Goal: Task Accomplishment & Management: Complete application form

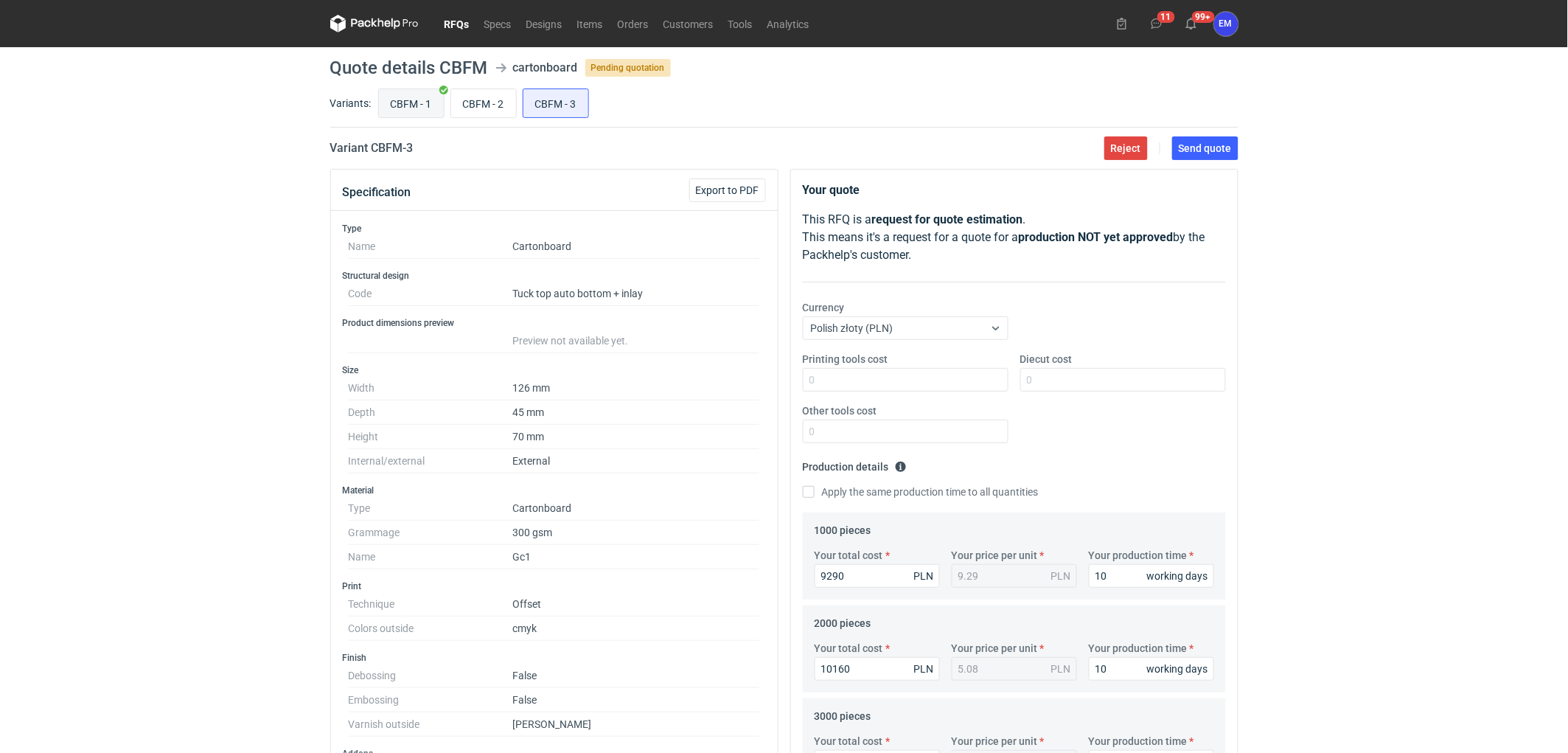
click at [400, 93] on input "CBFM - 1" at bounding box center [411, 103] width 65 height 28
radio input "true"
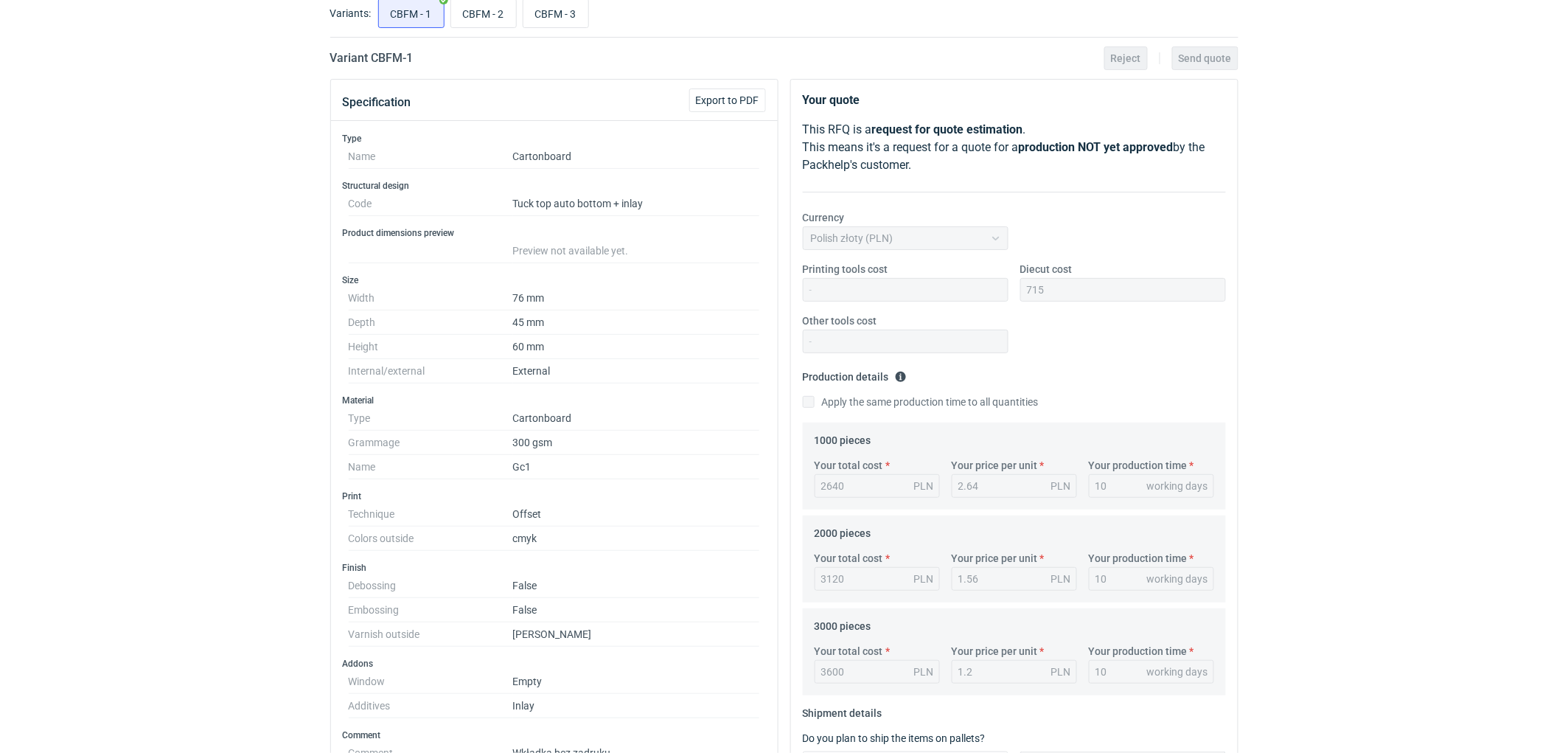
scroll to position [245, 0]
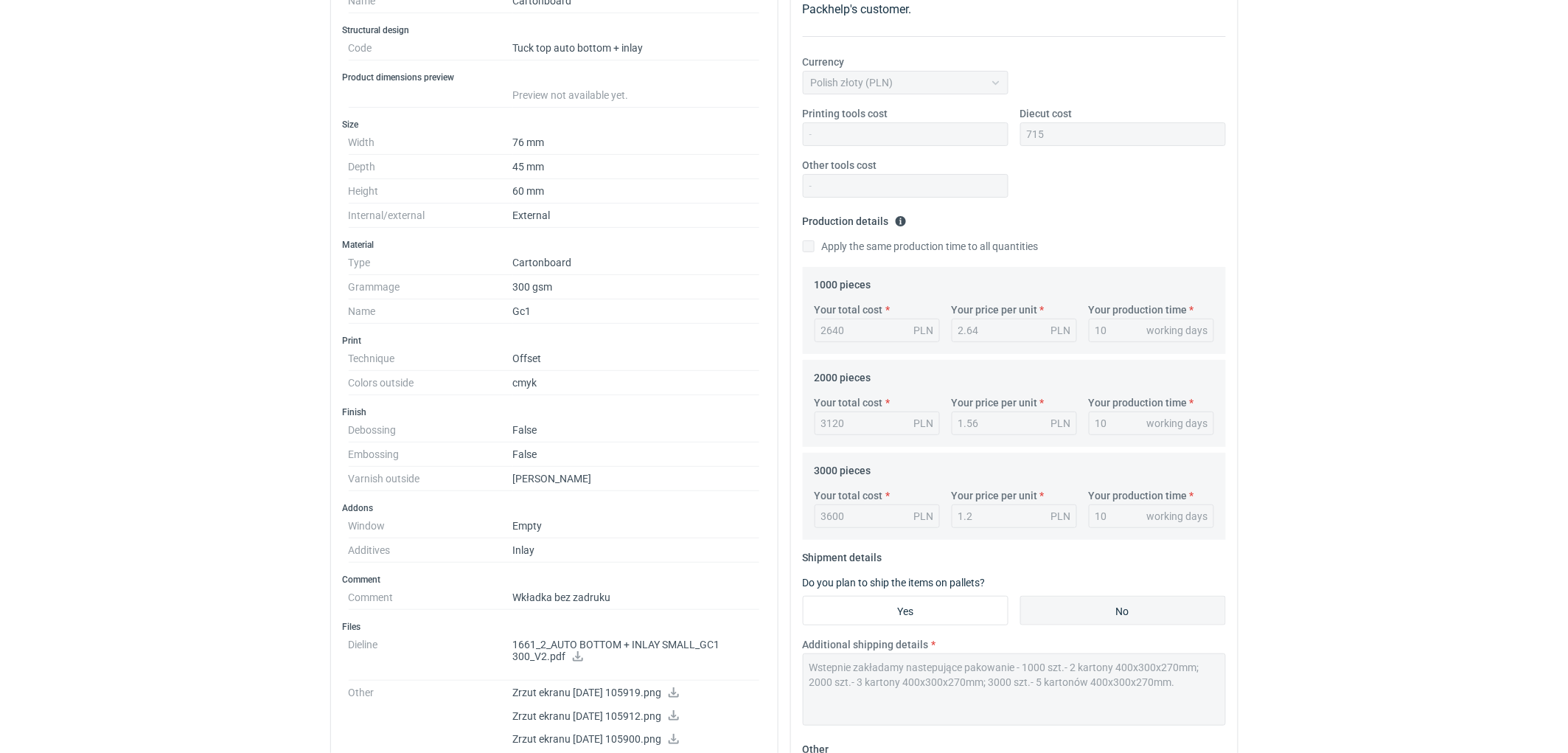
click at [1319, 376] on div "RFQs Specs Designs Items Orders Customers Tools Analytics 11 99+ EM [PERSON_NAM…" at bounding box center [784, 131] width 1568 height 753
click at [1298, 397] on div "RFQs Specs Designs Items Orders Customers Tools Analytics 11 99+ EM [PERSON_NAM…" at bounding box center [784, 131] width 1568 height 753
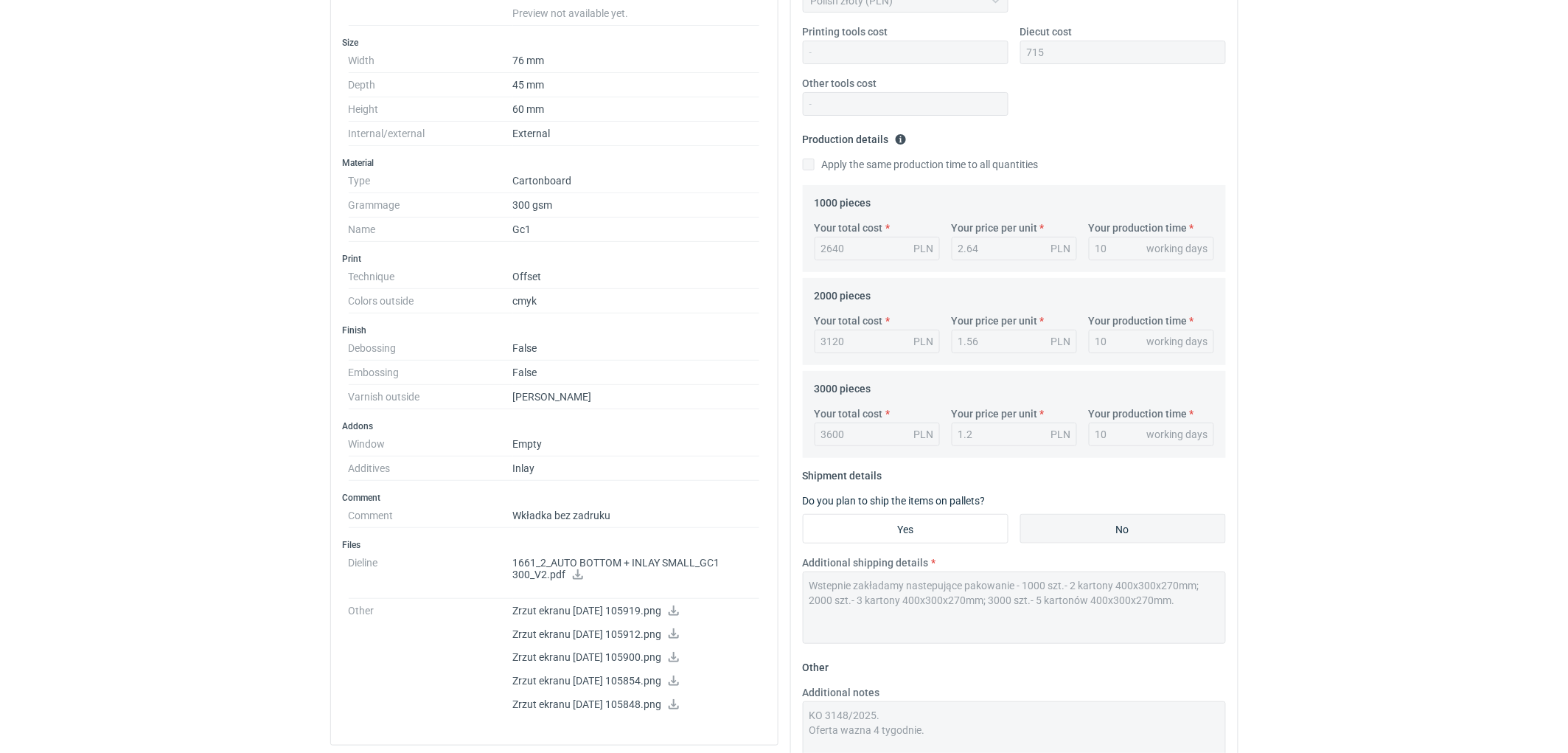
scroll to position [0, 0]
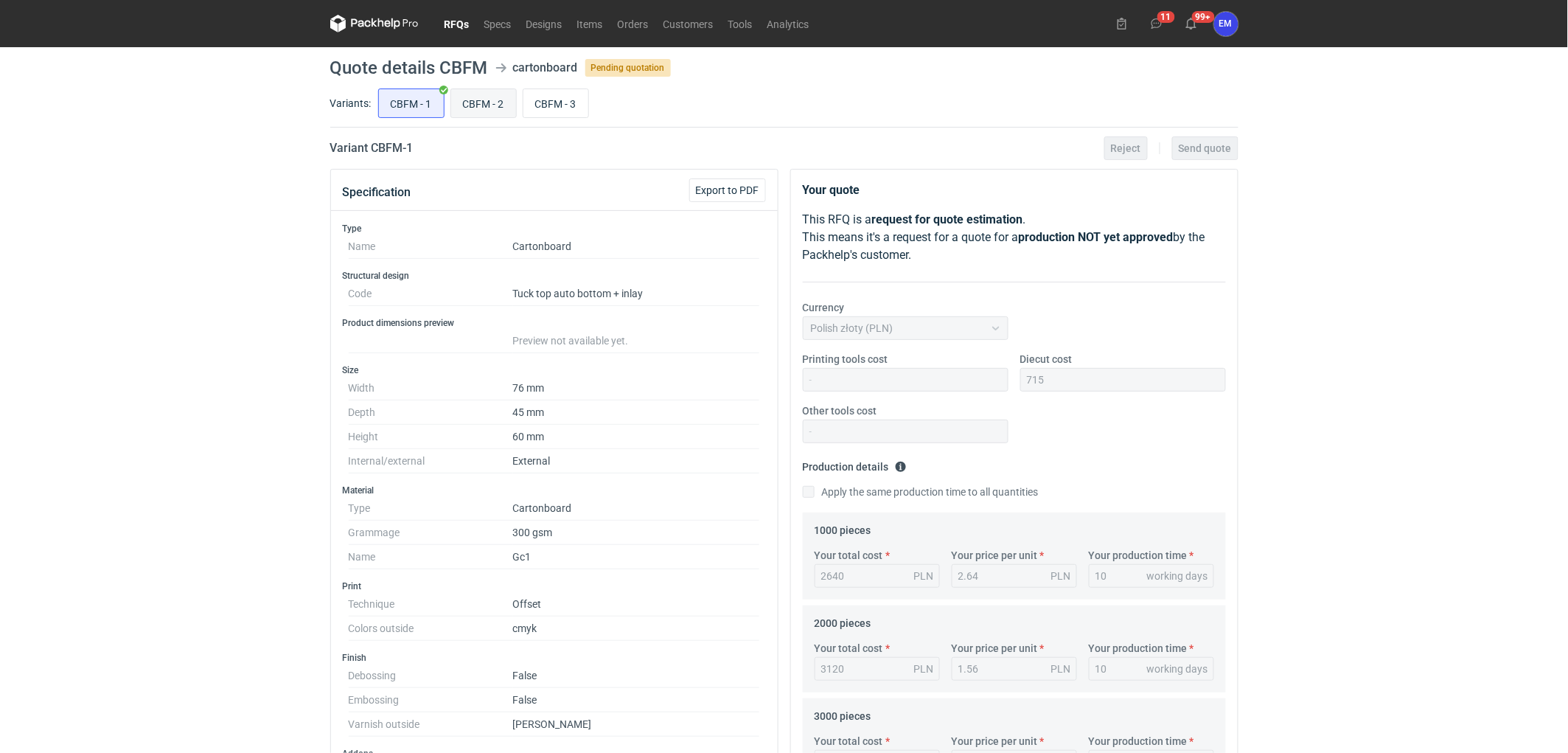
click at [476, 92] on input "CBFM - 2" at bounding box center [484, 103] width 65 height 28
radio input "true"
drag, startPoint x: 877, startPoint y: 581, endPoint x: 760, endPoint y: 579, distance: 117.0
drag, startPoint x: 859, startPoint y: 674, endPoint x: 773, endPoint y: 662, distance: 86.8
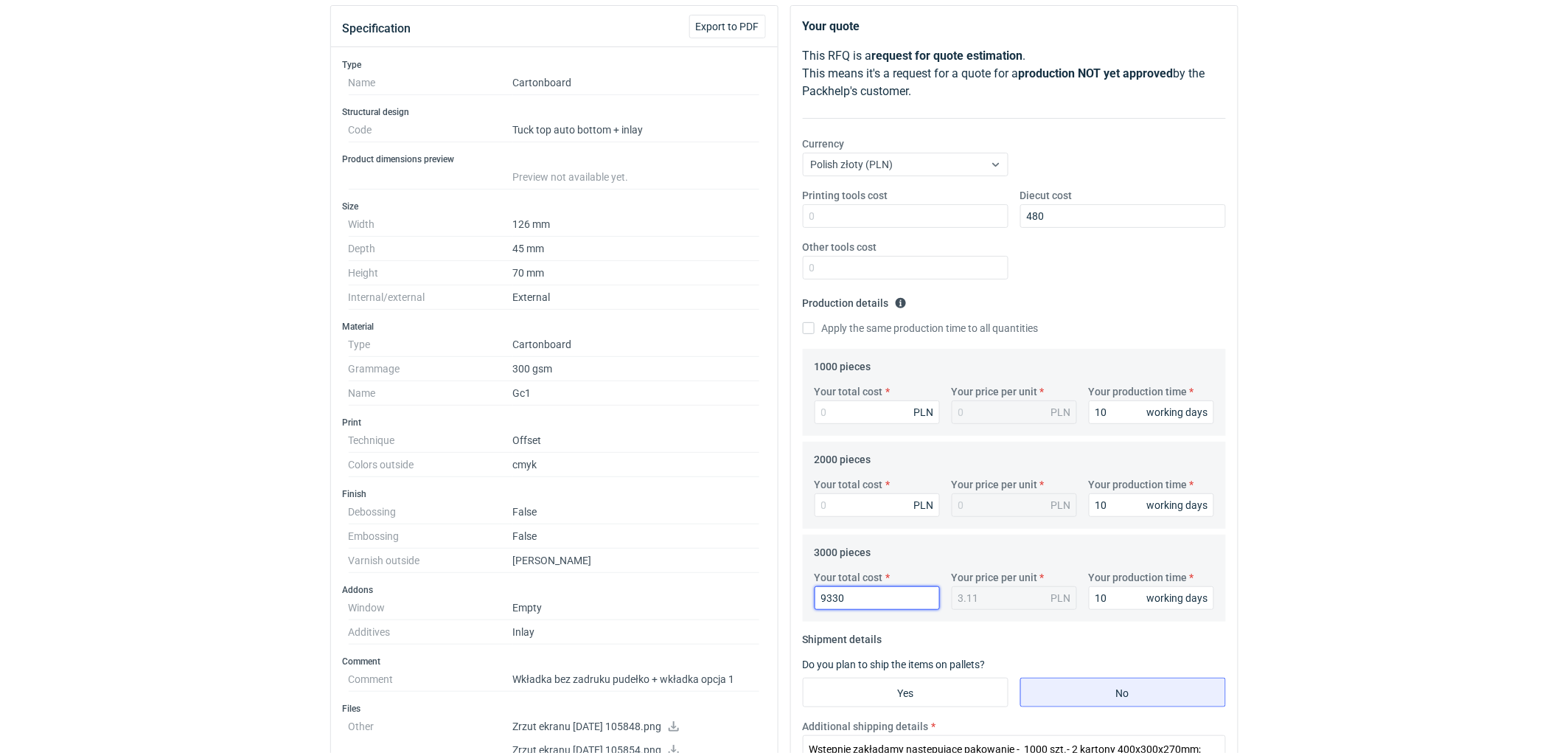
drag, startPoint x: 868, startPoint y: 605, endPoint x: 672, endPoint y: 593, distance: 196.4
click at [672, 593] on div "Specification Export to PDF Type Name Cartonboard Structural design Code Tuck t…" at bounding box center [784, 634] width 920 height 1258
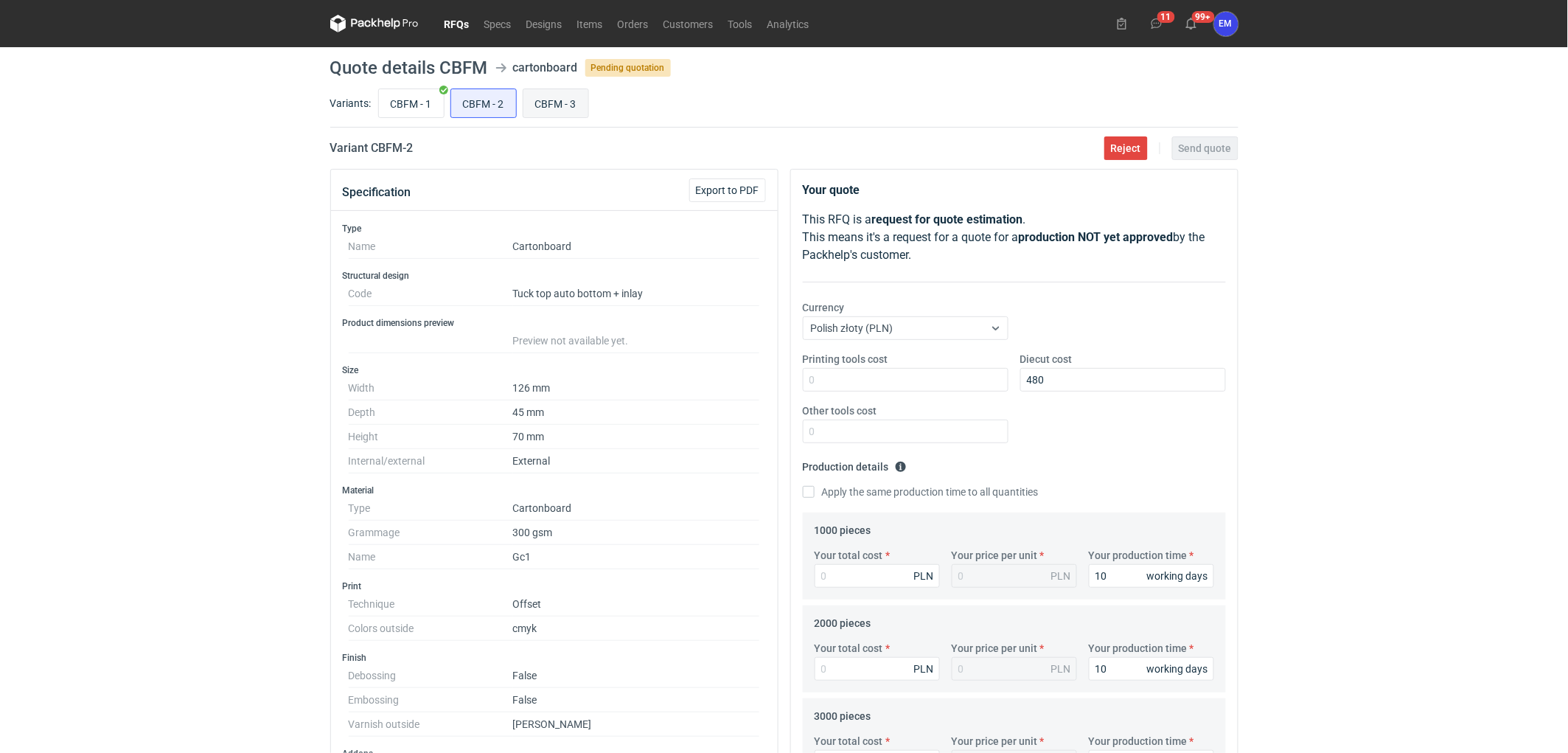
click at [553, 108] on input "CBFM - 3" at bounding box center [556, 103] width 65 height 28
radio input "true"
drag, startPoint x: 860, startPoint y: 580, endPoint x: 659, endPoint y: 573, distance: 201.1
drag, startPoint x: 859, startPoint y: 669, endPoint x: 764, endPoint y: 675, distance: 95.2
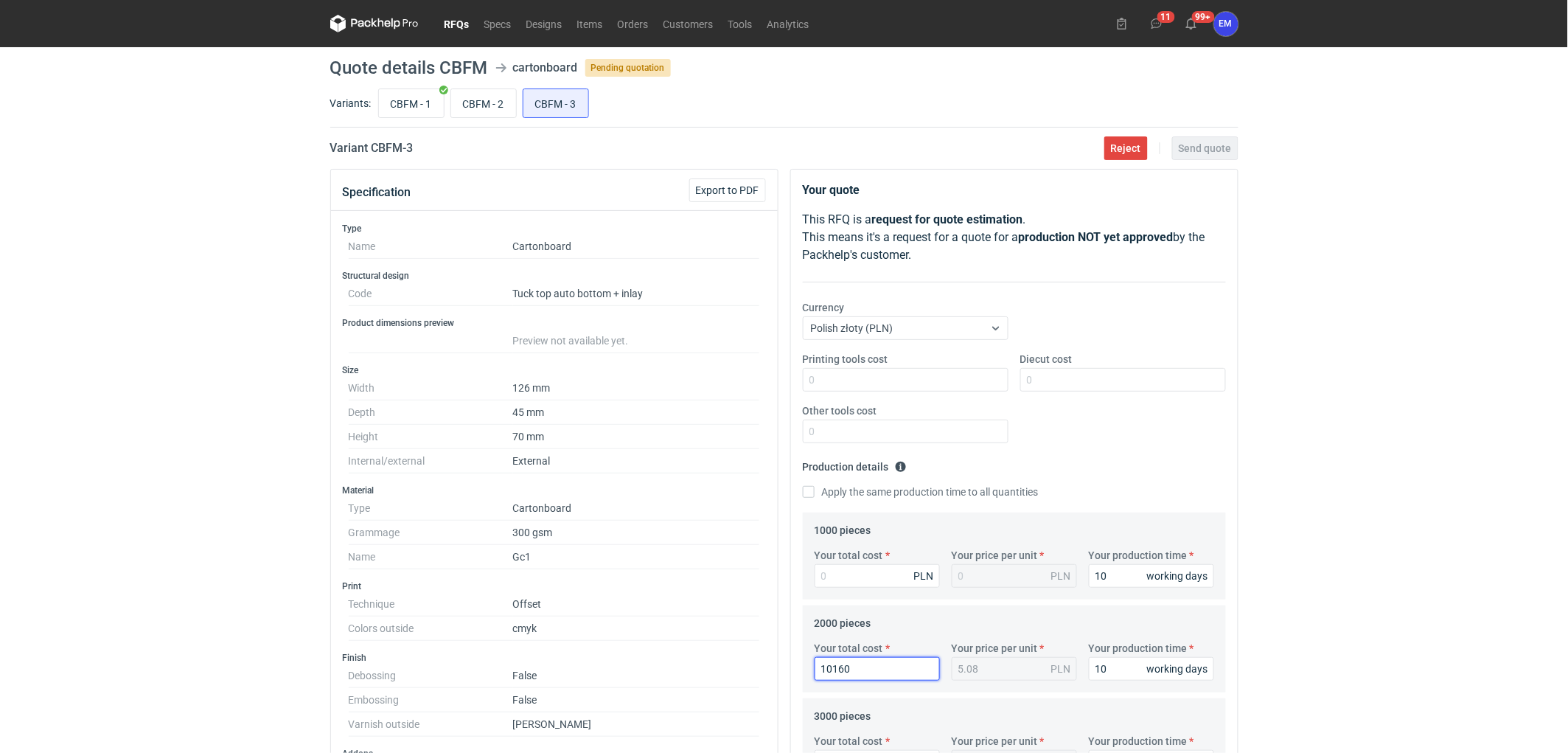
type input "0"
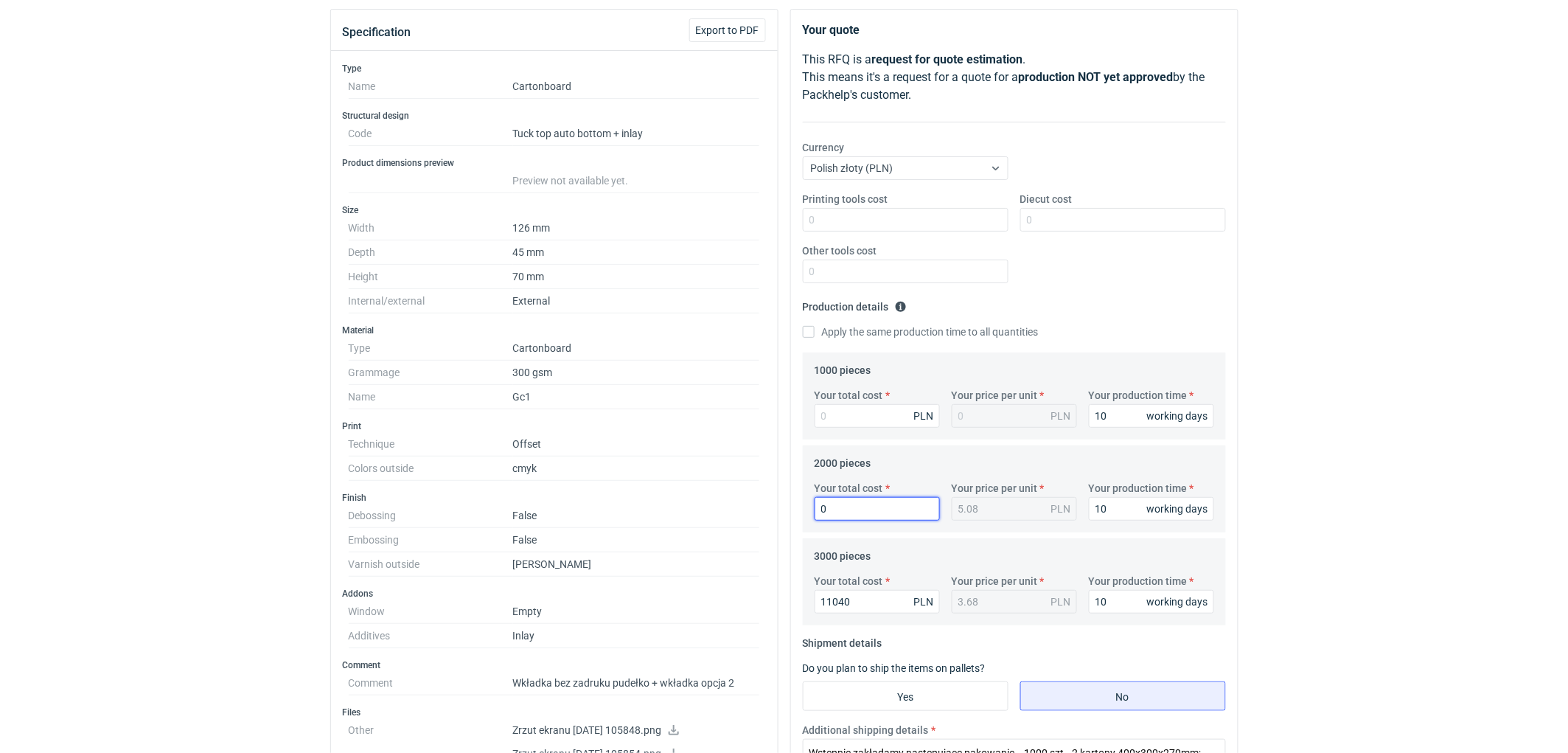
scroll to position [163, 0]
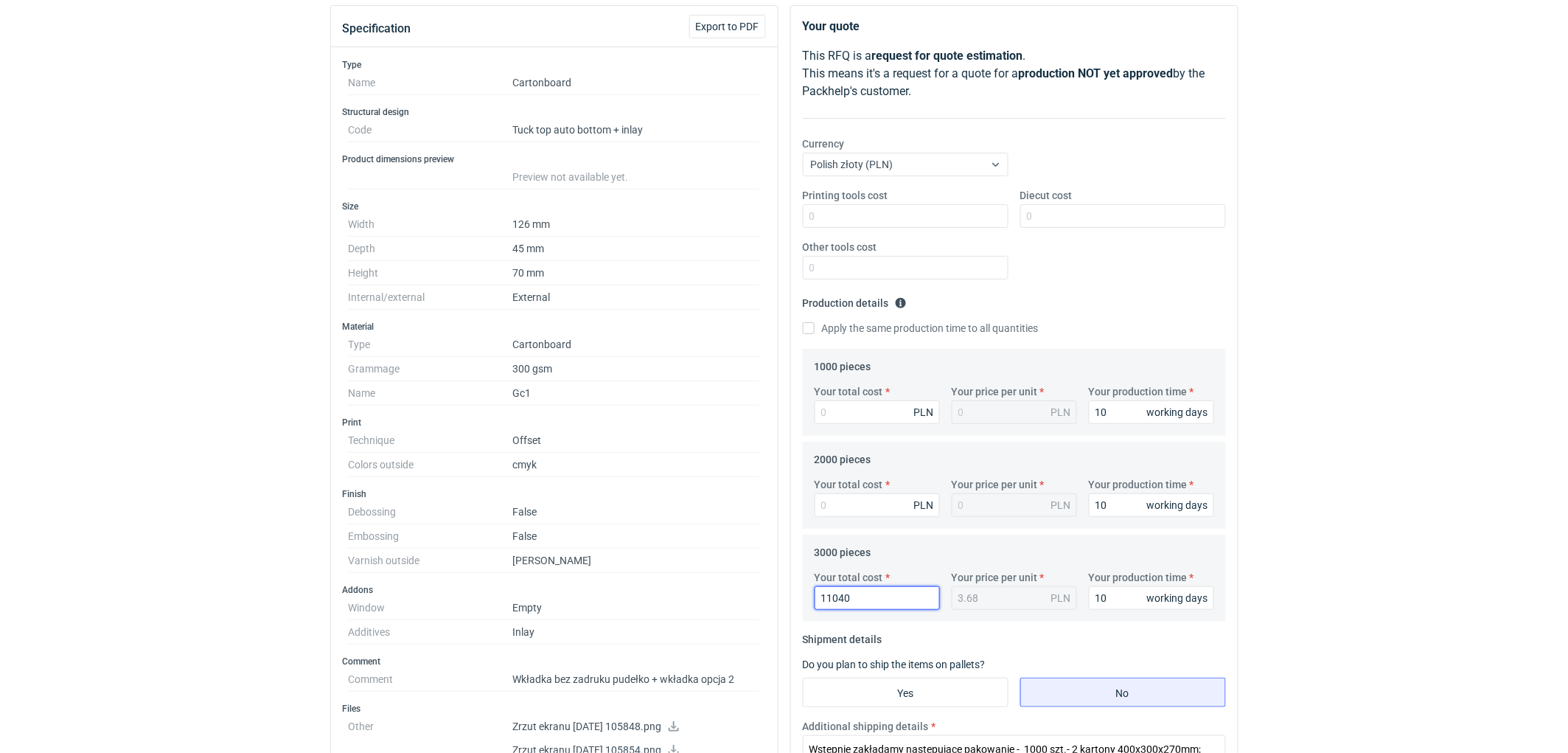
drag, startPoint x: 842, startPoint y: 605, endPoint x: 684, endPoint y: 595, distance: 158.3
click at [684, 595] on div "Specification Export to PDF Type Name Cartonboard Structural design Code Tuck t…" at bounding box center [784, 634] width 920 height 1258
click at [1369, 399] on div "RFQs Specs Designs Items Orders Customers Tools Analytics 11 99+ EM [PERSON_NAM…" at bounding box center [784, 213] width 1568 height 753
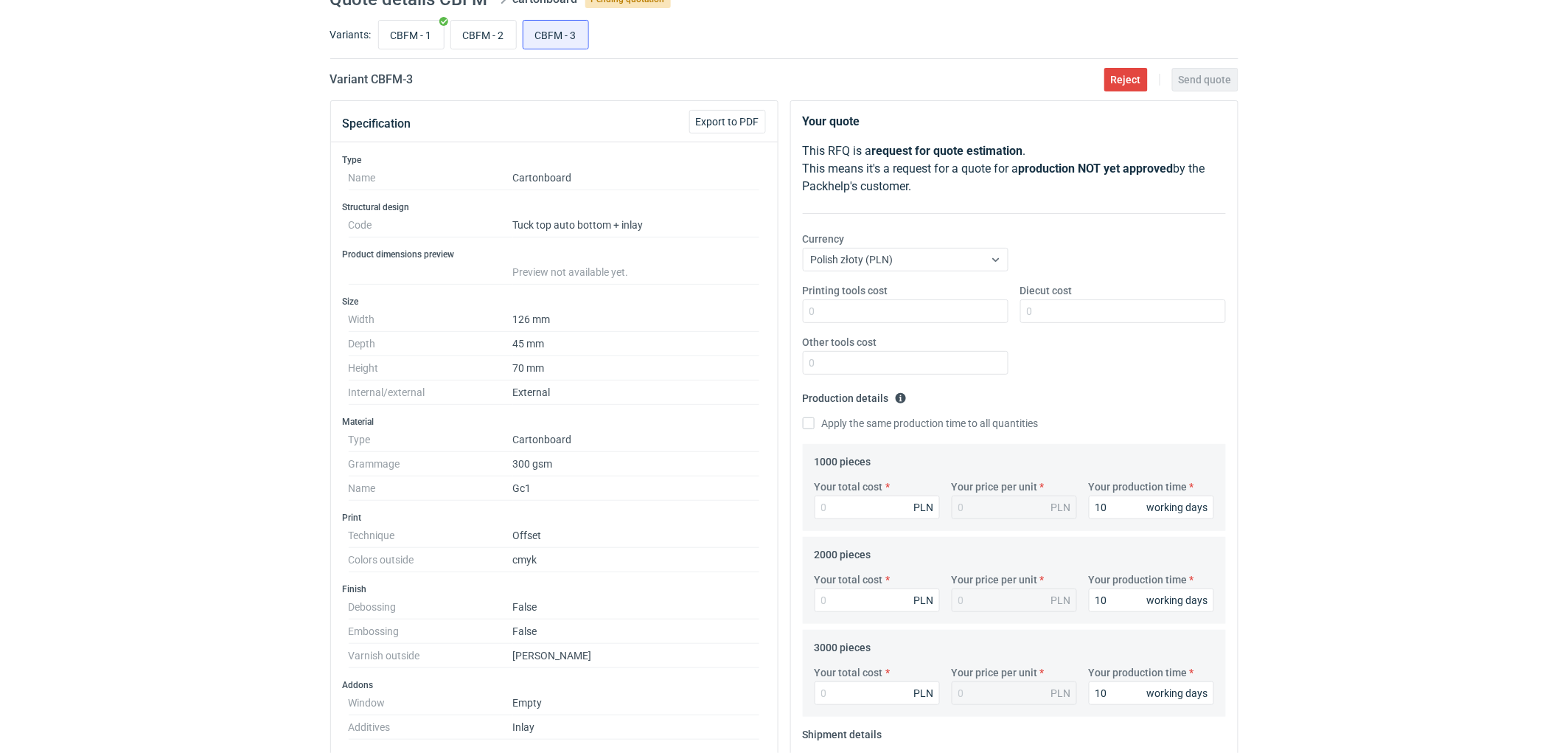
scroll to position [0, 0]
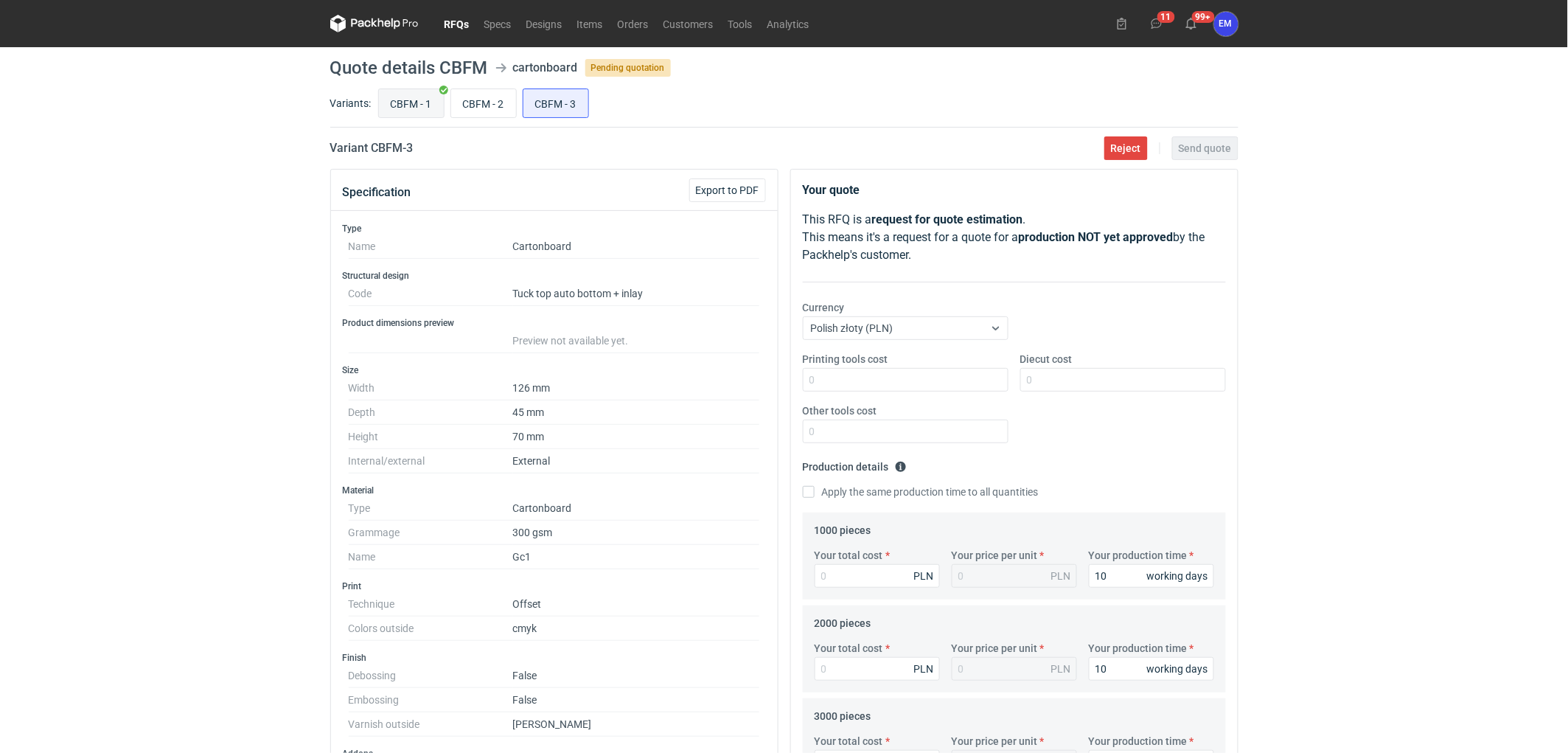
click at [437, 113] on input "CBFM - 1" at bounding box center [411, 103] width 65 height 28
radio input "true"
click at [496, 89] on input "CBFM - 2" at bounding box center [484, 103] width 65 height 28
radio input "true"
click at [214, 321] on div "RFQs Specs Designs Items Orders Customers Tools Analytics 11 99+ EM [PERSON_NAM…" at bounding box center [784, 376] width 1568 height 753
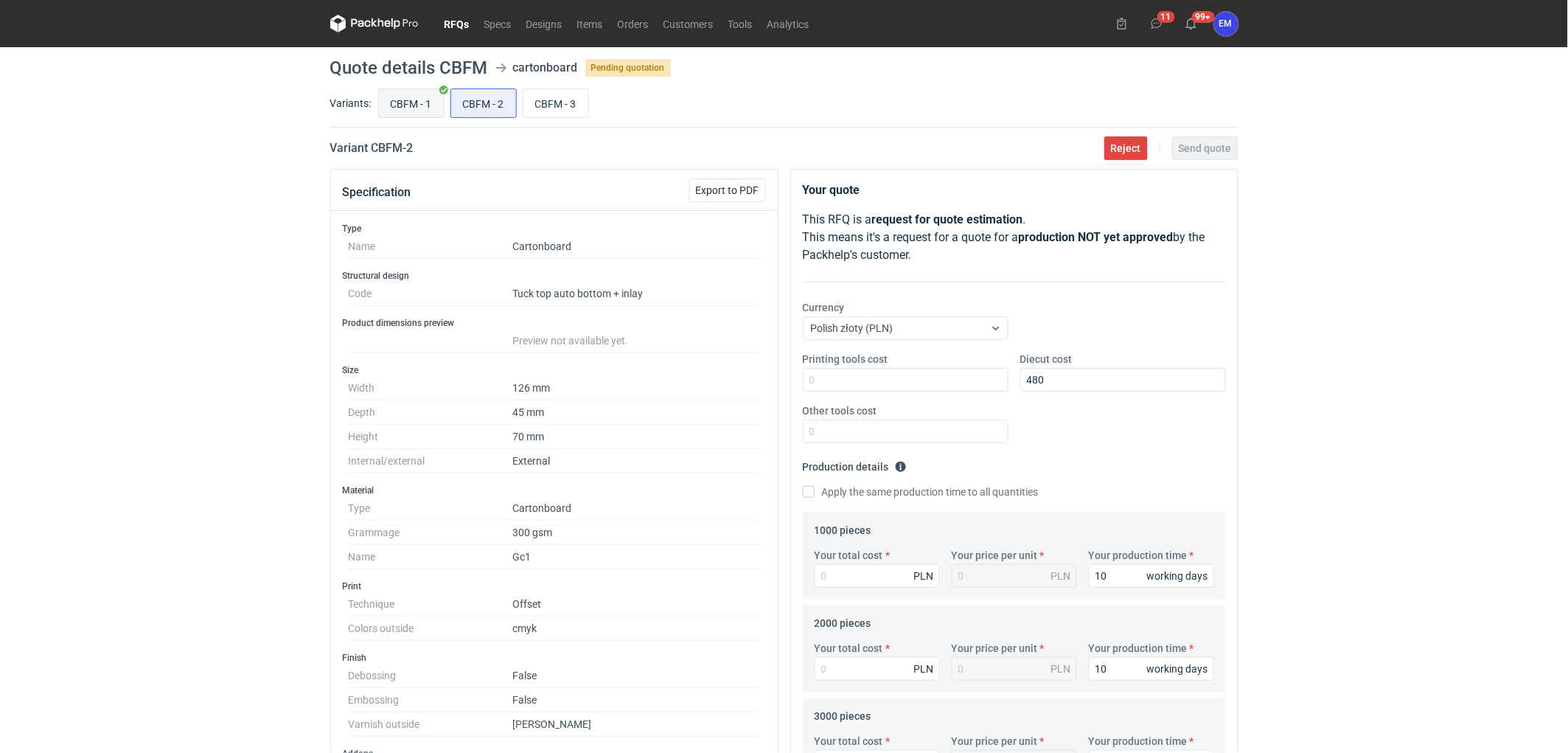
click at [424, 99] on input "CBFM - 1" at bounding box center [411, 103] width 65 height 28
radio input "true"
click at [579, 97] on input "CBFM - 3" at bounding box center [556, 103] width 65 height 28
radio input "true"
click at [407, 111] on input "CBFM - 1" at bounding box center [411, 103] width 65 height 28
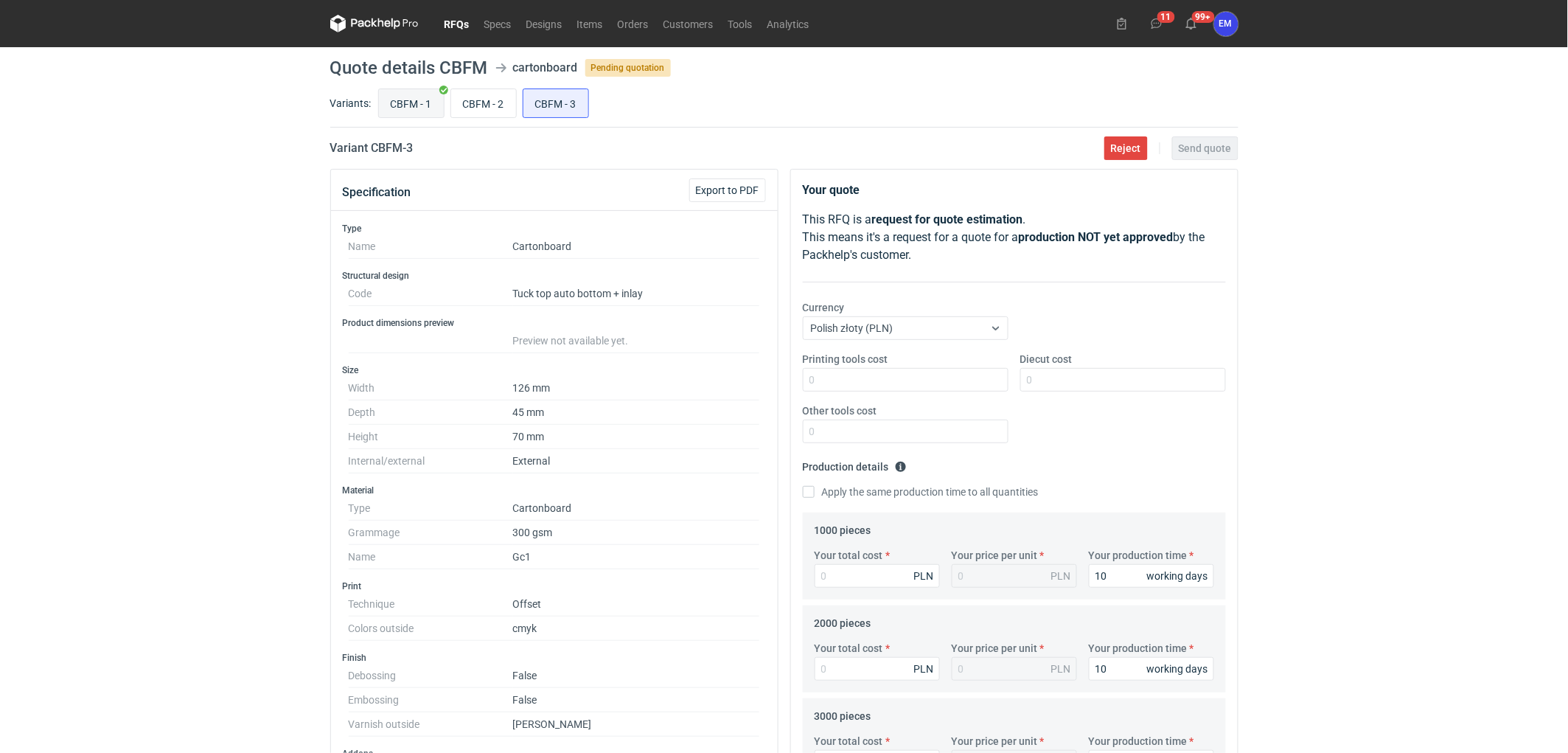
radio input "true"
click at [227, 334] on div "RFQs Specs Designs Items Orders Customers Tools Analytics 11 99+ EM [PERSON_NAM…" at bounding box center [784, 376] width 1568 height 753
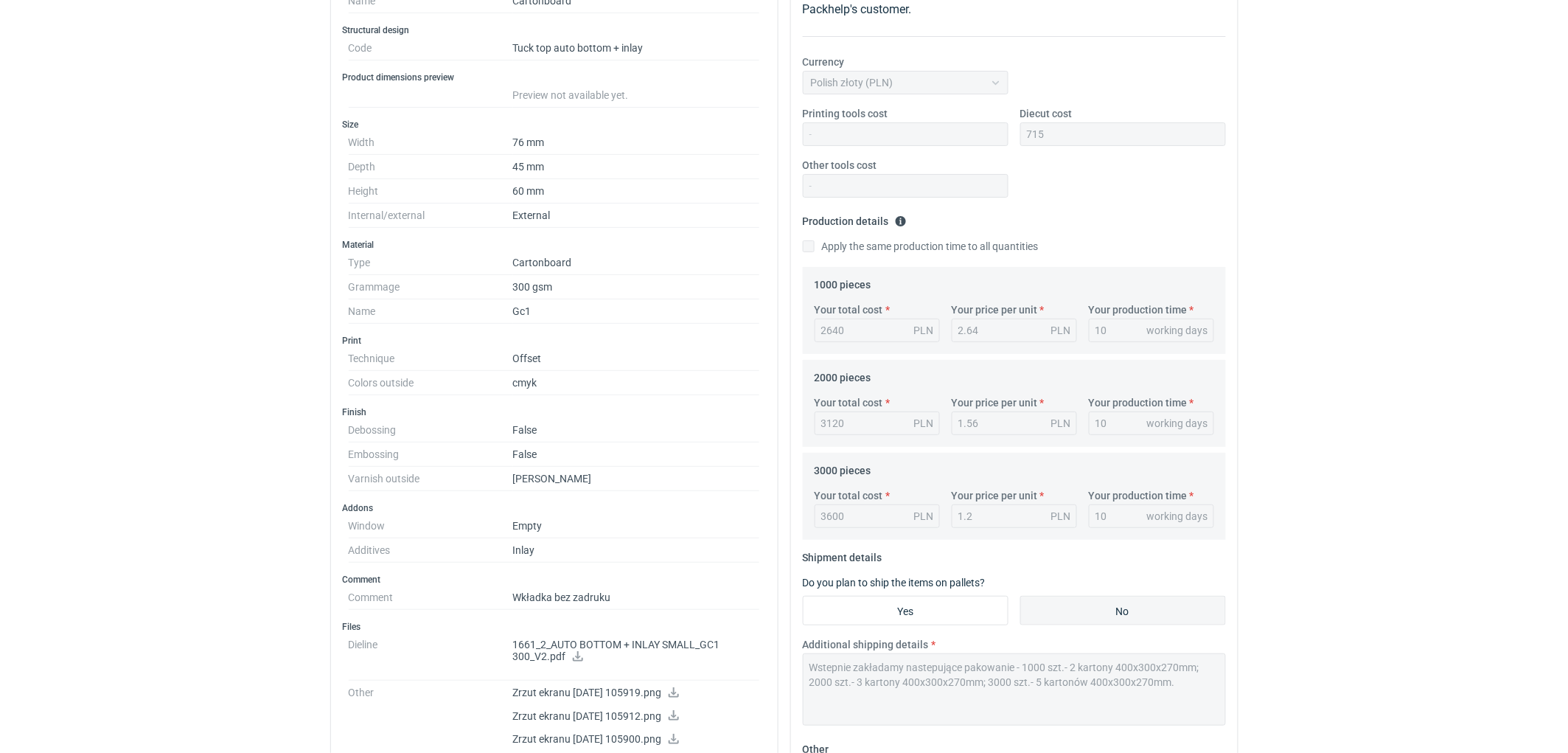
scroll to position [328, 0]
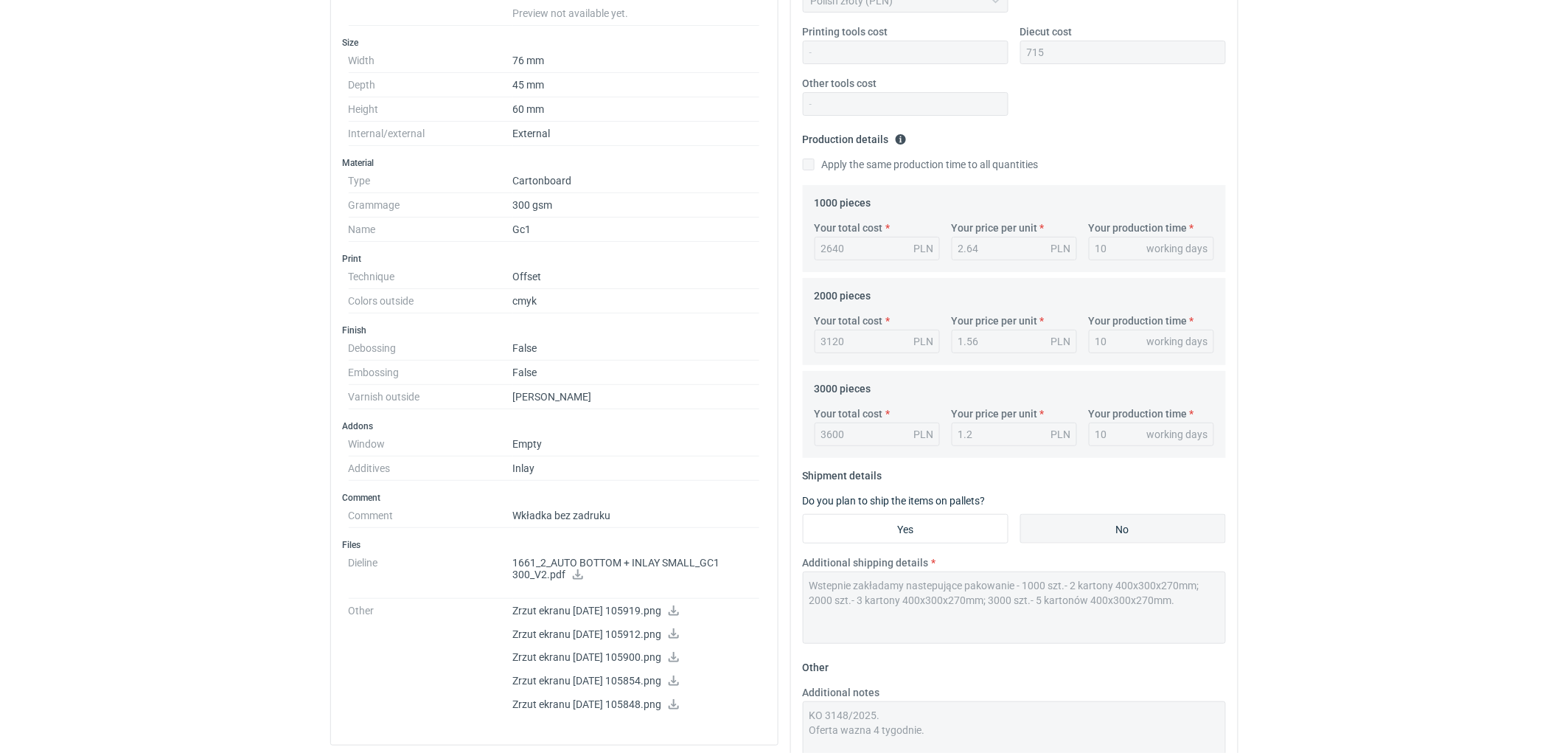
drag, startPoint x: 184, startPoint y: 379, endPoint x: 171, endPoint y: 379, distance: 13.0
click at [183, 379] on div "RFQs Specs Designs Items Orders Customers Tools Analytics 11 99+ EM [PERSON_NAM…" at bounding box center [784, 48] width 1568 height 753
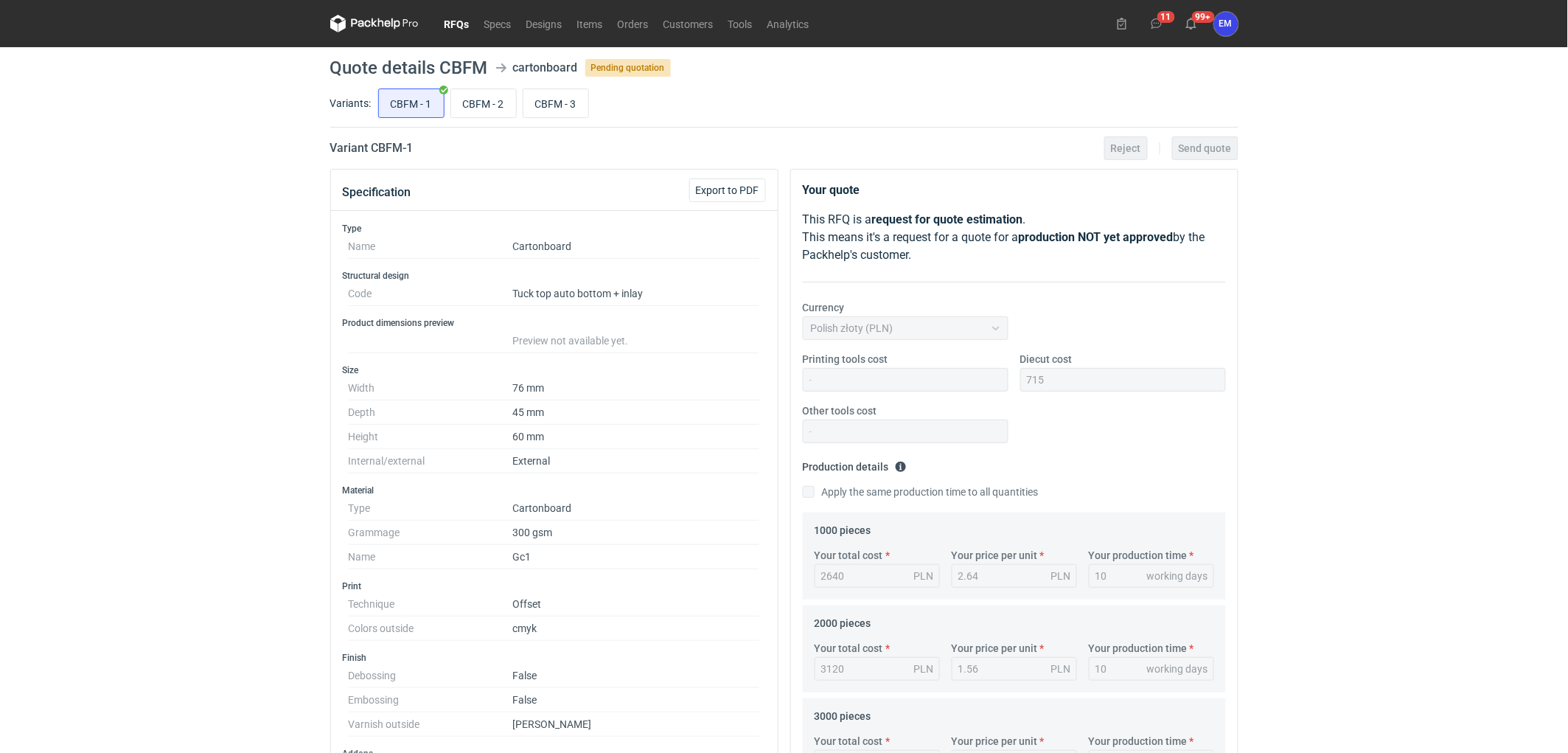
click at [0, 359] on div "RFQs Specs Designs Items Orders Customers Tools Analytics 11 99+ EM [PERSON_NAM…" at bounding box center [784, 376] width 1568 height 753
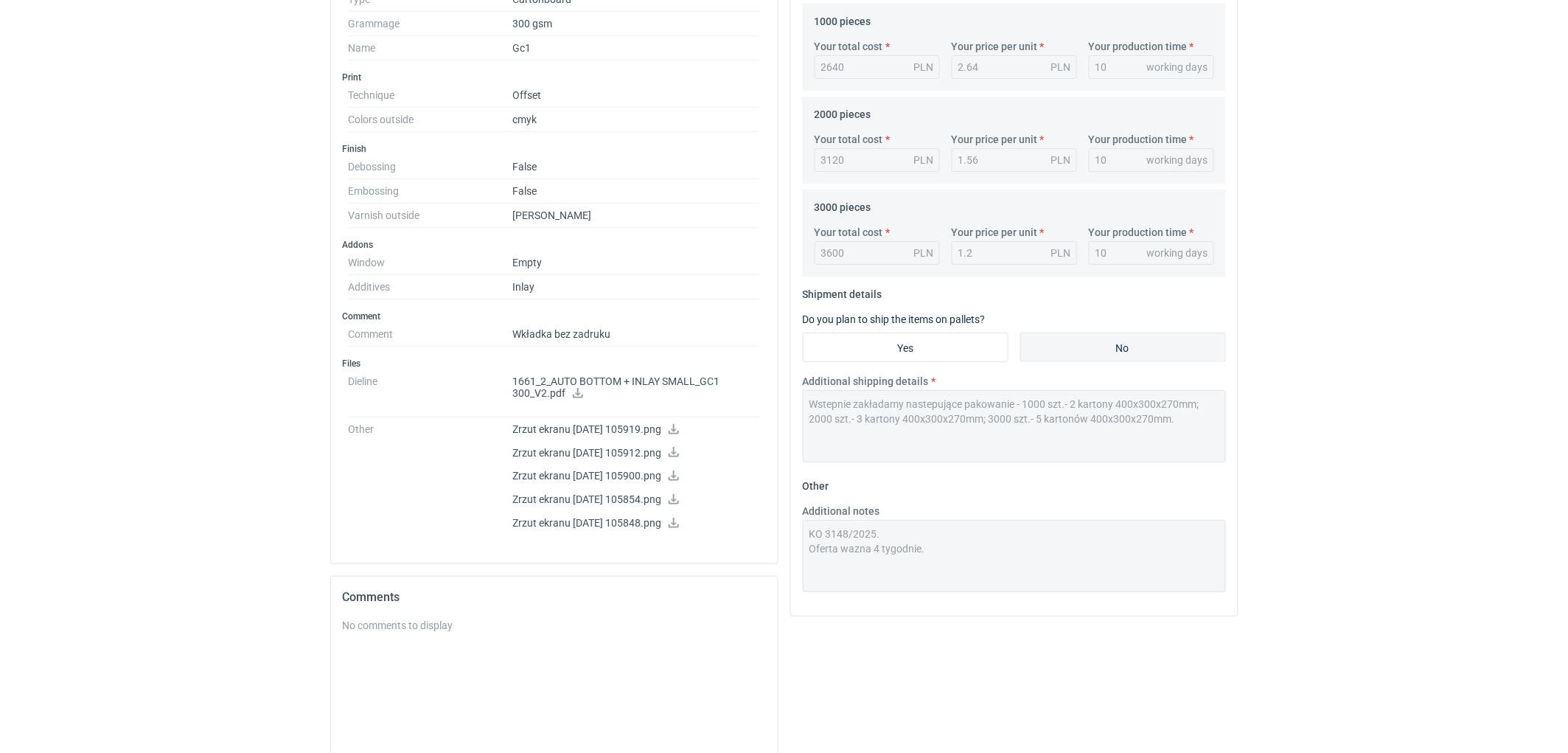
scroll to position [686, 0]
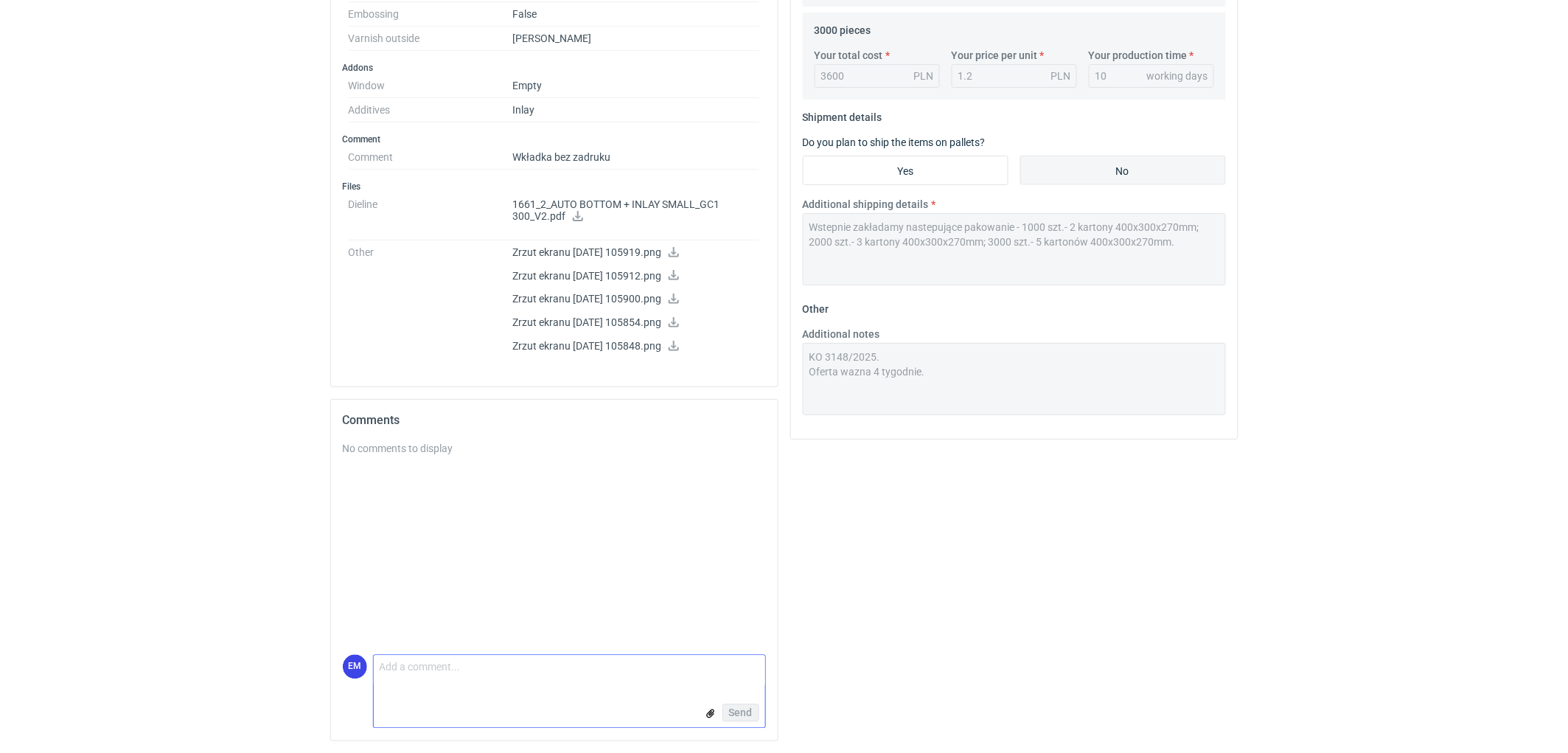
click at [451, 675] on textarea "Comment message" at bounding box center [569, 670] width 391 height 31
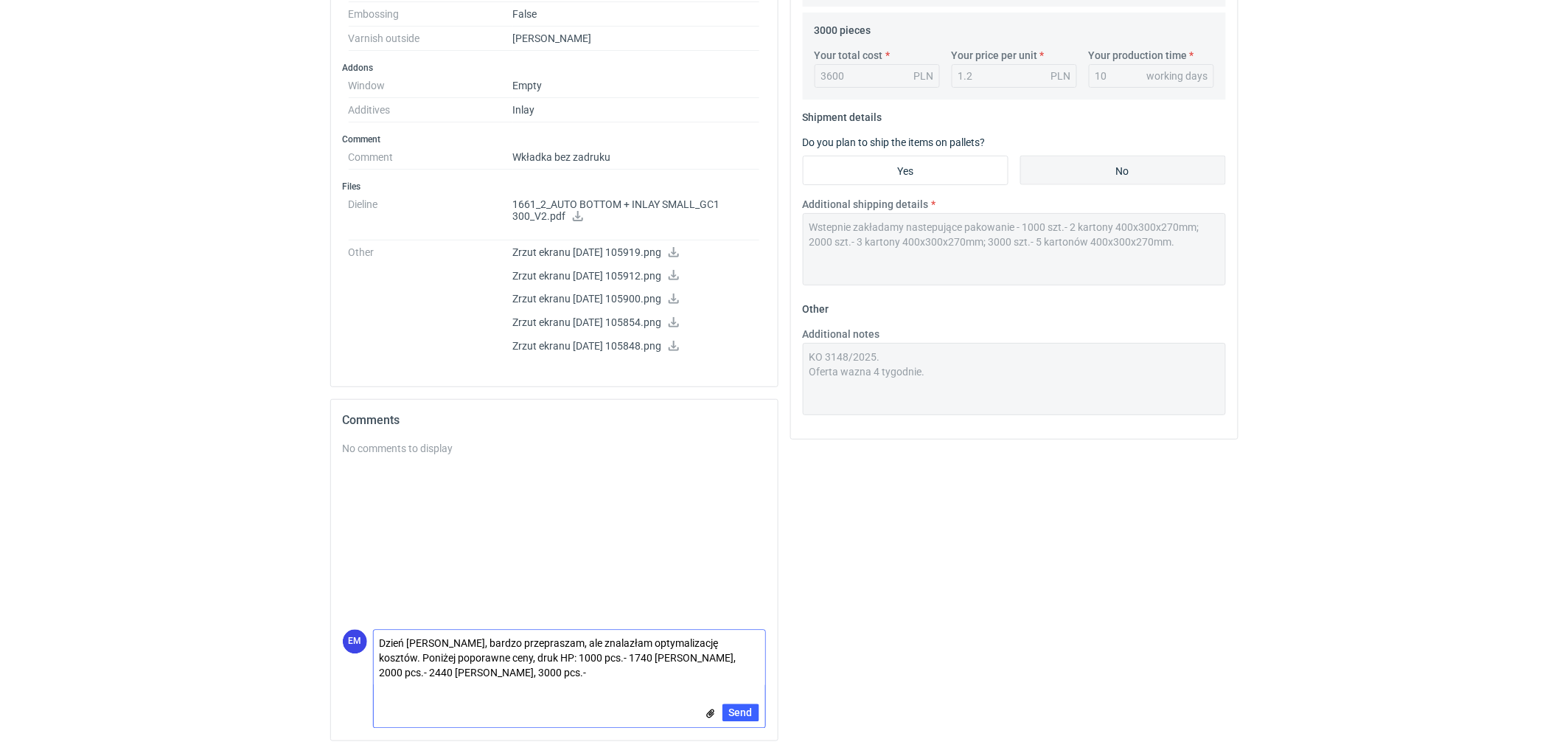
scroll to position [0, 0]
click at [503, 682] on textarea "Dzień [PERSON_NAME], bardzo przepraszam, ale znalazłam optymalizację kosztów. P…" at bounding box center [569, 658] width 391 height 56
click at [484, 674] on textarea "Dzień [PERSON_NAME], bardzo przepraszam, ale znalazłam optymalizację kosztów. P…" at bounding box center [569, 658] width 391 height 56
click at [919, 602] on div "Your quote This RFQ is a request for quote estimation . This means it's a reque…" at bounding box center [1015, 118] width 460 height 1269
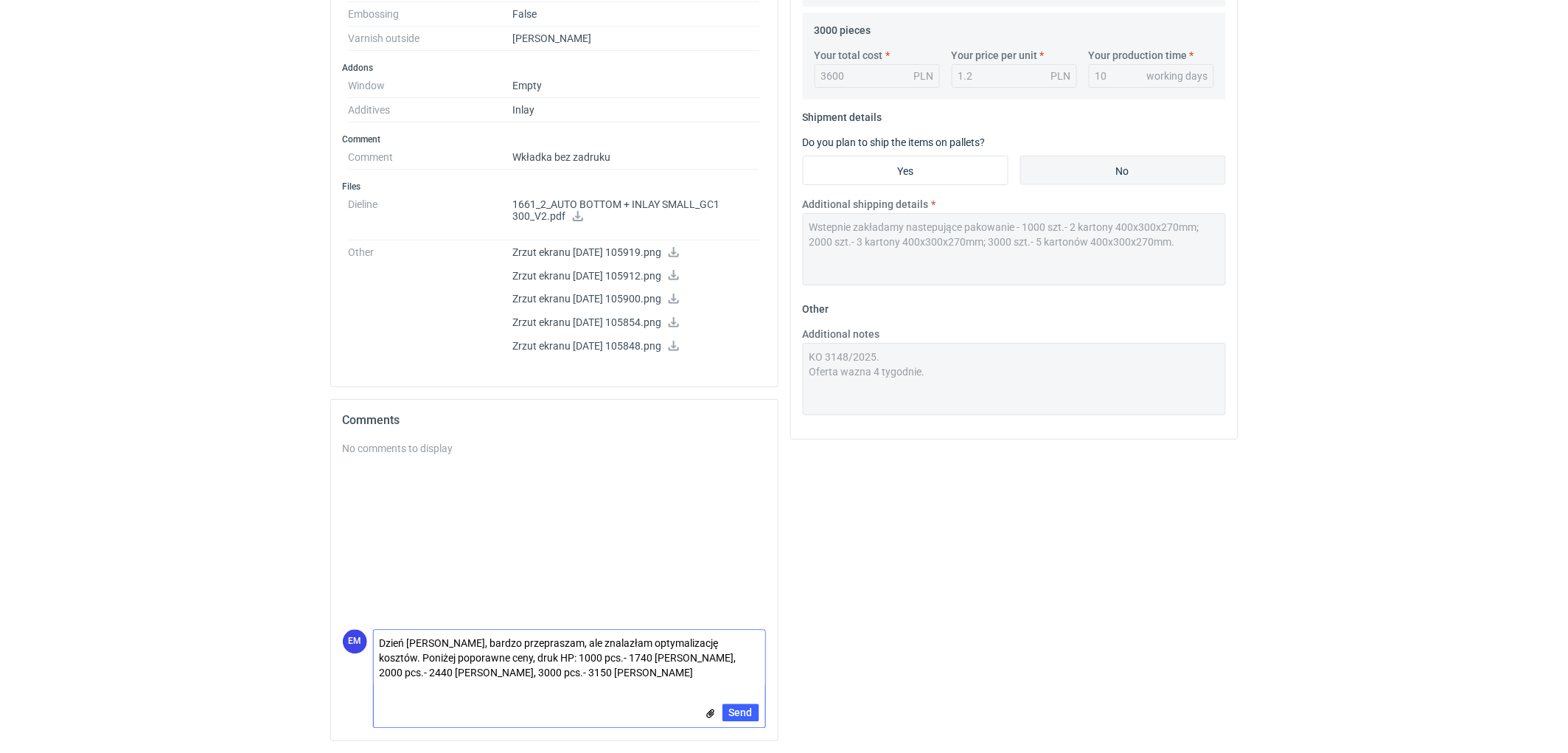
click at [402, 656] on textarea "Dzień [PERSON_NAME], bardzo przepraszam, ale znalazłam optymalizację kosztów. P…" at bounding box center [569, 658] width 391 height 56
drag, startPoint x: 495, startPoint y: 660, endPoint x: 529, endPoint y: 652, distance: 34.9
click at [496, 660] on textarea "Dzień [PERSON_NAME], bardzo przepraszam, ale znalazłam optymalizację kosztów. P…" at bounding box center [569, 658] width 391 height 56
click at [1103, 563] on div "Your quote This RFQ is a request for quote estimation . This means it's a reque…" at bounding box center [1015, 118] width 460 height 1269
click at [510, 668] on textarea "Dzień [PERSON_NAME], bardzo przepraszam, ale znalazłam optymalizację kosztów. P…" at bounding box center [569, 658] width 391 height 56
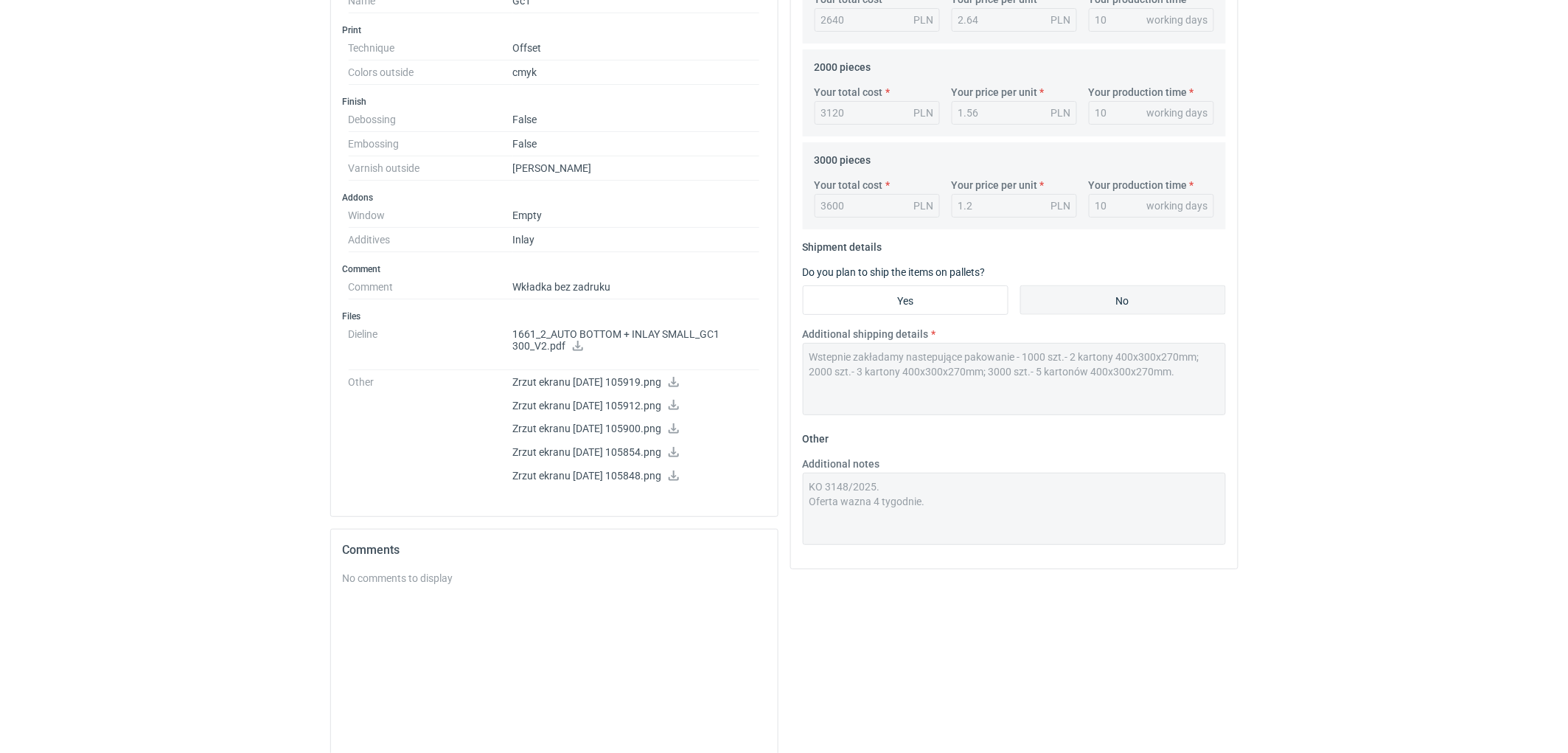
scroll to position [686, 0]
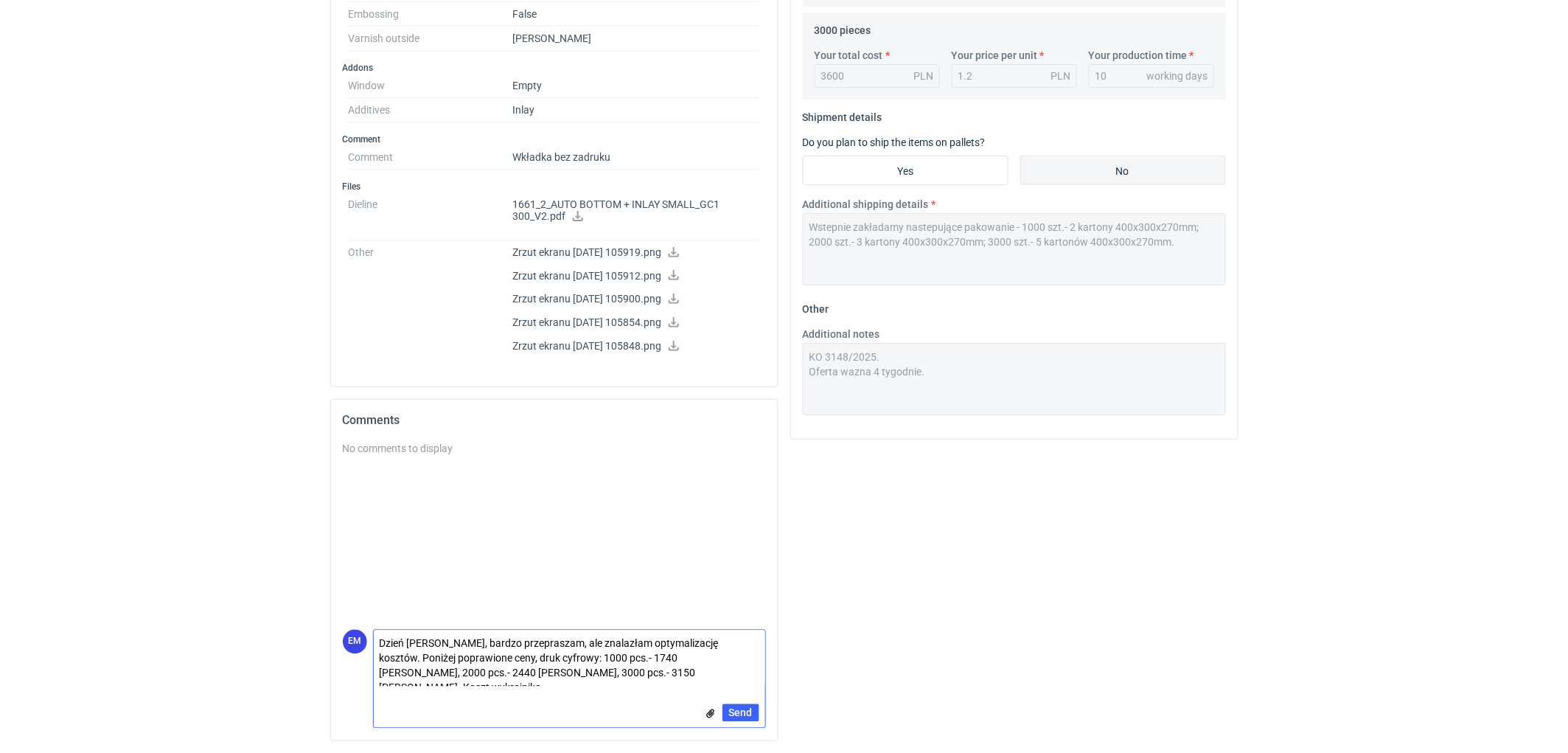
click at [596, 675] on textarea "Dzień [PERSON_NAME], bardzo przepraszam, ale znalazłam optymalizację kosztów. P…" at bounding box center [569, 658] width 391 height 56
click at [601, 675] on textarea "Dzień [PERSON_NAME], bardzo przepraszam, ale znalazłam optymalizację kosztów. P…" at bounding box center [569, 658] width 391 height 56
click at [655, 672] on textarea "Dzień [PERSON_NAME], bardzo przepraszam, ale znalazłam optymalizację kosztów. P…" at bounding box center [569, 658] width 391 height 56
type textarea "Dzień [PERSON_NAME], bardzo przepraszam, ale znalazłam optymalizację kosztów. P…"
click at [1029, 594] on div "Your quote This RFQ is a request for quote estimation . This means it's a reque…" at bounding box center [1015, 118] width 460 height 1269
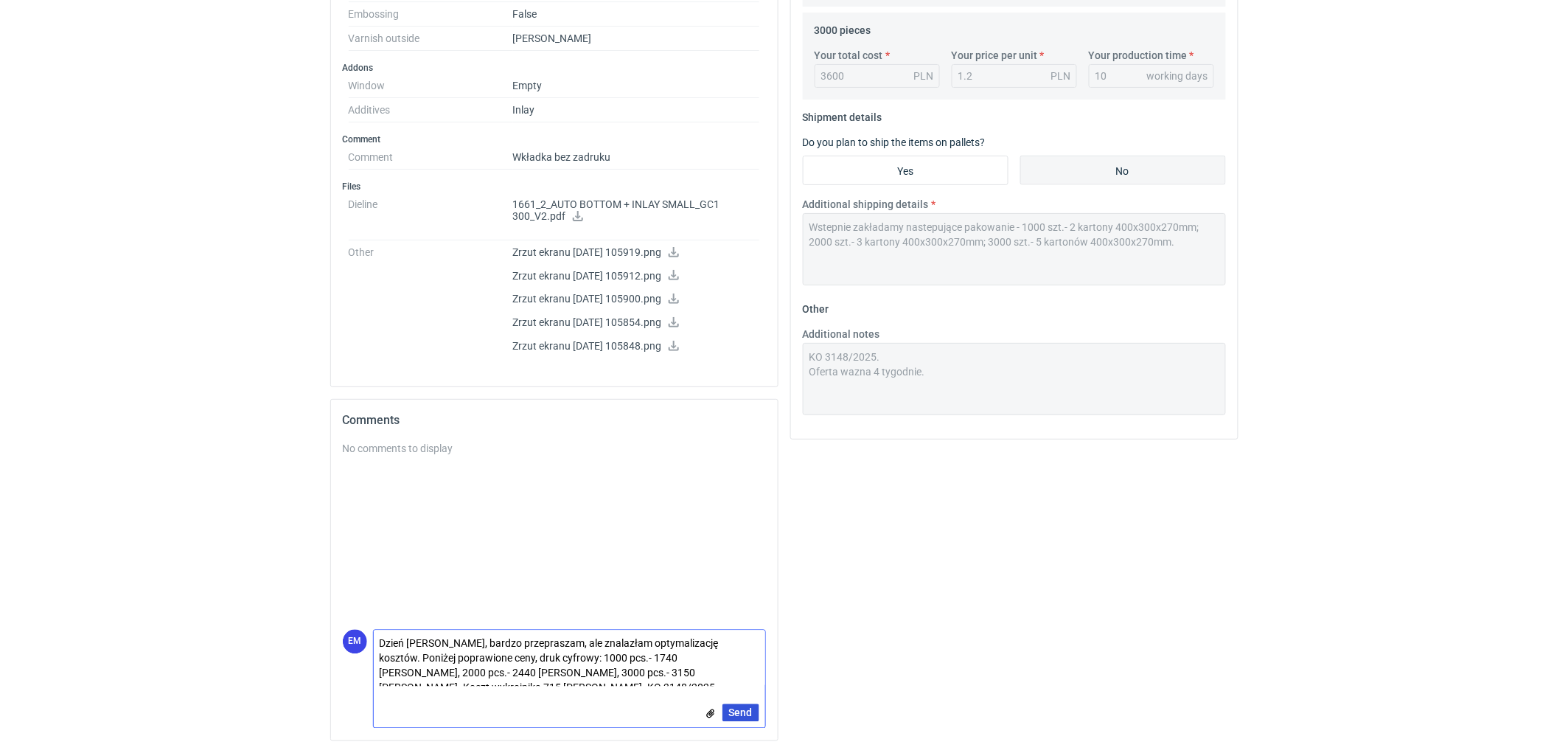
click at [752, 710] on span "Send" at bounding box center [741, 713] width 23 height 10
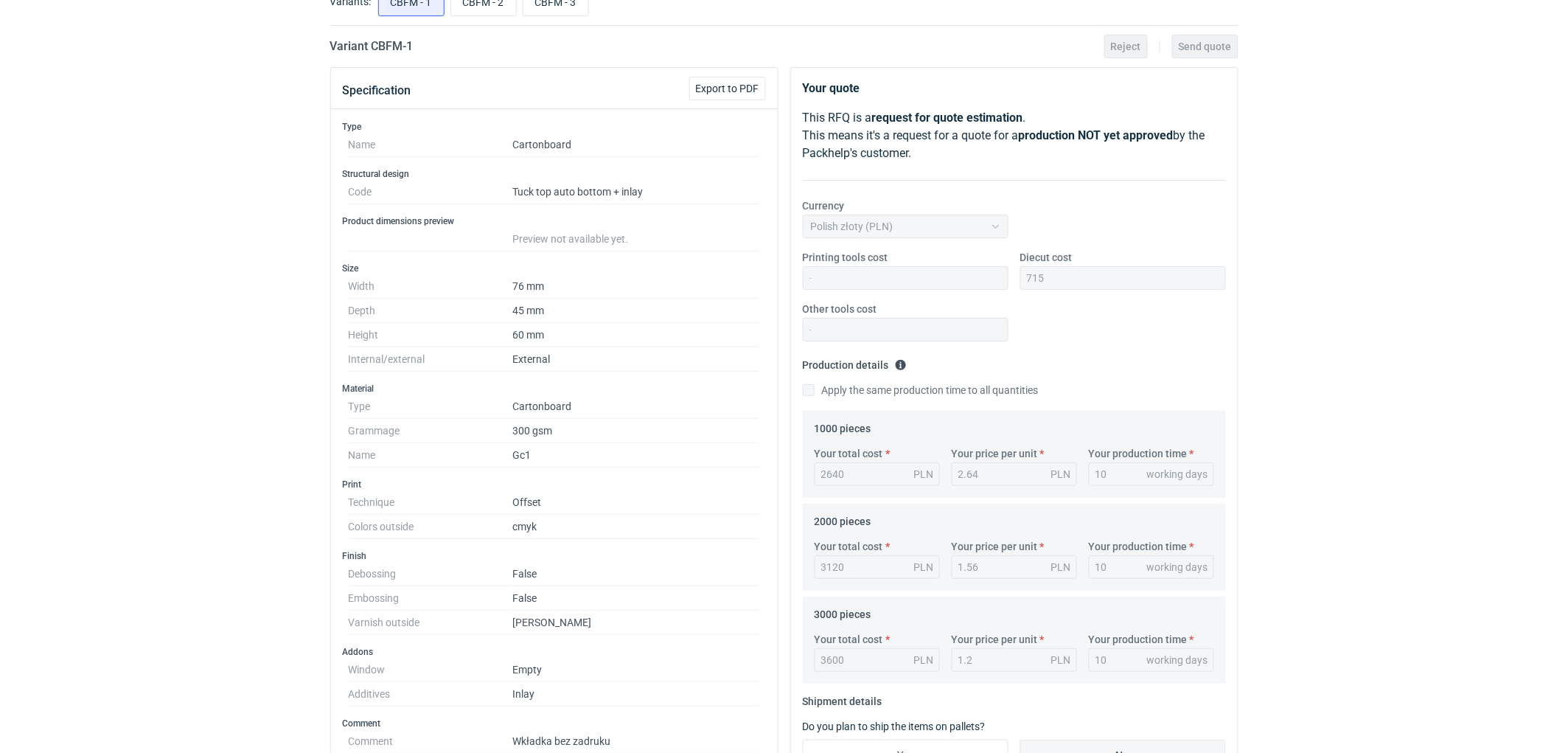
scroll to position [0, 0]
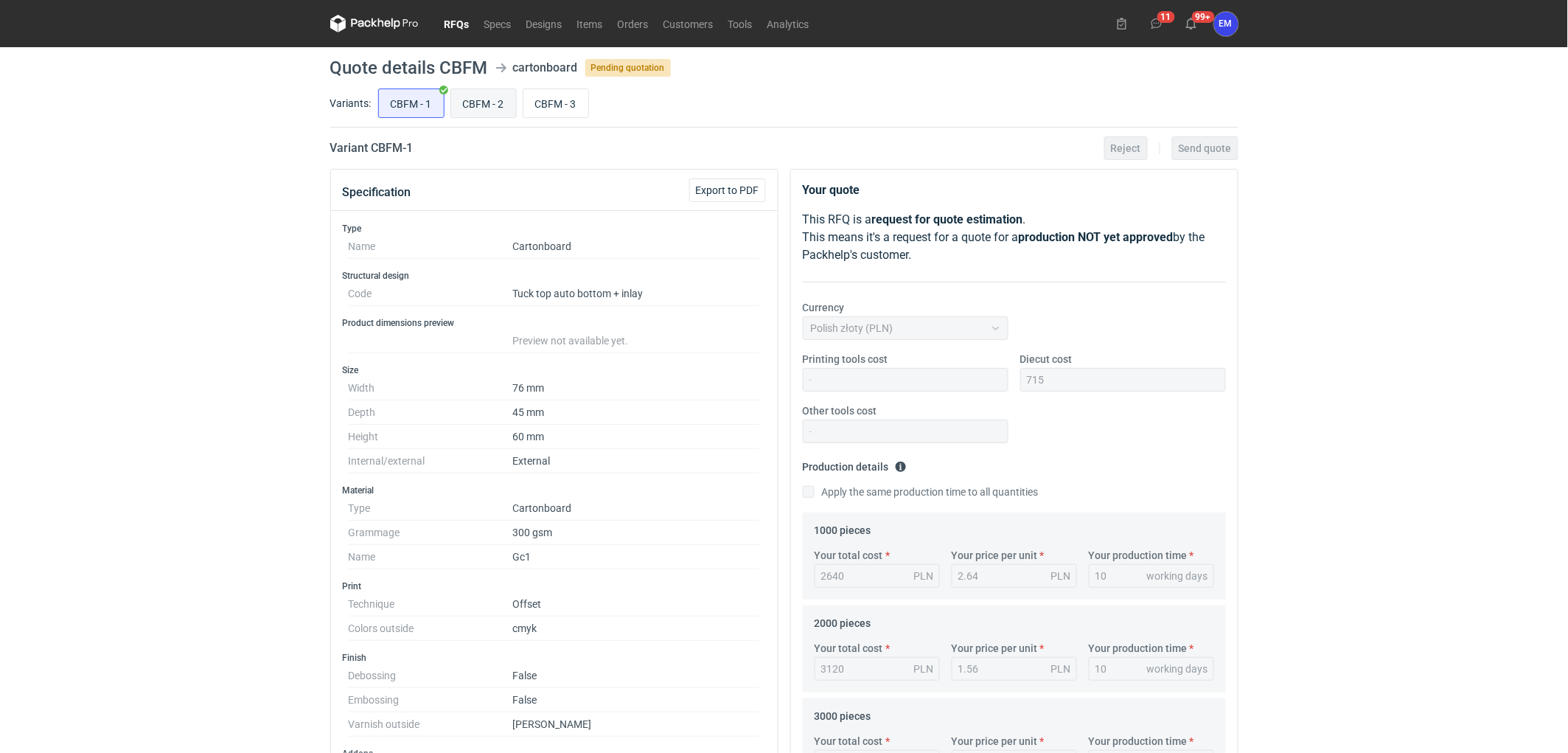
click at [487, 96] on input "CBFM - 2" at bounding box center [484, 103] width 65 height 28
radio input "true"
click at [1070, 378] on input "480" at bounding box center [1123, 379] width 206 height 23
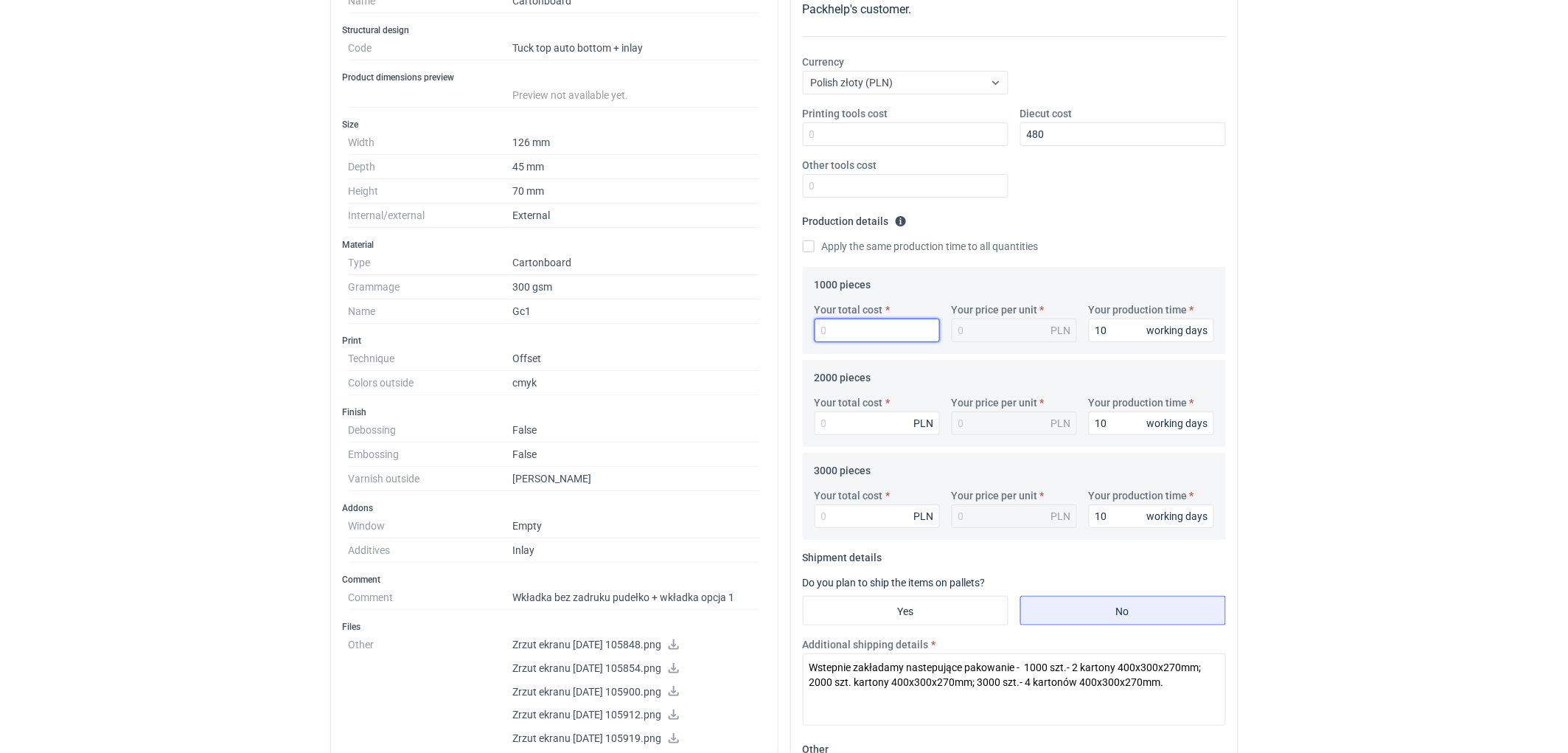
click at [845, 332] on input "Your total cost" at bounding box center [877, 330] width 125 height 23
type input "2700"
type input "2.7"
type input "2700"
click at [867, 423] on input "Your total cost" at bounding box center [877, 423] width 125 height 23
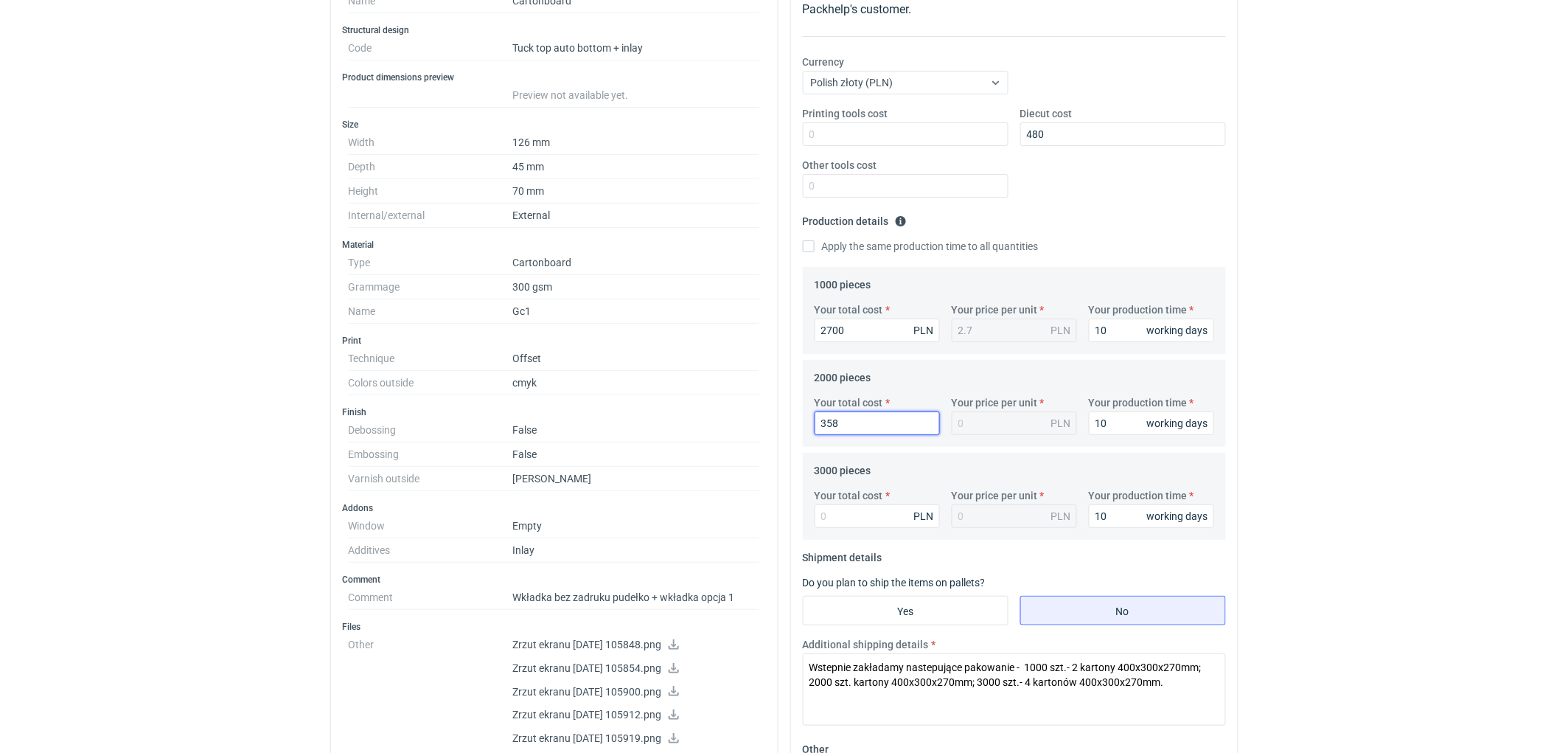
type input "3580"
type input "1.79"
type input "3580"
click at [863, 525] on input "Your total cost" at bounding box center [877, 516] width 125 height 23
type input "4470"
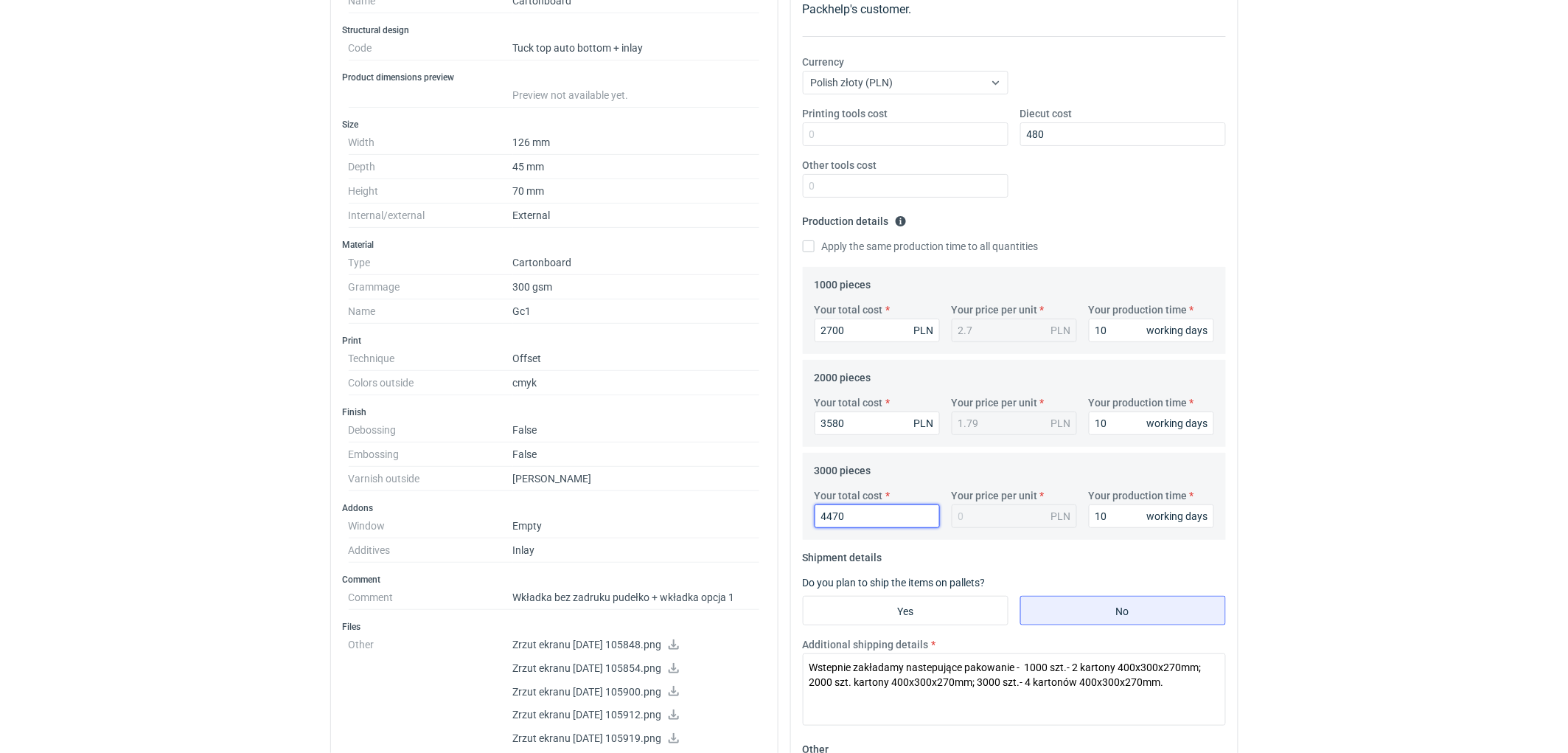
type input "1.49"
type input "4470"
drag, startPoint x: 1503, startPoint y: 421, endPoint x: 1294, endPoint y: 487, distance: 219.2
click at [1502, 422] on div "RFQs Specs Designs Items Orders Customers Tools Analytics 11 99+ EM [PERSON_NAM…" at bounding box center [784, 131] width 1568 height 753
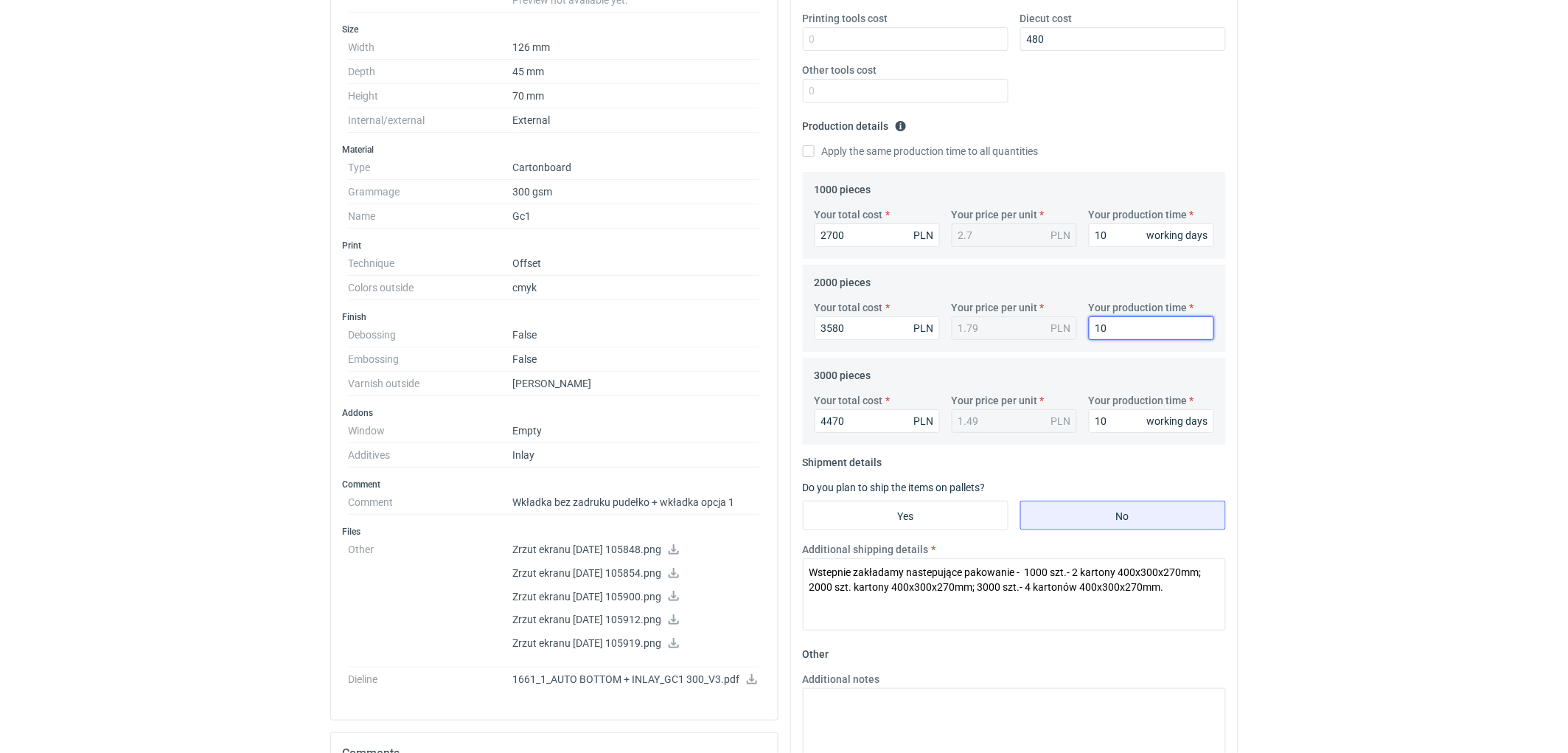
scroll to position [491, 0]
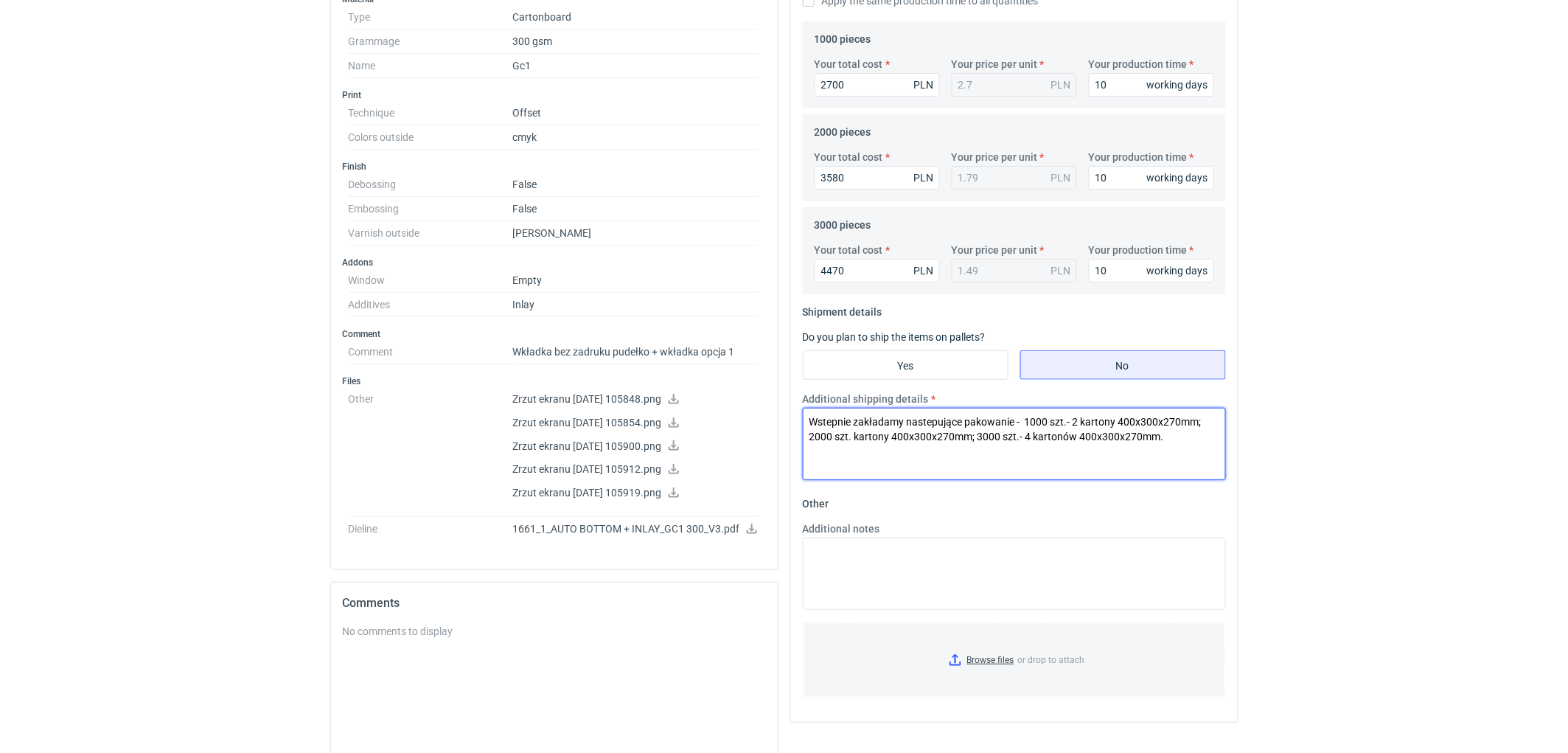
click at [854, 436] on textarea "Wstepnie zakładamy nastepujące pakowanie - 1000 szt.- 2 kartony 400x300x270mm; …" at bounding box center [1014, 444] width 423 height 73
type textarea "Wstepnie zakładamy nastepujące pakowanie - 1000 szt.- 2 kartony 400x300x270mm; …"
click at [886, 555] on textarea "Additional notes" at bounding box center [1014, 574] width 423 height 73
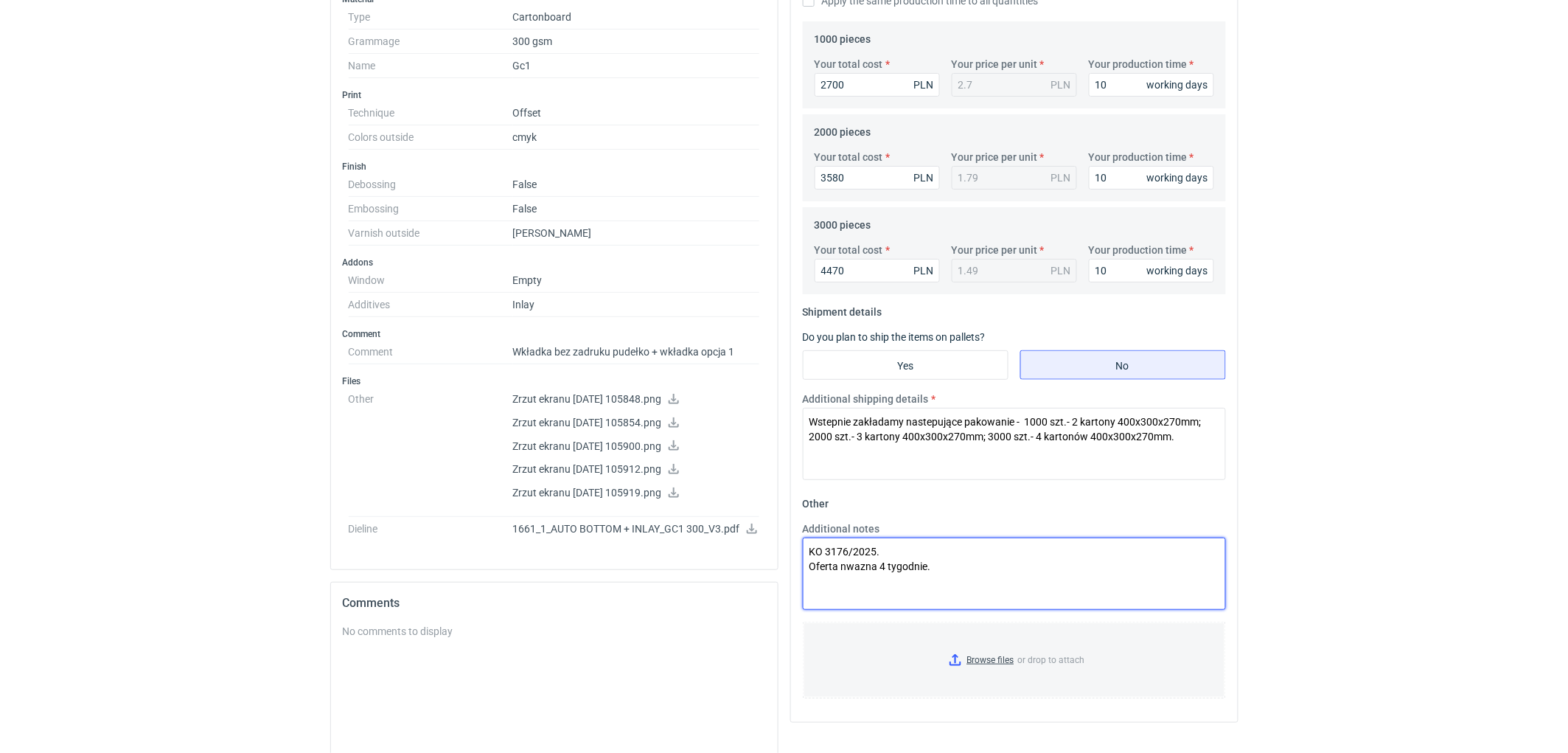
click at [850, 565] on textarea "KO 3176/2025. Oferta nwazna 4 tygodnie." at bounding box center [1014, 574] width 423 height 73
click at [886, 550] on textarea "KO 3176/2025. Oferta wazna 4 tygodnie." at bounding box center [1014, 574] width 423 height 73
type textarea "KO 3176/2025. Druk offset. Oferta wazna 4 tygodnie."
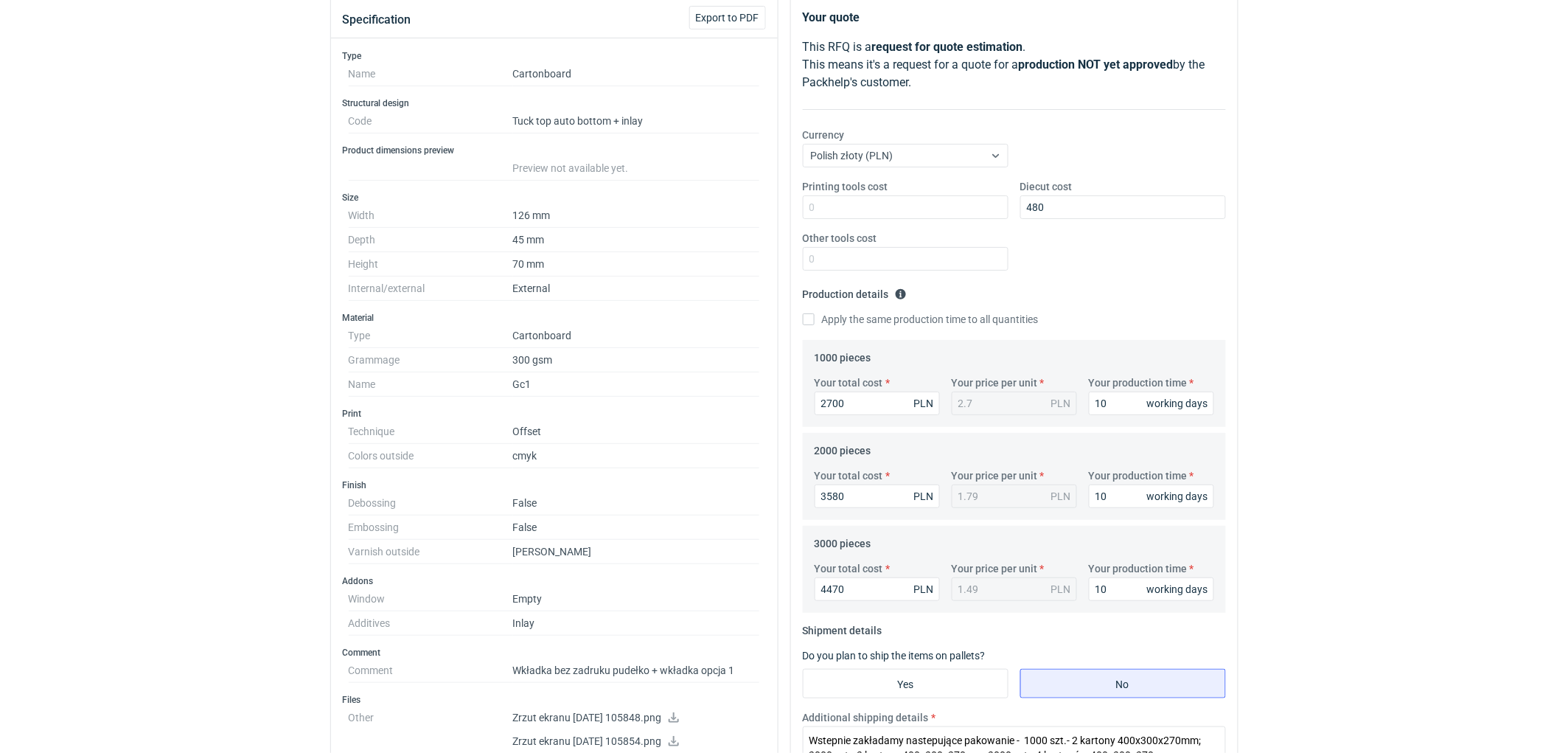
scroll to position [0, 0]
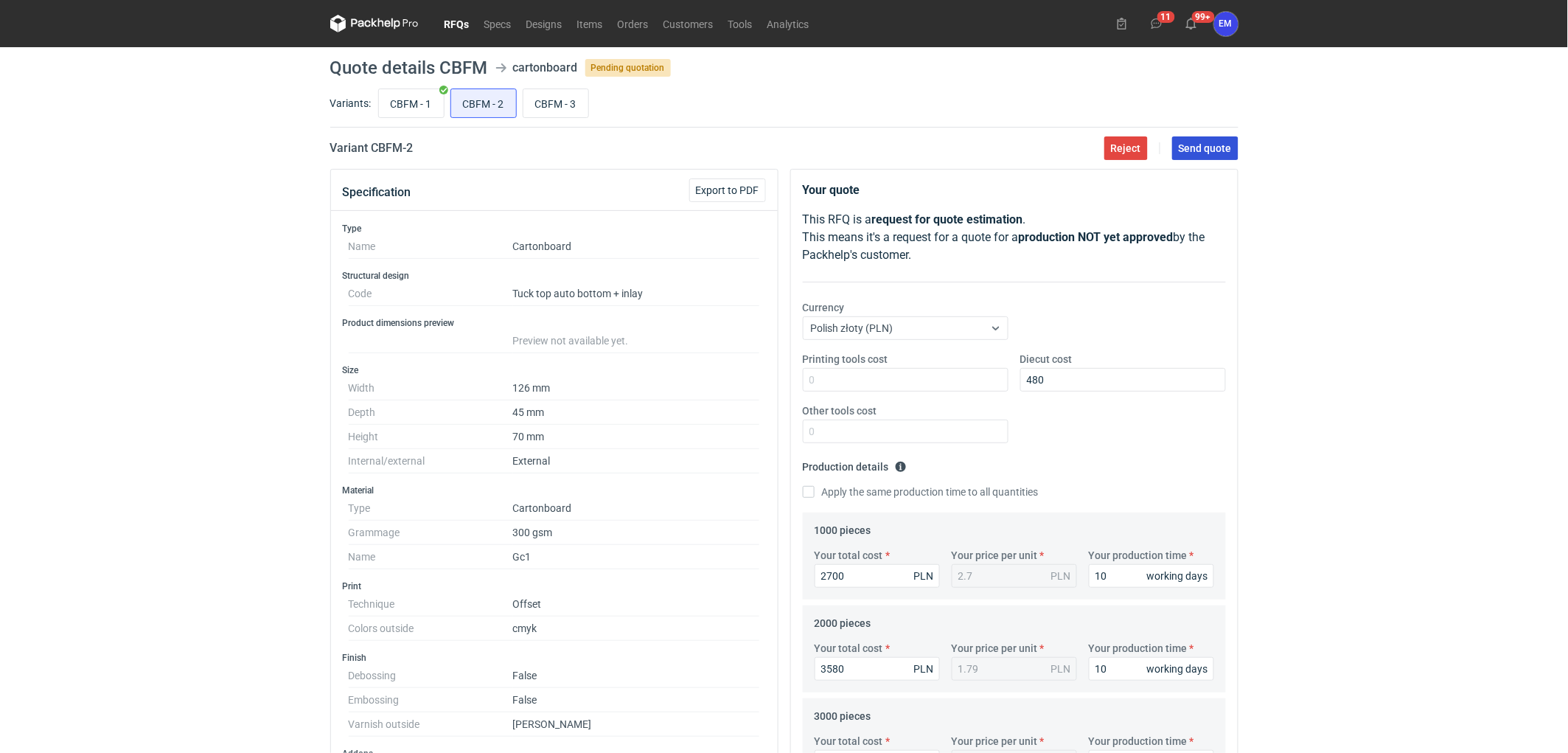
click at [1208, 153] on button "Send quote" at bounding box center [1206, 148] width 67 height 23
click at [562, 96] on input "CBFM - 3" at bounding box center [556, 103] width 65 height 28
radio input "true"
click at [1375, 429] on div "RFQs Specs Designs Items Orders Customers Tools Analytics 11 99+ EM [PERSON_NAM…" at bounding box center [784, 376] width 1568 height 753
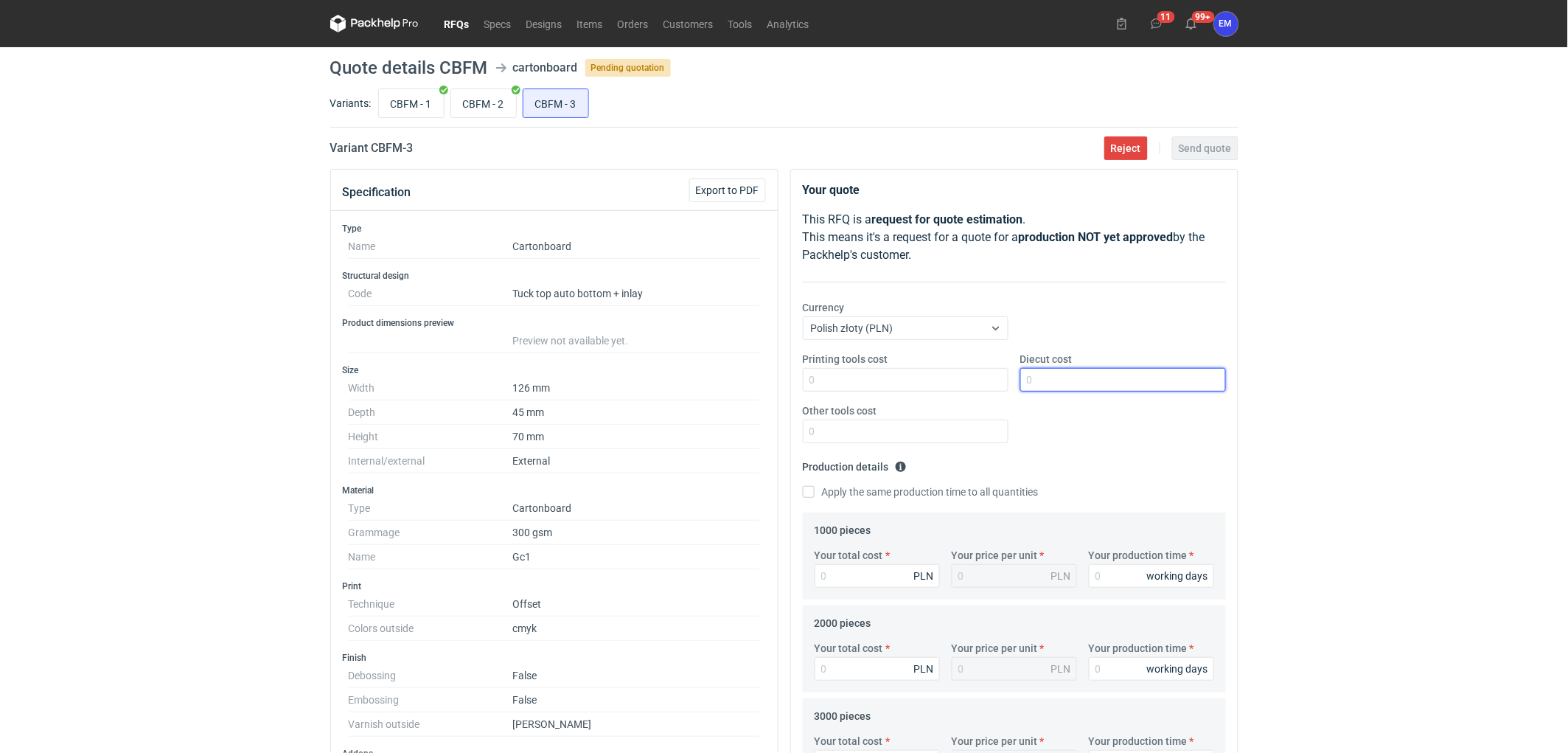
click at [1072, 376] on input "Diecut cost" at bounding box center [1123, 379] width 206 height 23
type input "480"
drag, startPoint x: 1447, startPoint y: 363, endPoint x: 1352, endPoint y: 378, distance: 96.2
click at [1434, 365] on div "RFQs Specs Designs Items Orders Customers Tools Analytics 11 99+ EM [PERSON_NAM…" at bounding box center [784, 376] width 1568 height 753
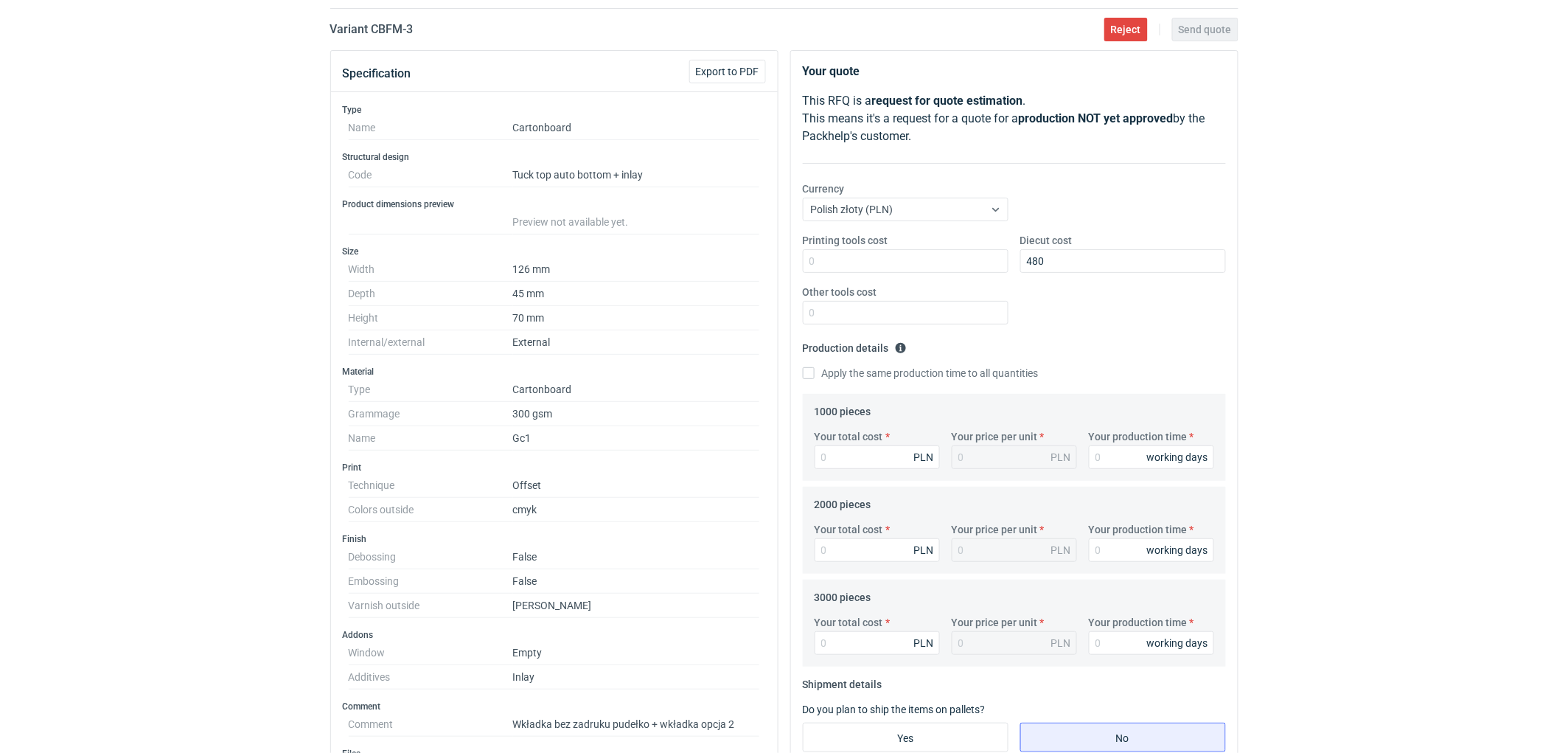
scroll to position [245, 0]
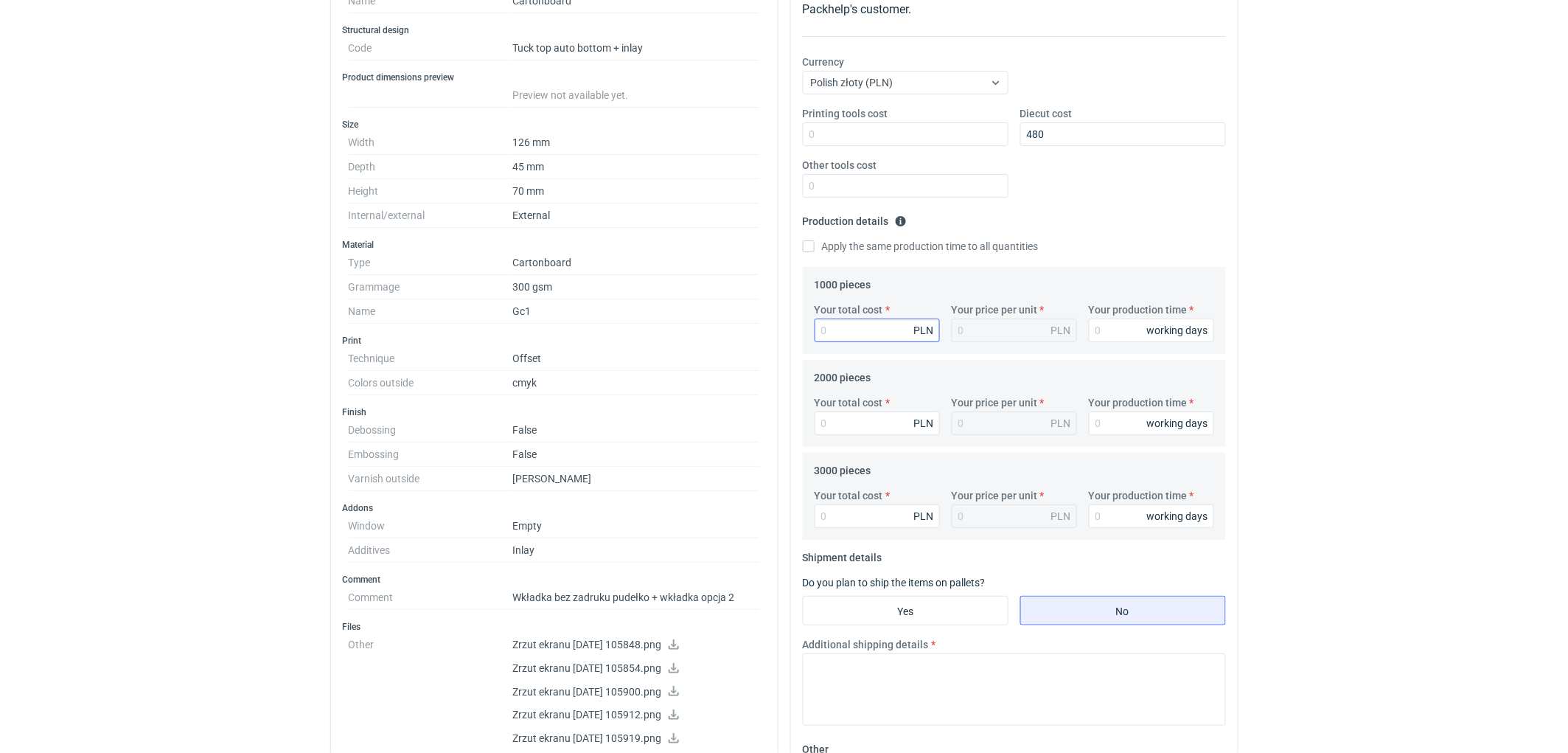
drag, startPoint x: 1301, startPoint y: 283, endPoint x: 900, endPoint y: 327, distance: 403.4
click at [1281, 283] on div "RFQs Specs Designs Items Orders Customers Tools Analytics 11 99+ EM [PERSON_NAM…" at bounding box center [784, 131] width 1568 height 753
click at [1129, 329] on input "Your production time" at bounding box center [1152, 330] width 125 height 23
type input "10"
click at [1118, 419] on input "Your production time" at bounding box center [1152, 423] width 125 height 23
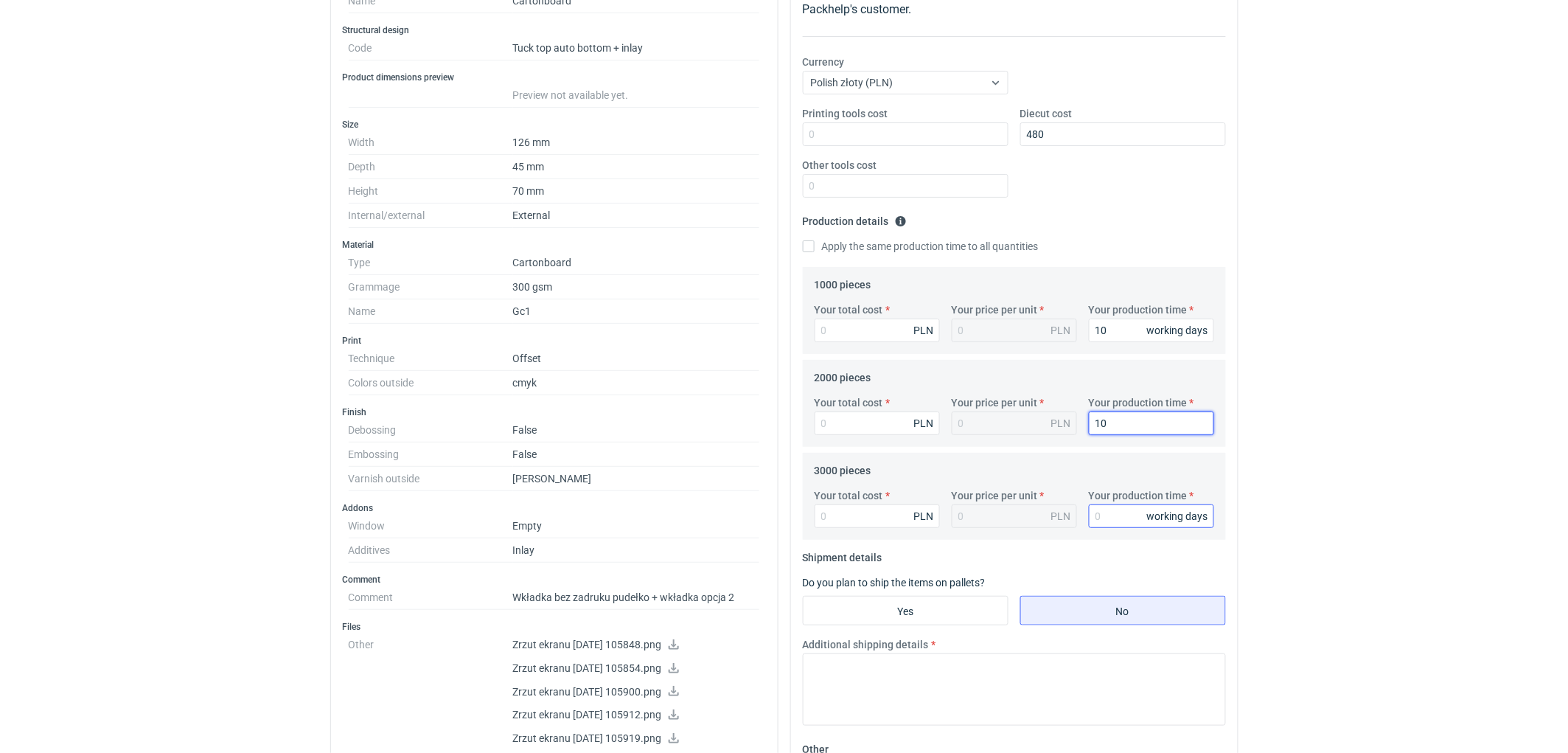
type input "10"
click at [1121, 519] on input "Your production time" at bounding box center [1152, 516] width 125 height 23
type input "10"
click at [867, 323] on input "Your total cost" at bounding box center [877, 330] width 125 height 23
type input "2700"
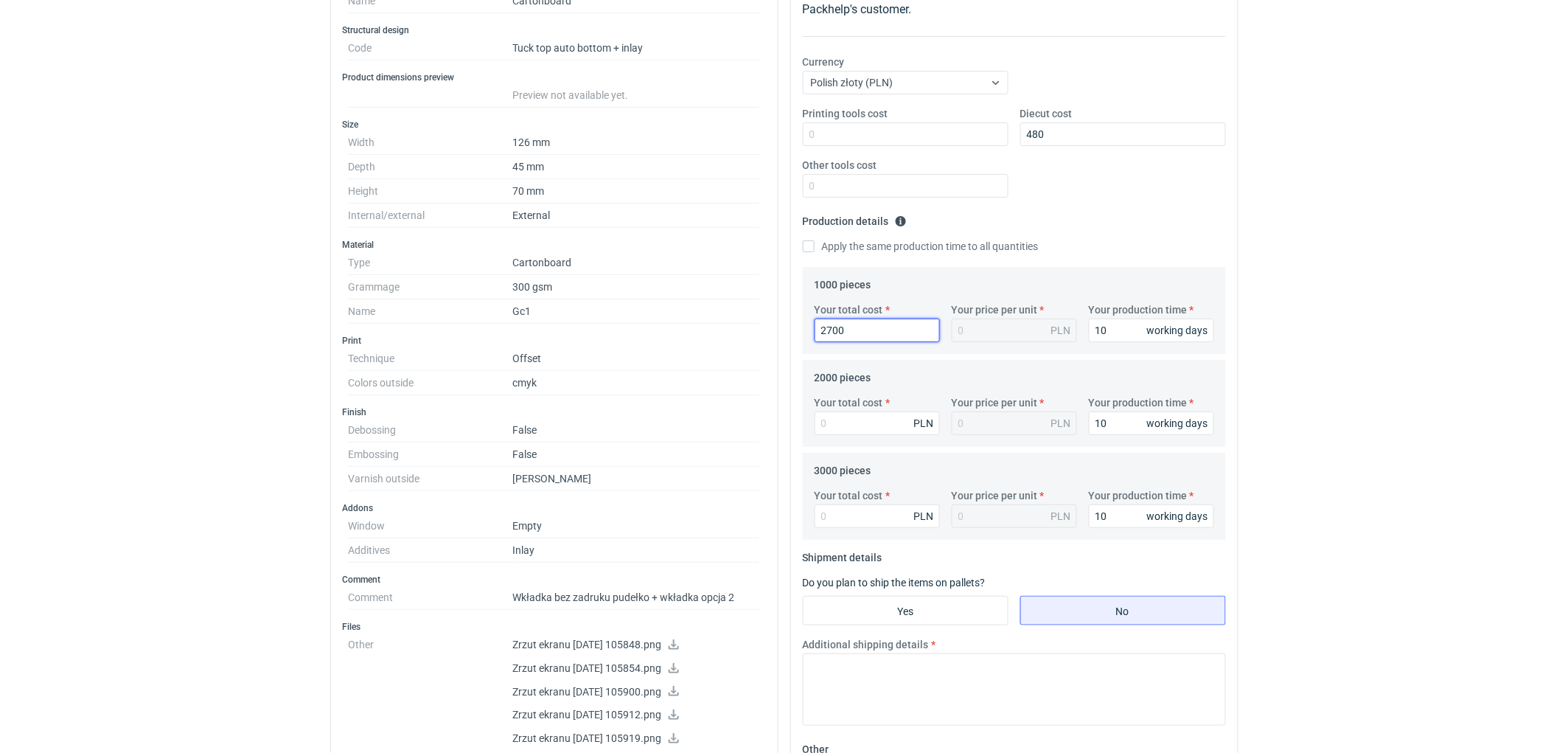
type input "2.7"
type input "2700"
click at [863, 421] on input "Your total cost" at bounding box center [877, 423] width 125 height 23
type input "3580"
type input "1.79"
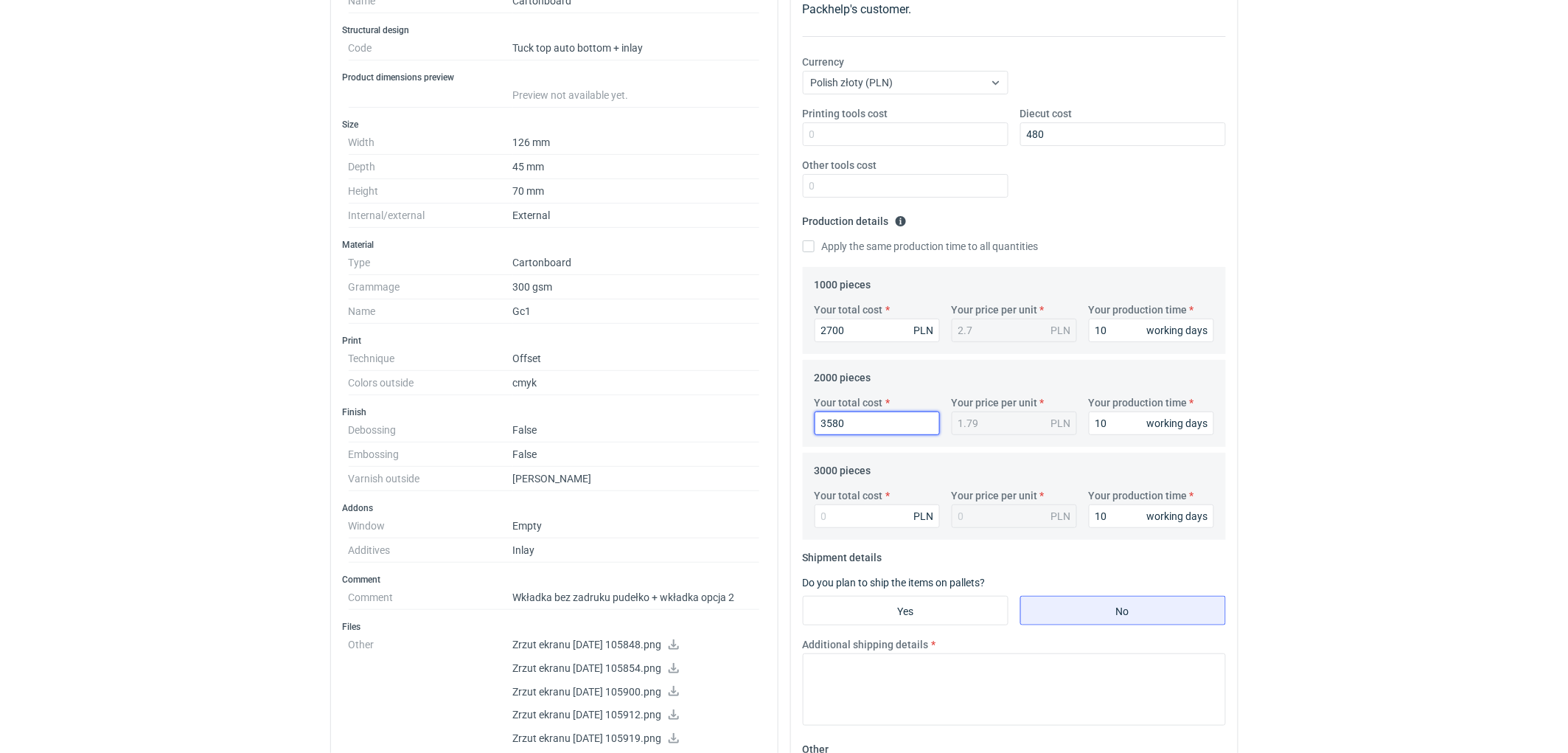
type input "3580"
click at [859, 517] on input "Your total cost" at bounding box center [877, 516] width 125 height 23
type input "4470"
type input "1.49"
type input "4470"
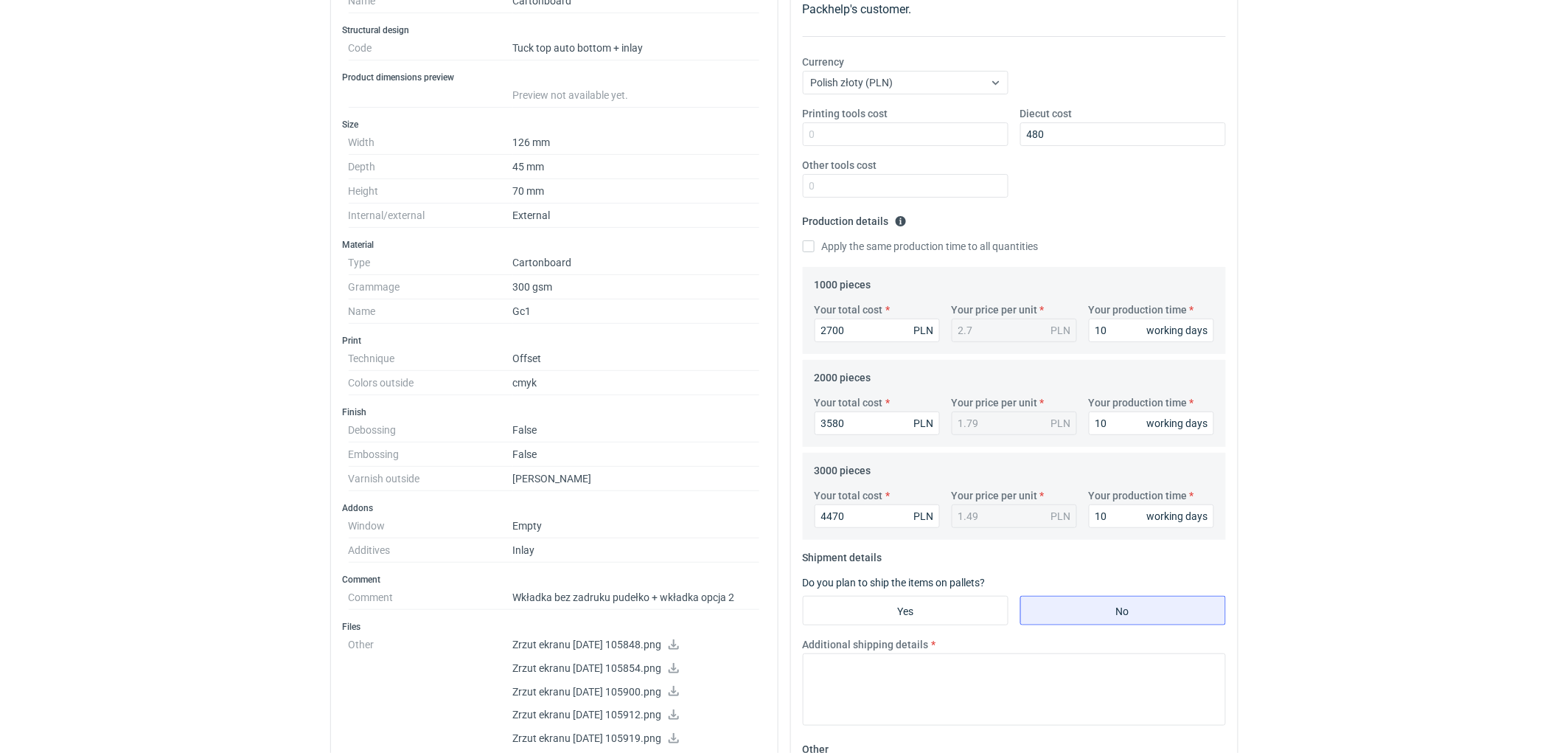
click at [1335, 504] on div "RFQs Specs Designs Items Orders Customers Tools Analytics 11 99+ EM [PERSON_NAM…" at bounding box center [784, 131] width 1568 height 753
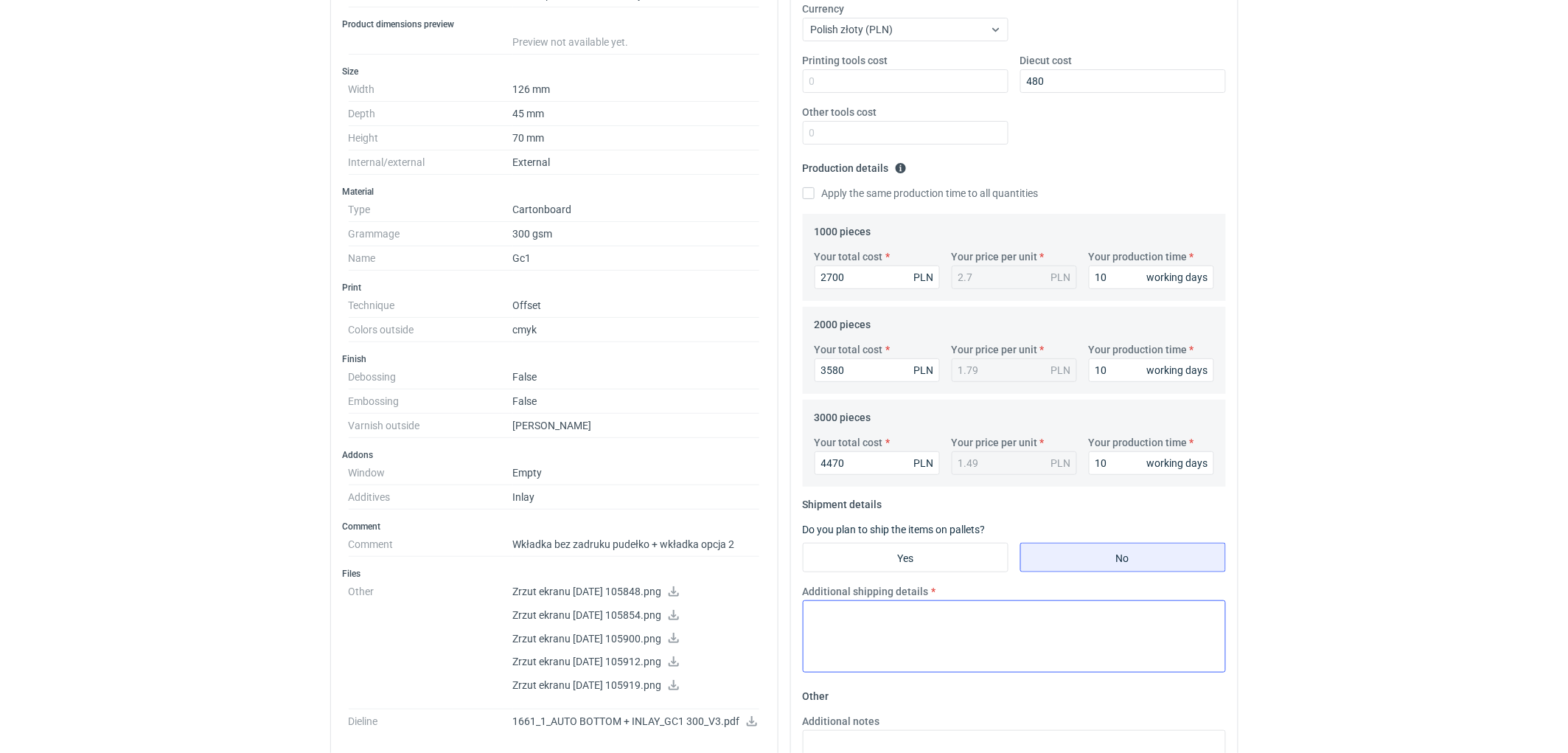
scroll to position [328, 0]
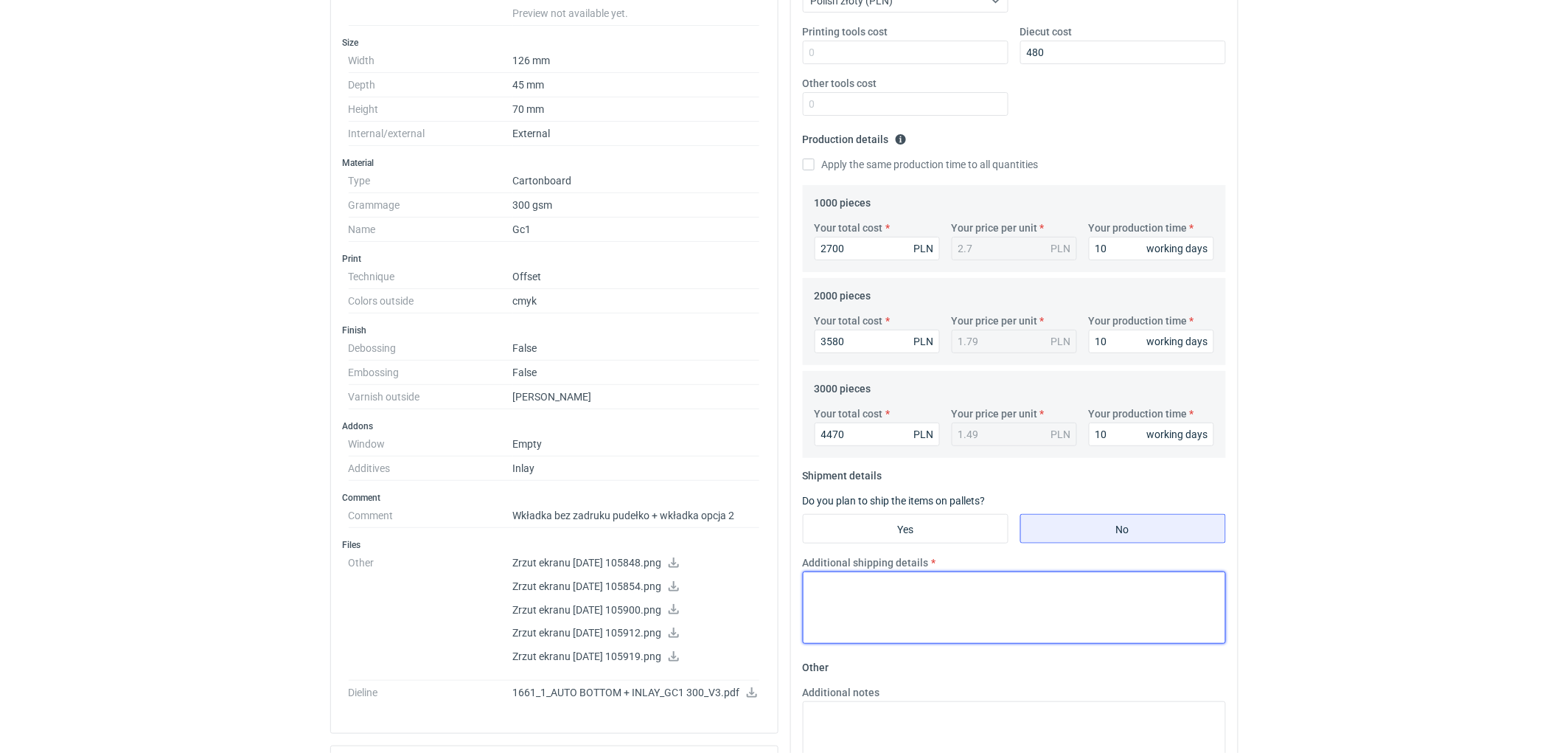
click at [890, 603] on textarea "Additional shipping details" at bounding box center [1014, 607] width 423 height 73
click at [1435, 425] on html "RFQs Specs Designs Items Orders Customers Tools Analytics 11 99+ EM [PERSON_NAM…" at bounding box center [784, 48] width 1568 height 753
click at [1505, 425] on html "RFQs Specs Designs Items Orders Customers Tools Analytics 11 99+ EM [PERSON_NAM…" at bounding box center [784, 48] width 1568 height 753
click at [1485, 425] on html "RFQs Specs Designs Items Orders Customers Tools Analytics 11 99+ EM [PERSON_NAM…" at bounding box center [784, 48] width 1568 height 753
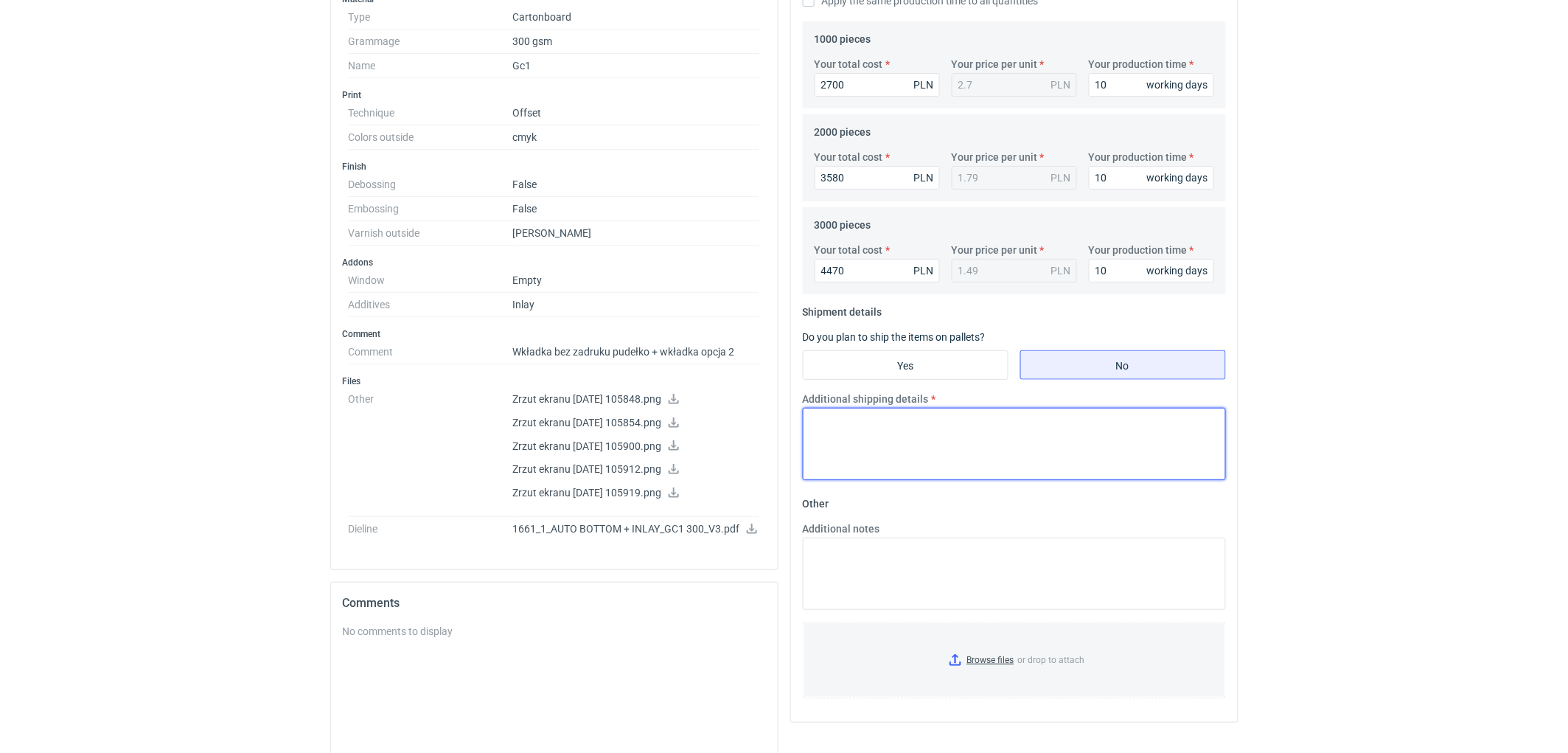
click at [1040, 429] on textarea "Additional shipping details" at bounding box center [1014, 444] width 423 height 73
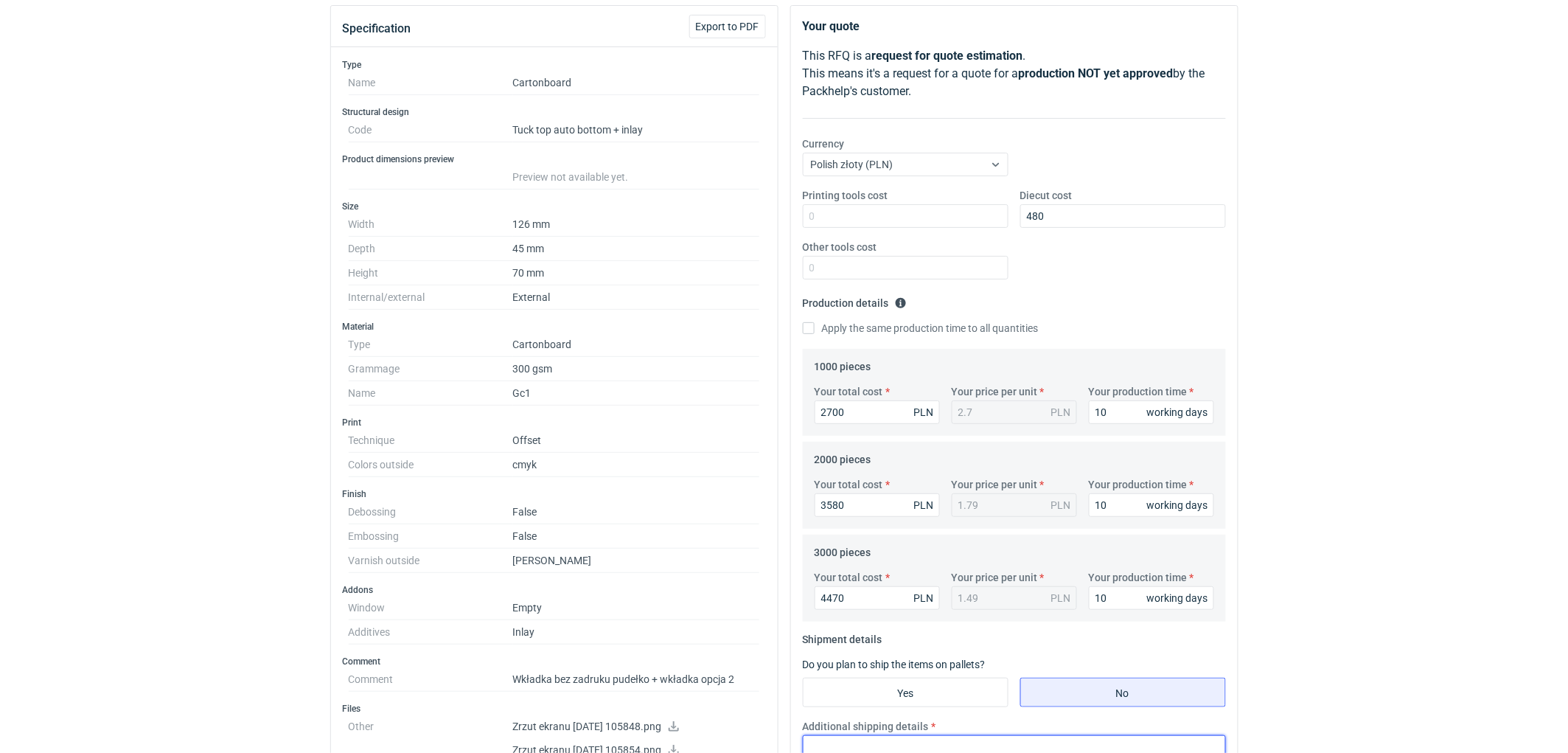
scroll to position [0, 0]
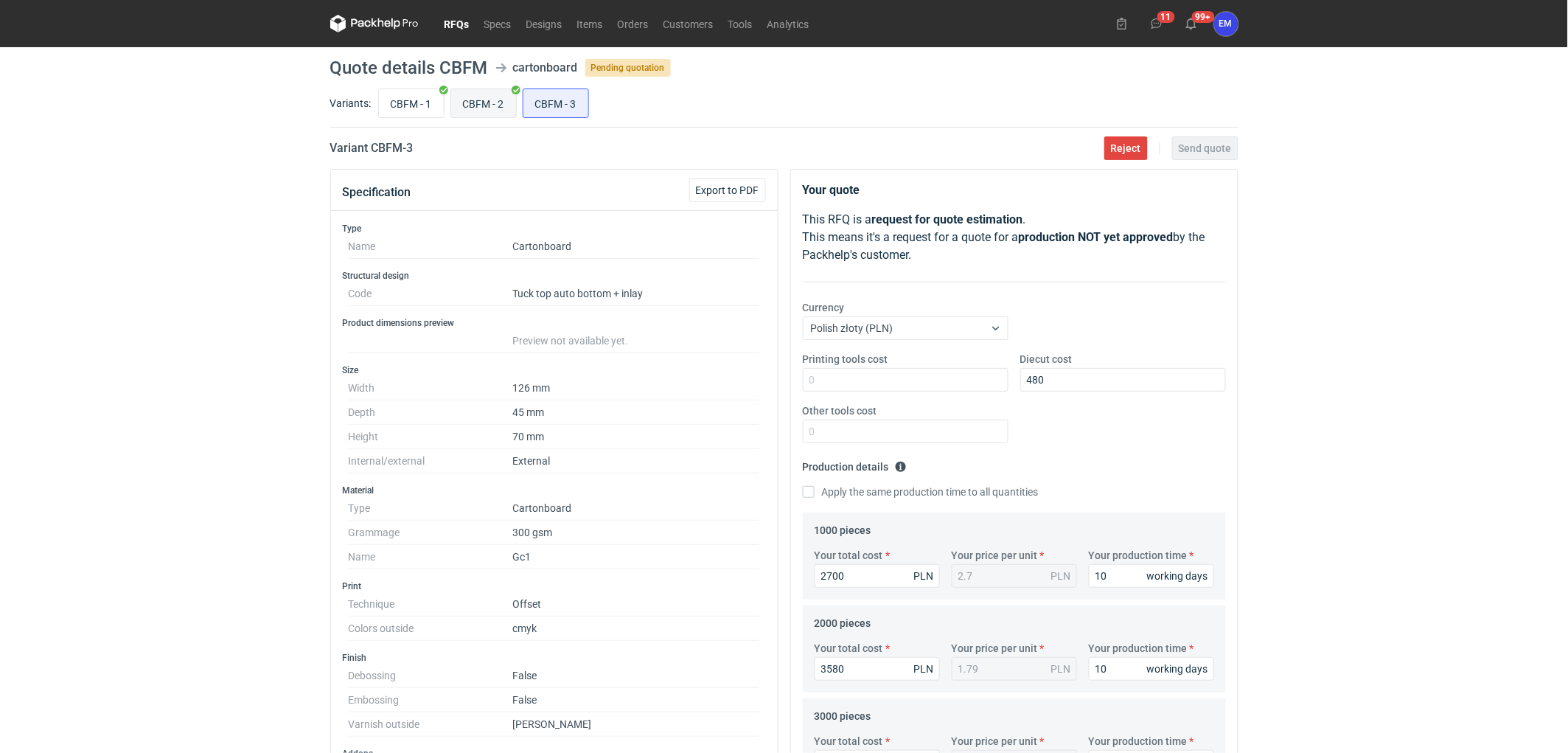
drag, startPoint x: 458, startPoint y: 108, endPoint x: 487, endPoint y: 113, distance: 29.4
click at [458, 108] on input "CBFM - 2" at bounding box center [484, 103] width 65 height 28
radio input "true"
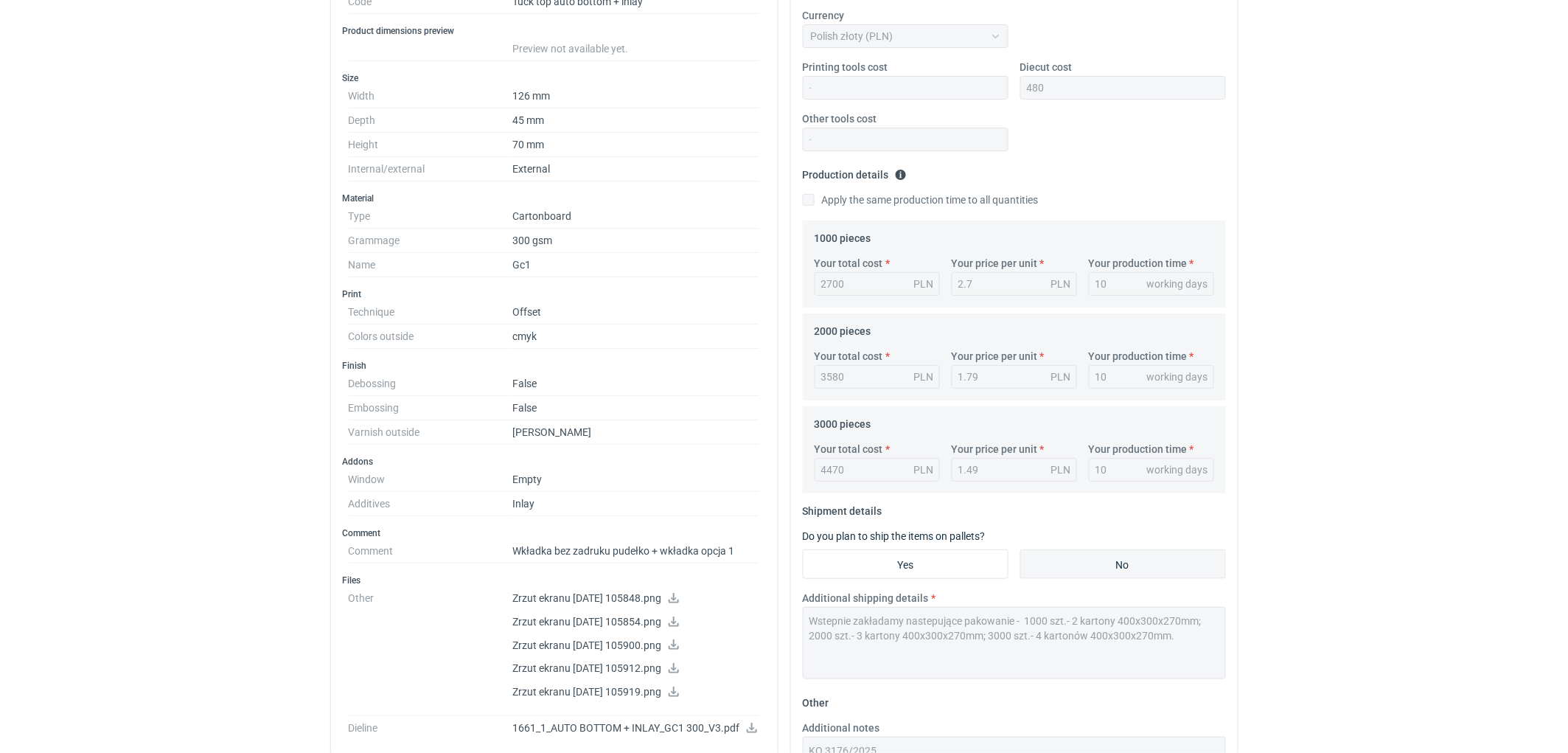
scroll to position [409, 0]
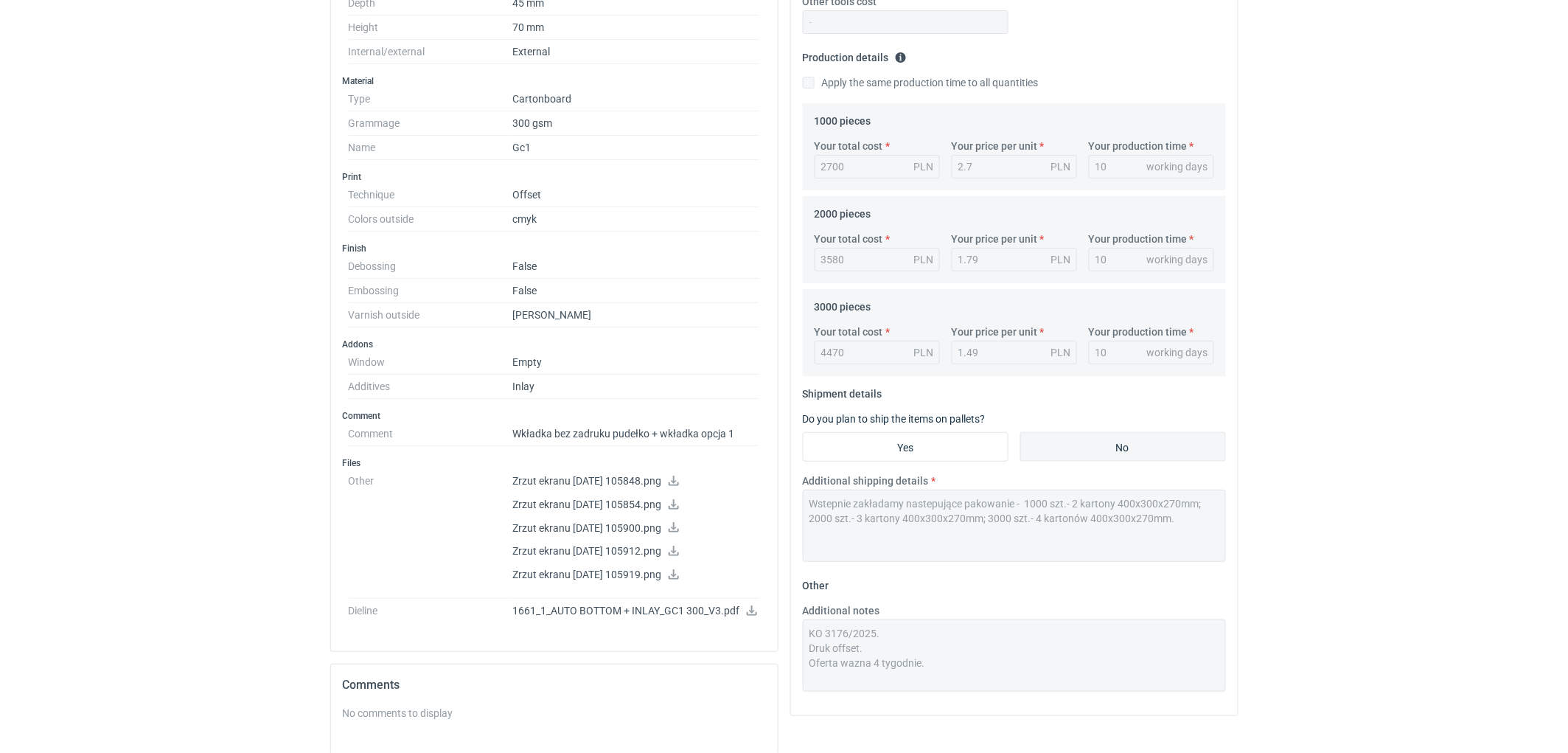
click at [801, 504] on div "Additional shipping details Wstepnie zakładamy nastepujące pakowanie - 1000 szt…" at bounding box center [1015, 518] width 435 height 88
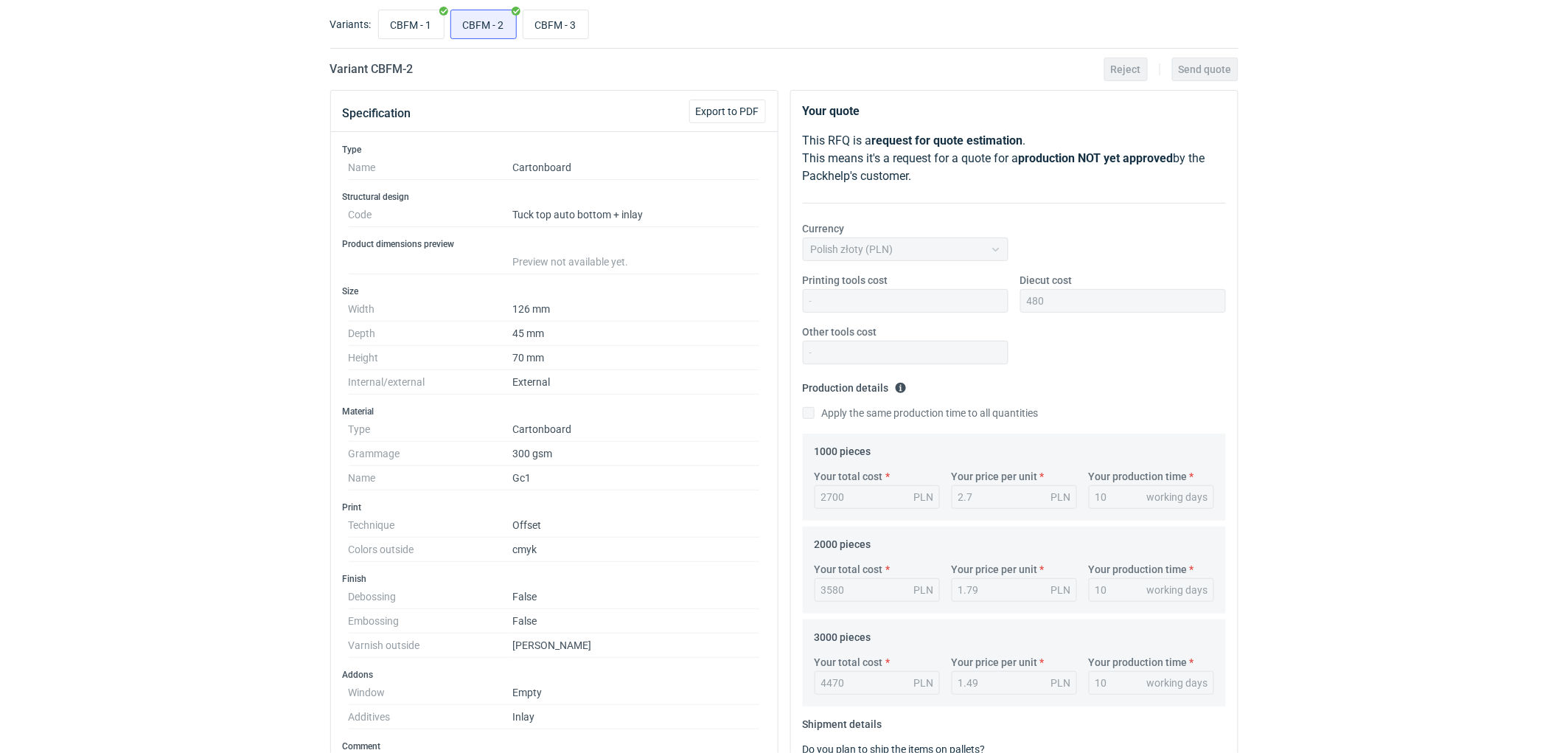
scroll to position [0, 0]
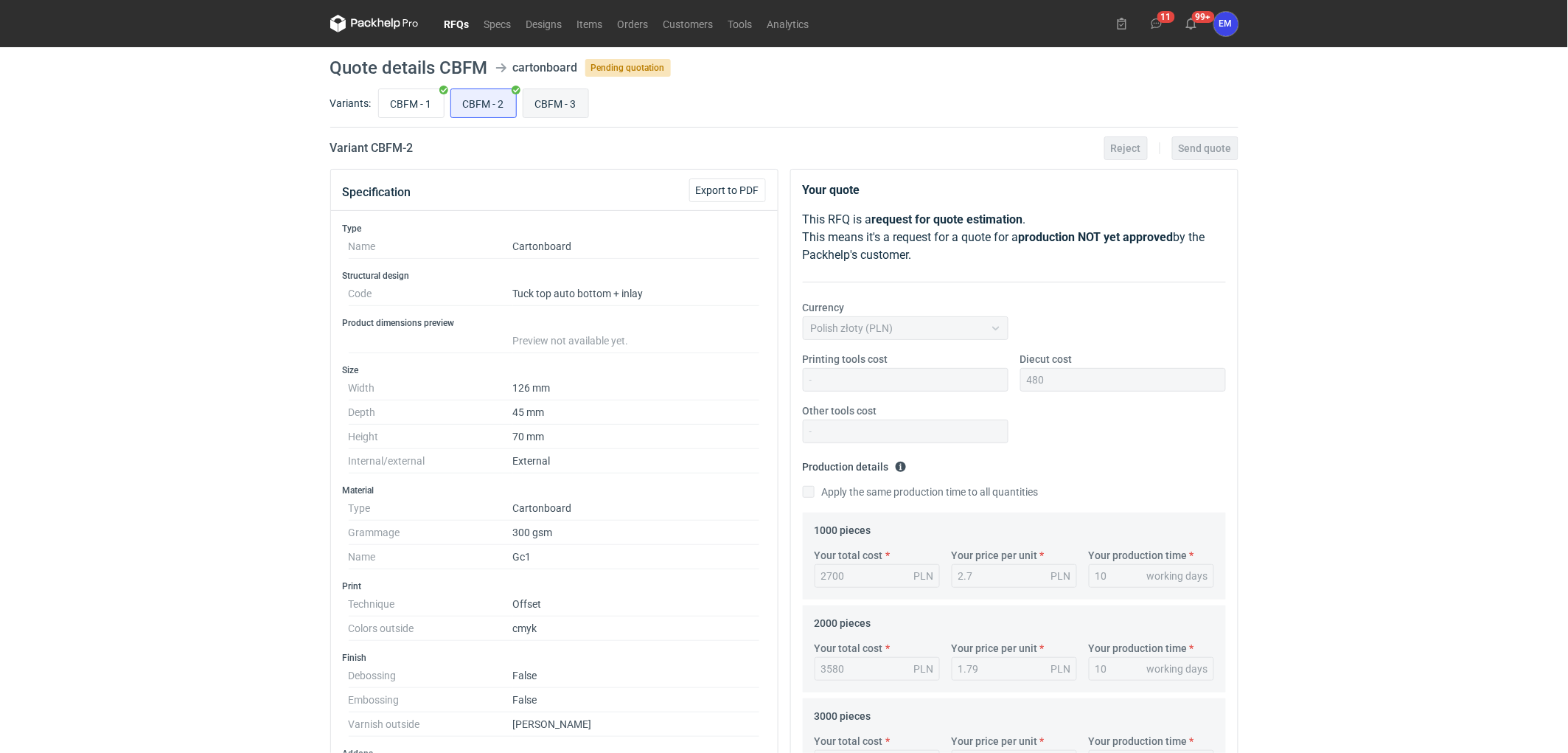
click at [543, 105] on input "CBFM - 3" at bounding box center [556, 103] width 65 height 28
radio input "true"
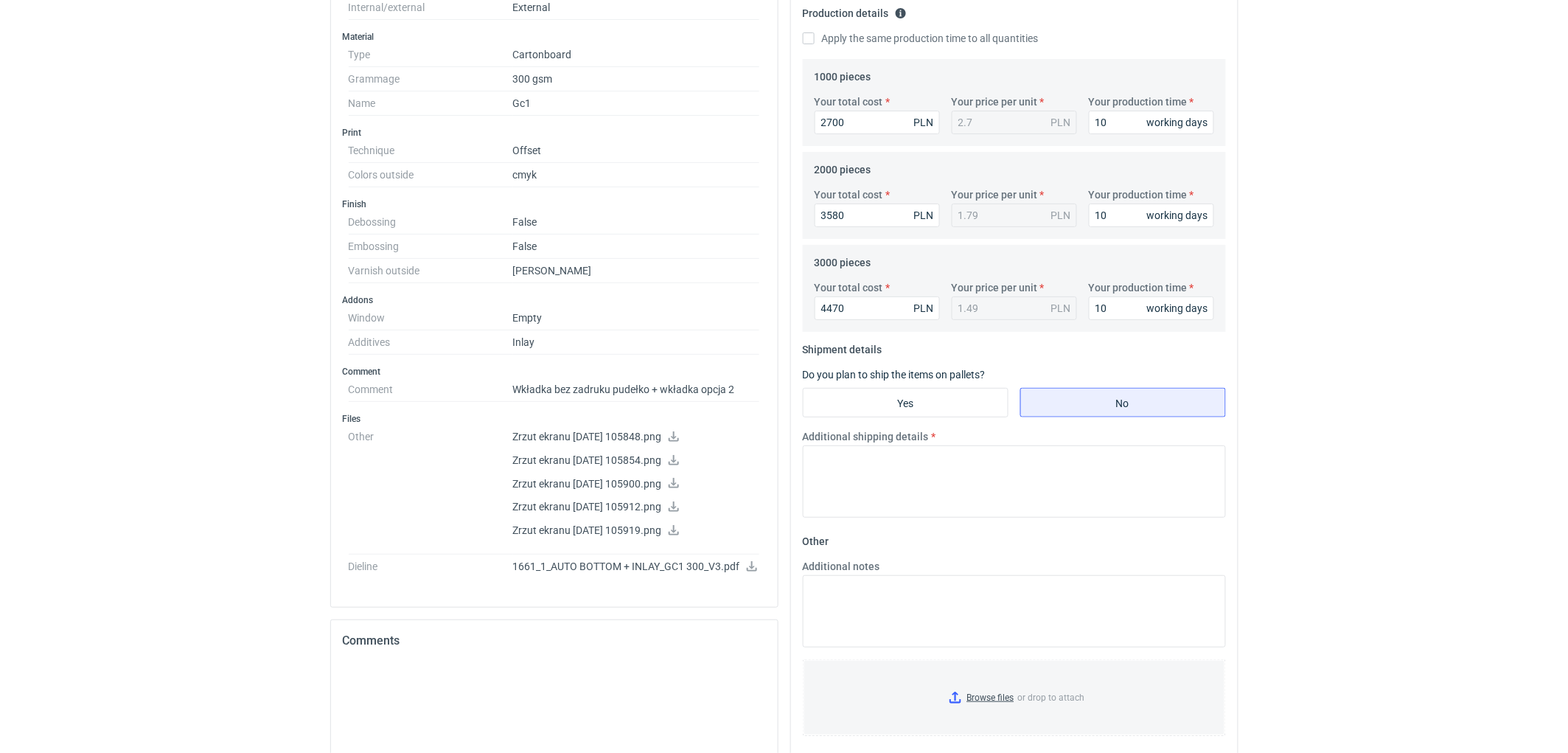
scroll to position [491, 0]
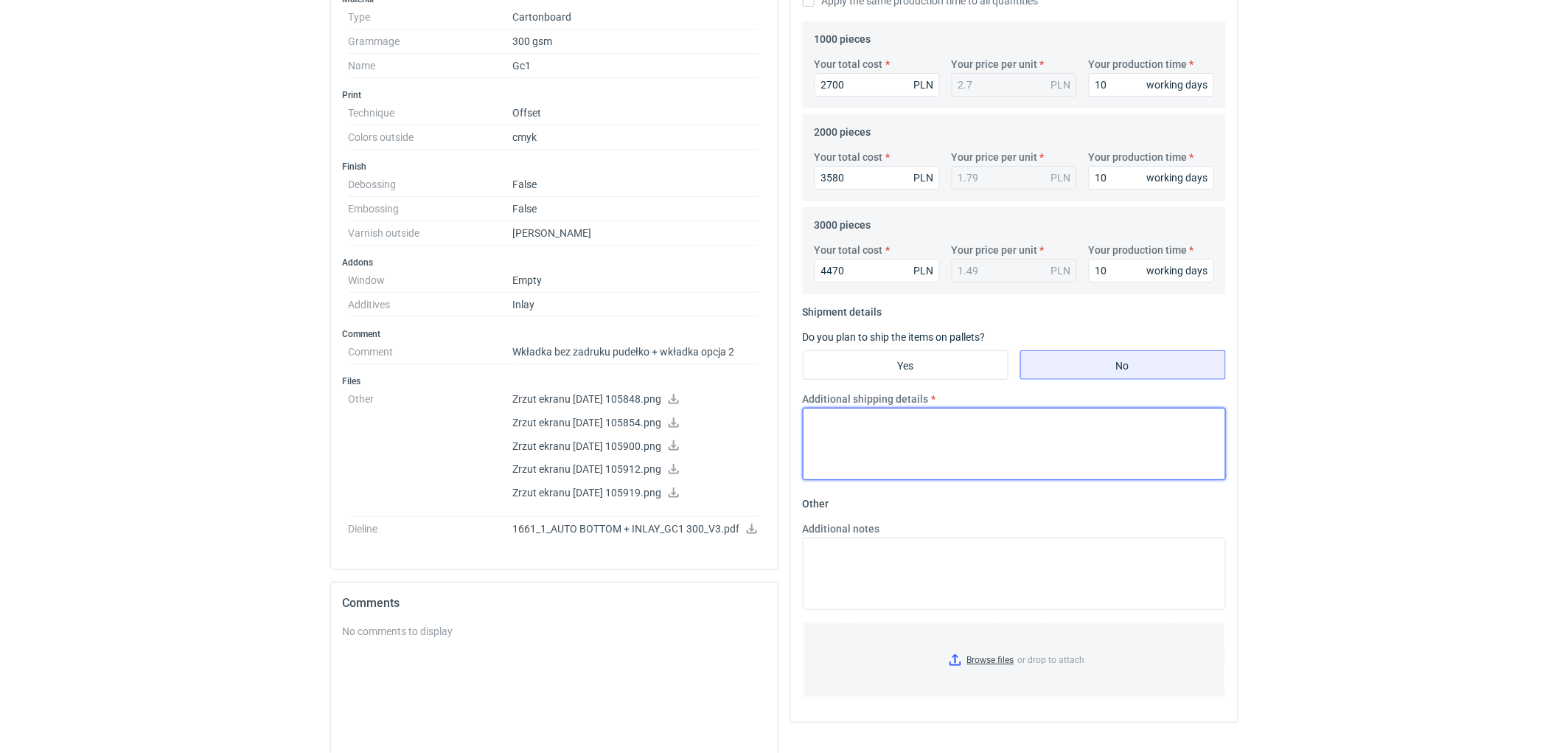
click at [882, 438] on textarea "Additional shipping details" at bounding box center [1014, 444] width 423 height 73
paste textarea "Wstepnie zakładamy nastepujące pakowanie - 1000 szt.- 2 kartony 400x300x270mm; …"
type textarea "Wstepnie zakładamy nastepujące pakowanie - 1000 szt.- 2 kartony 400x300x270mm; …"
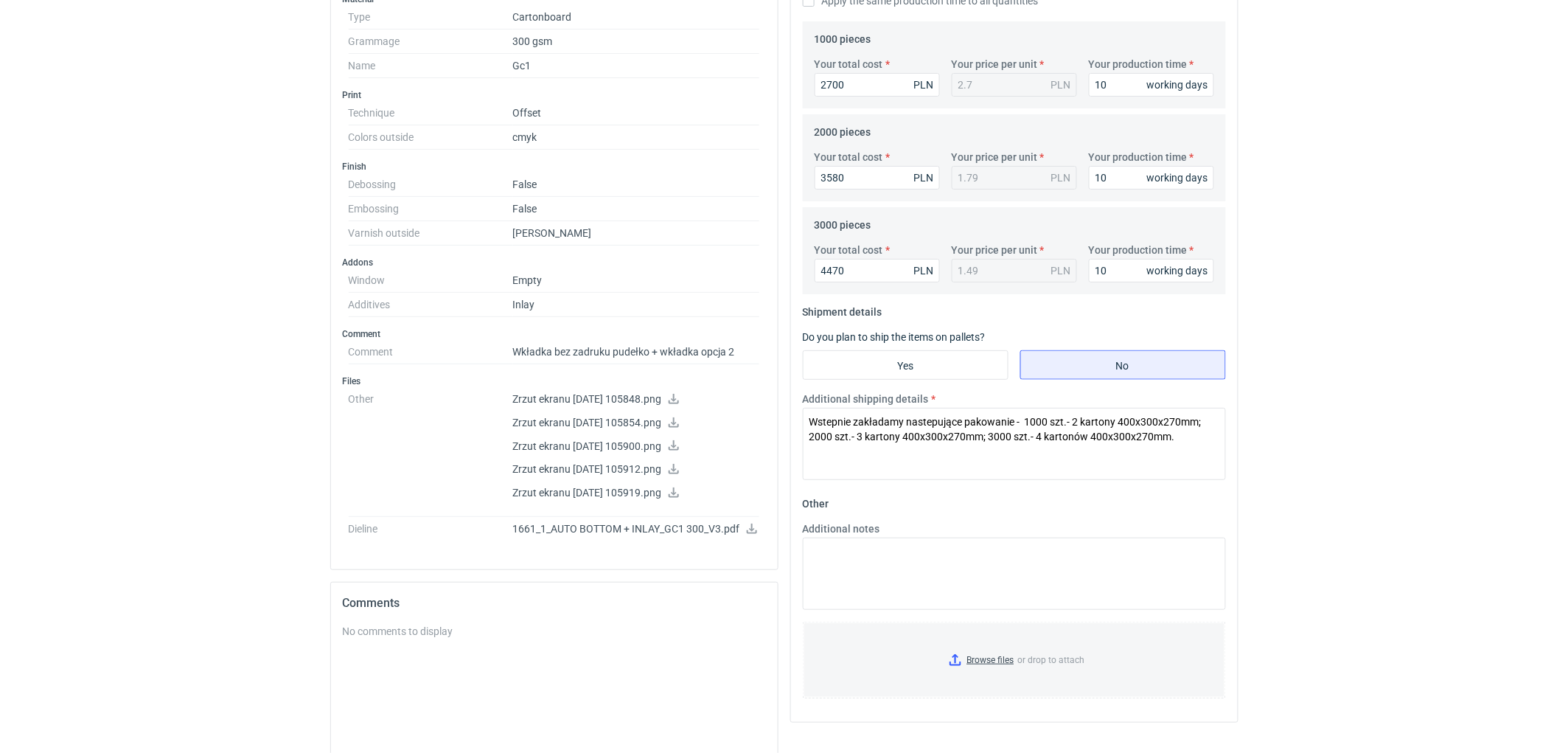
click at [831, 585] on textarea "Additional notes" at bounding box center [1014, 574] width 423 height 73
click at [925, 554] on textarea "KO 3180" at bounding box center [1014, 574] width 423 height 73
click at [917, 553] on textarea "KO 3180" at bounding box center [1014, 574] width 423 height 73
type textarea "KO 3183/2025. Druk offset. Oferta ważna 4 tygodnie."
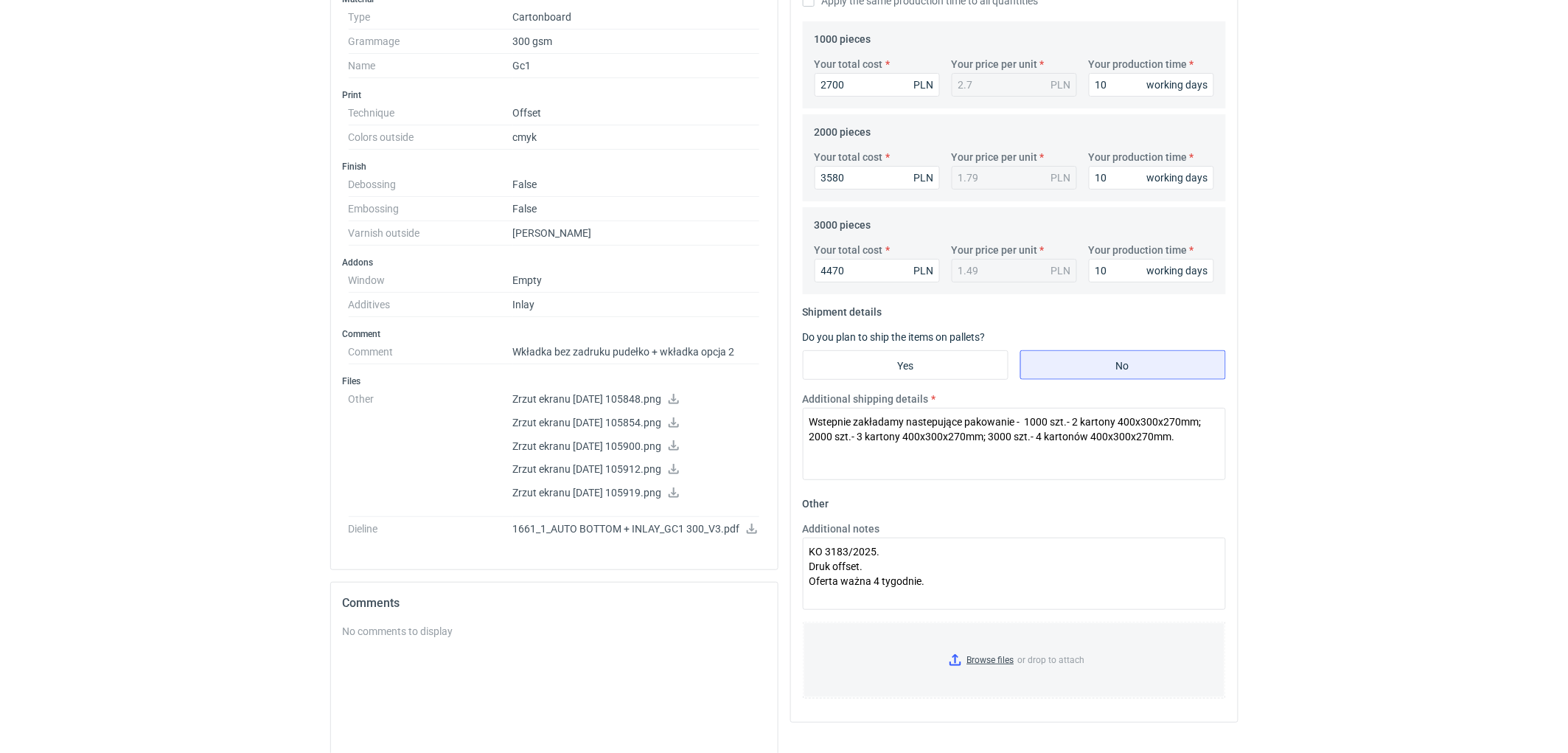
click at [1029, 418] on textarea "Wstepnie zakładamy nastepujące pakowanie - 1000 szt.- 2 kartony 400x300x270mm; …" at bounding box center [1014, 444] width 423 height 73
type textarea "Wstepnie zakładamy nastepujące pakowanie - 1000 szt.- 2 kartony 400x300x270mm; …"
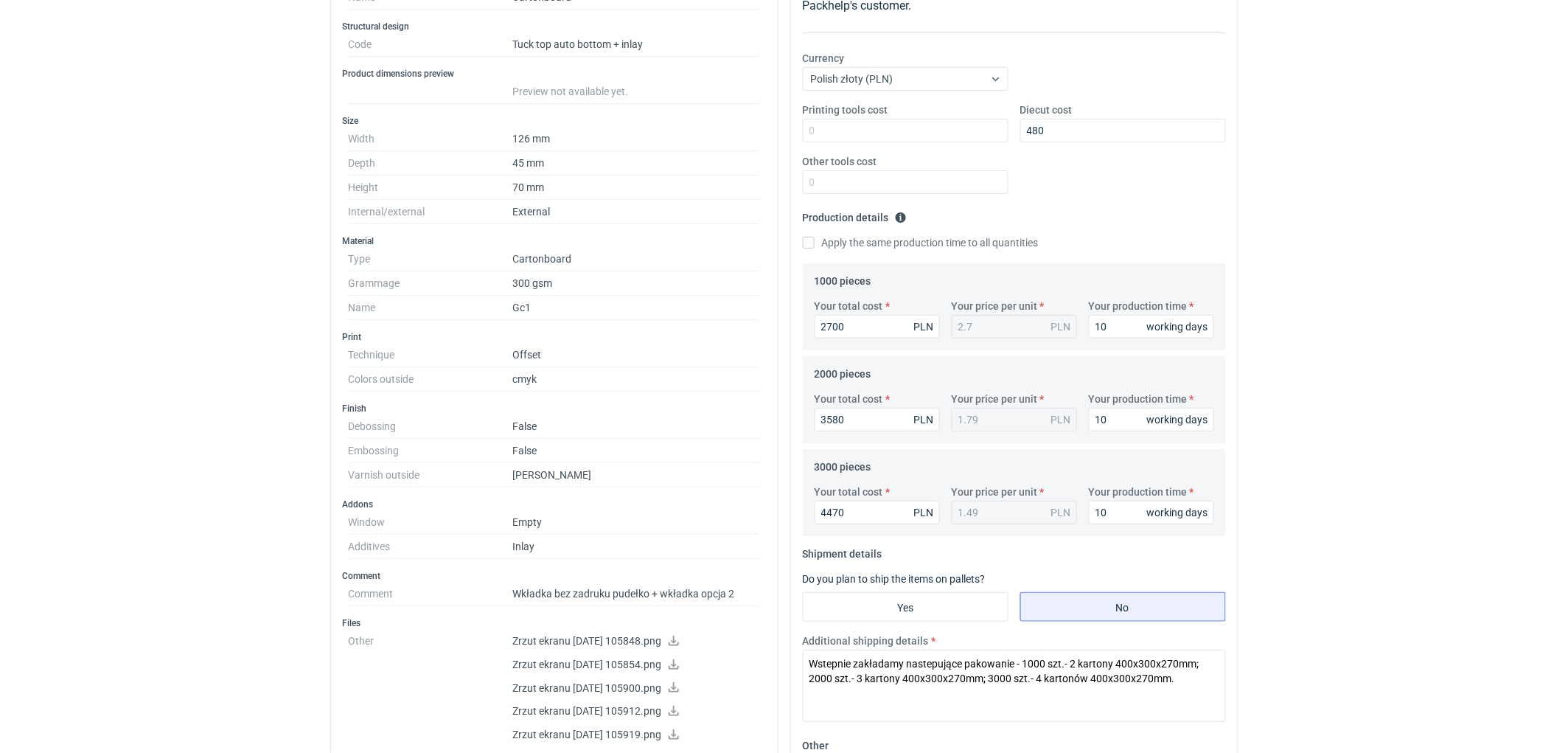
scroll to position [245, 0]
click at [186, 177] on div "RFQs Specs Designs Items Orders Customers Tools Analytics 11 99+ EM [PERSON_NAM…" at bounding box center [784, 131] width 1568 height 753
click at [1379, 507] on html "RFQs Specs Designs Items Orders Customers Tools Analytics 11 99+ EM [PERSON_NAM…" at bounding box center [784, 131] width 1568 height 753
click at [1351, 425] on div "RFQs Specs Designs Items Orders Customers Tools Analytics 11 99+ EM [PERSON_NAM…" at bounding box center [784, 131] width 1568 height 753
click at [1486, 337] on div "RFQs Specs Designs Items Orders Customers Tools Analytics 11 99+ EM [PERSON_NAM…" at bounding box center [784, 131] width 1568 height 753
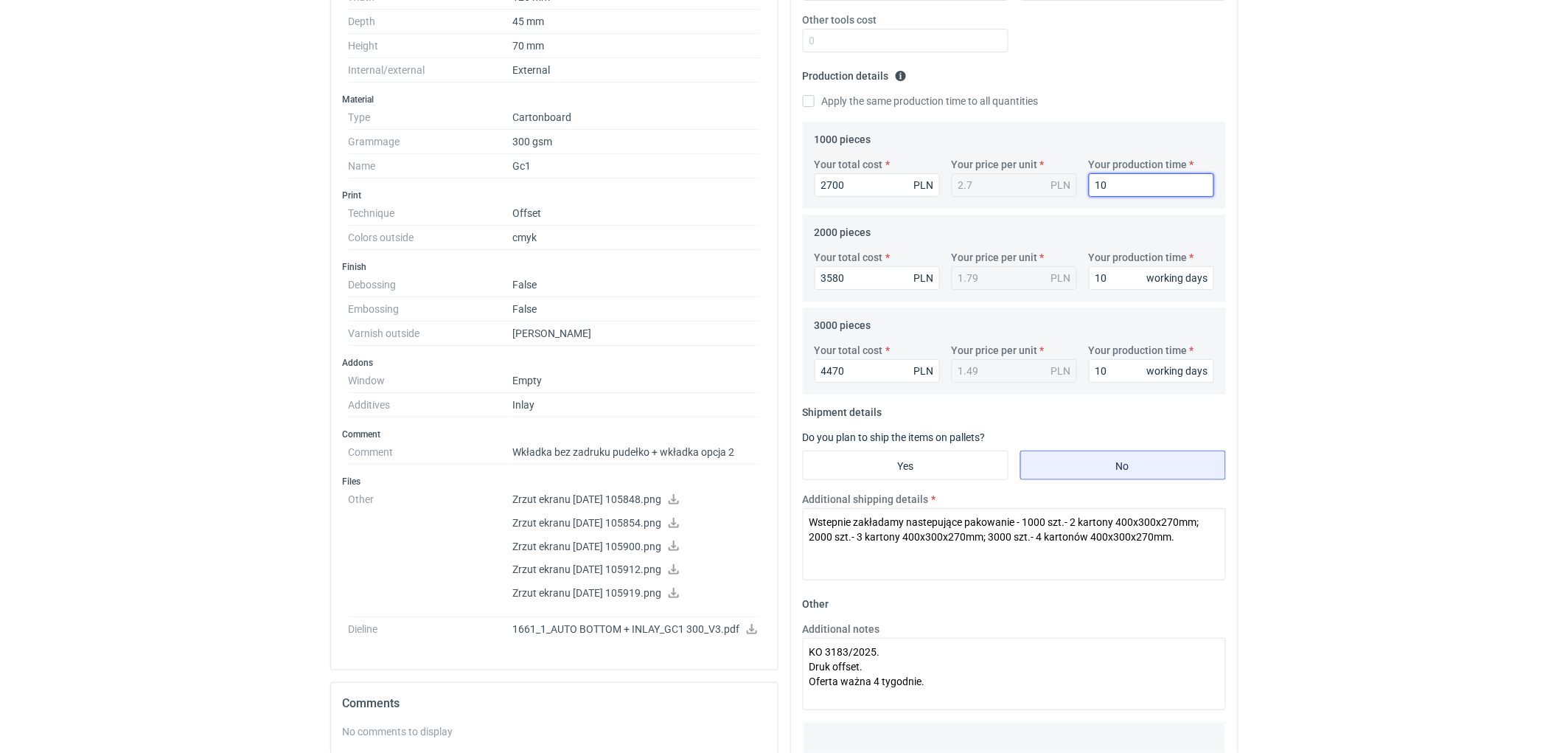
scroll to position [573, 0]
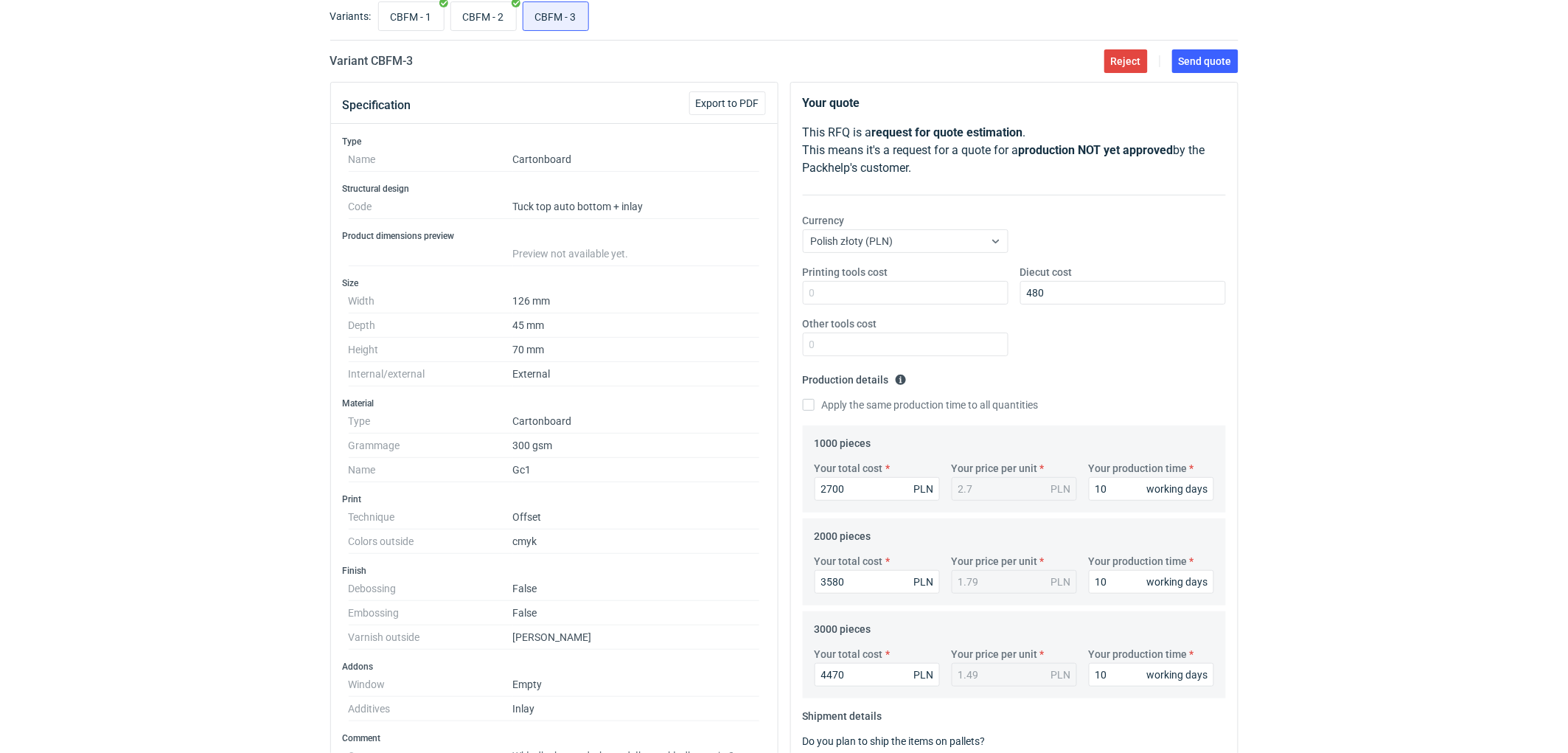
scroll to position [0, 0]
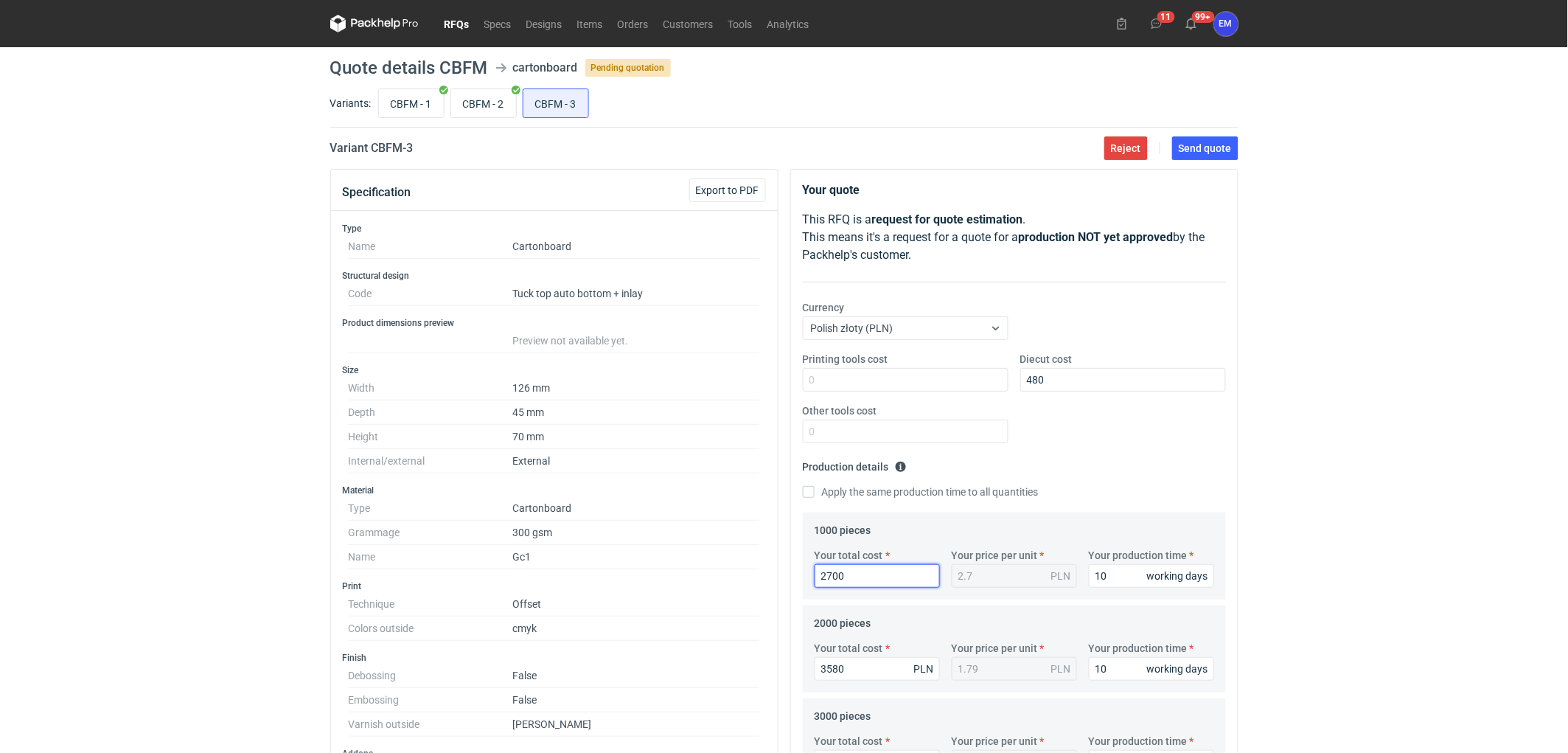
click at [891, 585] on input "2700" at bounding box center [877, 575] width 125 height 23
type input "27"
type input "0.03"
type input "2710"
type input "2.71"
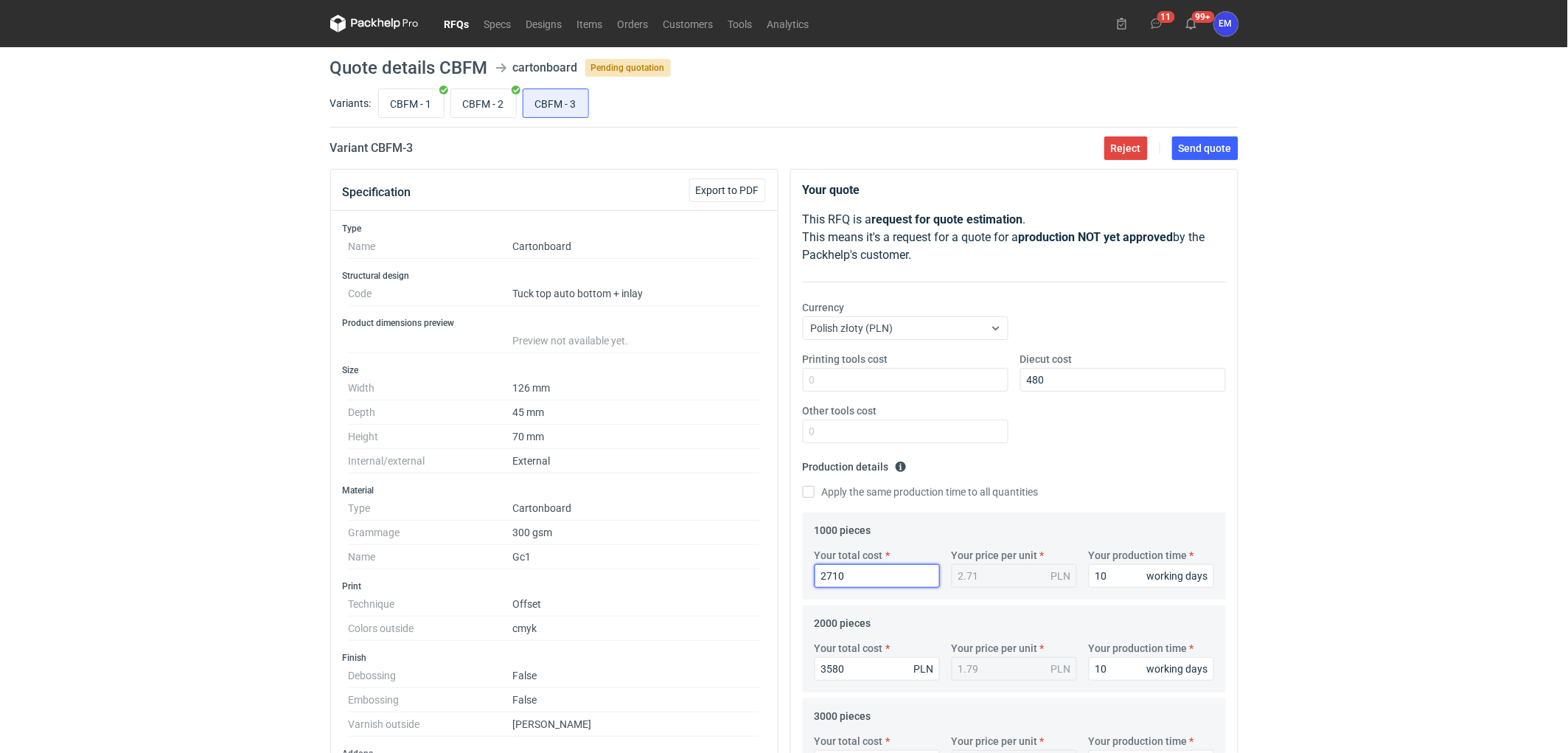
type input "2710"
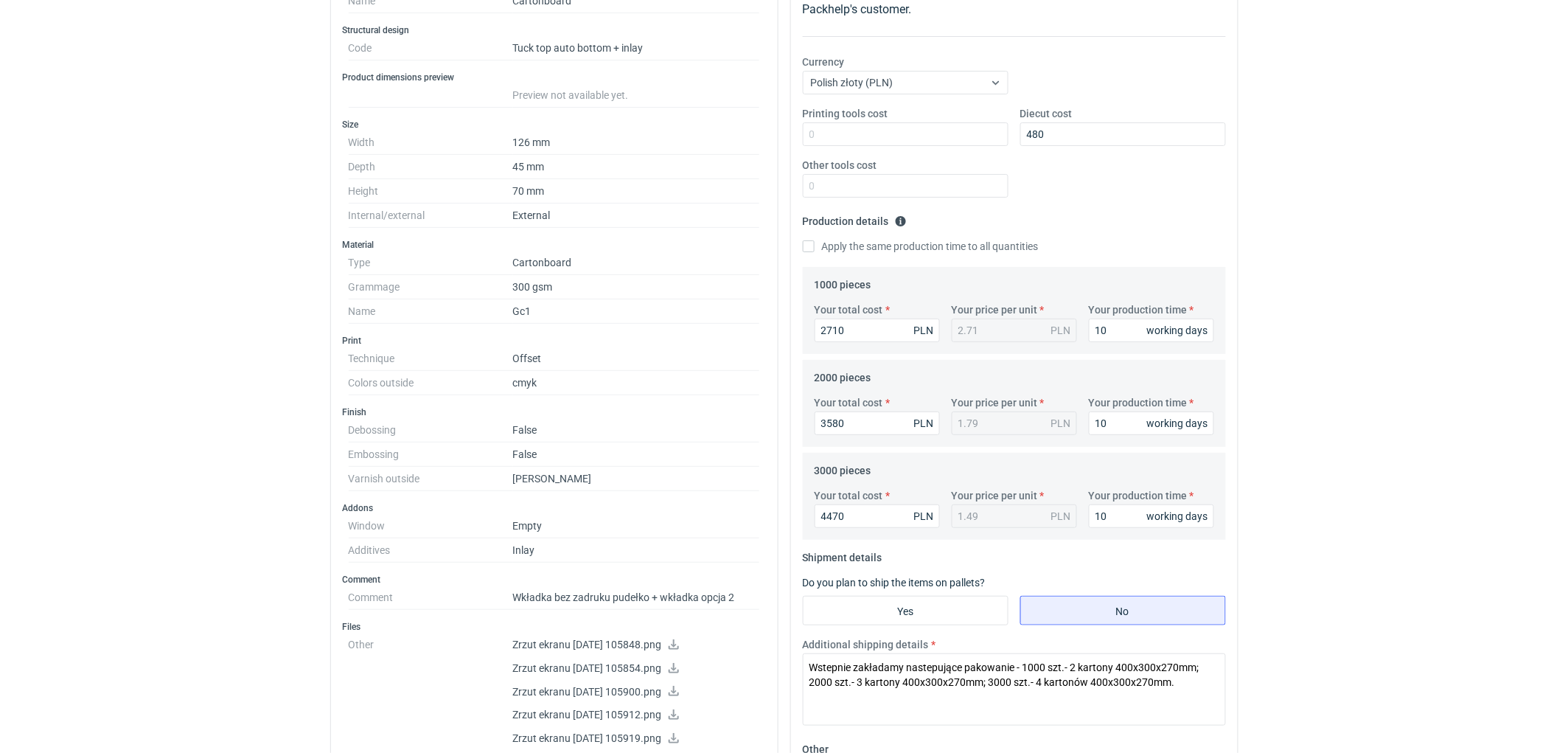
scroll to position [328, 0]
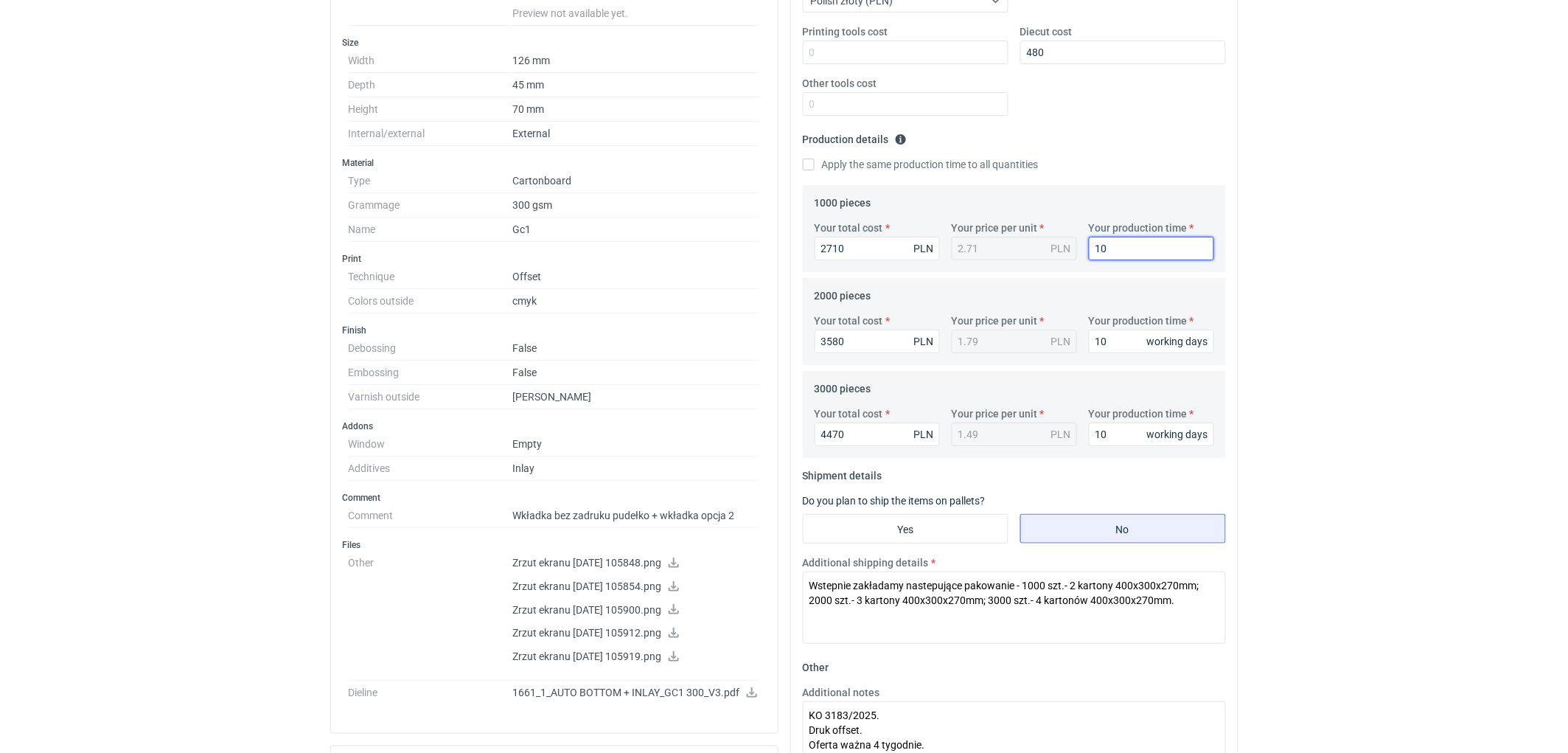
click at [1411, 425] on html "RFQs Specs Designs Items Orders Customers Tools Analytics 11 99+ EM [PERSON_NAM…" at bounding box center [784, 48] width 1568 height 753
click at [862, 598] on textarea "Wstepnie zakładamy nastepujące pakowanie - 1000 szt.- 2 kartony 400x300x270mm; …" at bounding box center [1014, 607] width 423 height 73
click at [1040, 602] on textarea "Wstepnie zakładamy nastepujące pakowanie - 1000 szt.- 2 kartony 400x300x270mm; …" at bounding box center [1014, 607] width 423 height 73
type textarea "Wstepnie zakładamy nastepujące pakowanie - 1000 szt.- 2 kartony 400x300x270mm; …"
click at [1339, 425] on html "RFQs Specs Designs Items Orders Customers Tools Analytics 11 99+ EM [PERSON_NAM…" at bounding box center [784, 48] width 1568 height 753
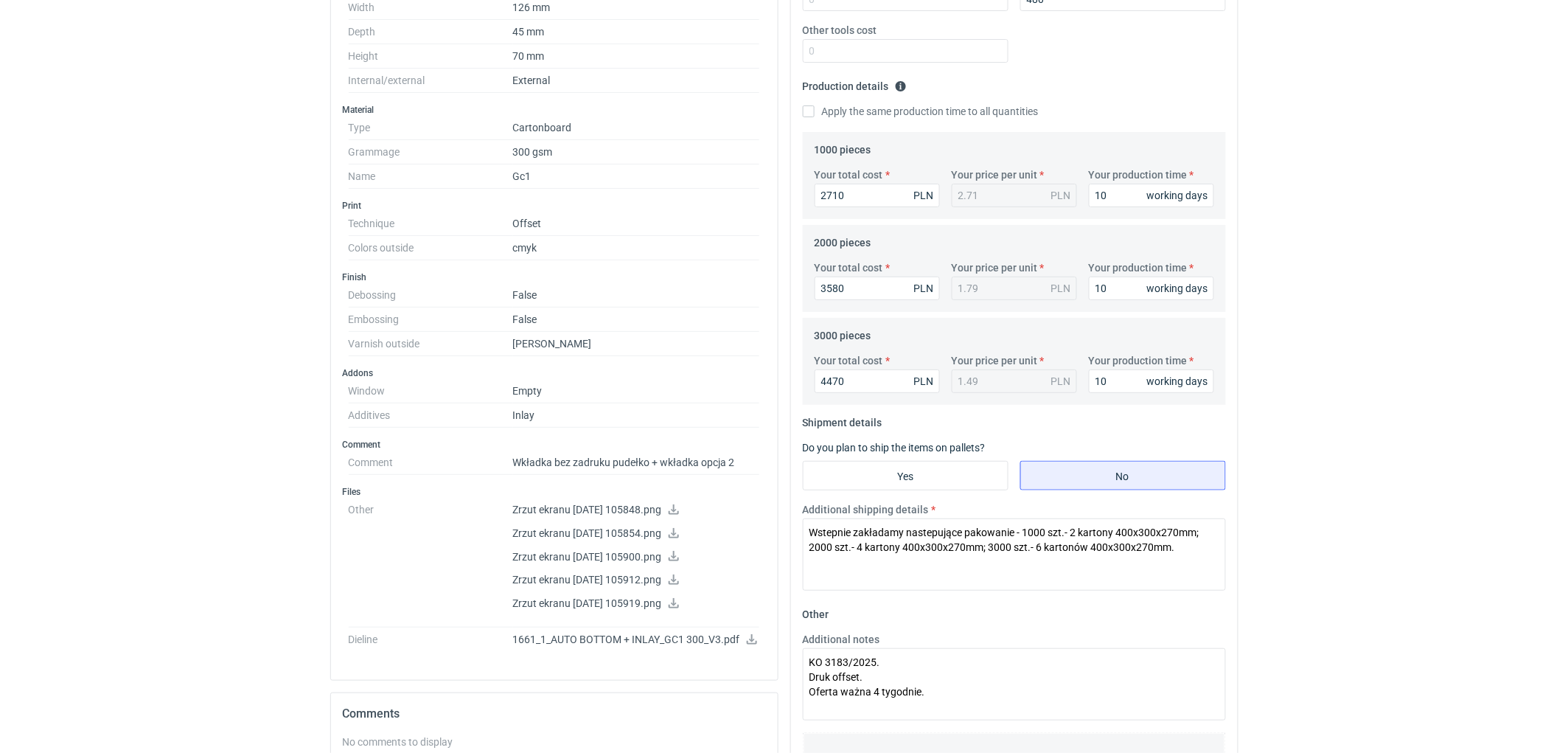
scroll to position [409, 0]
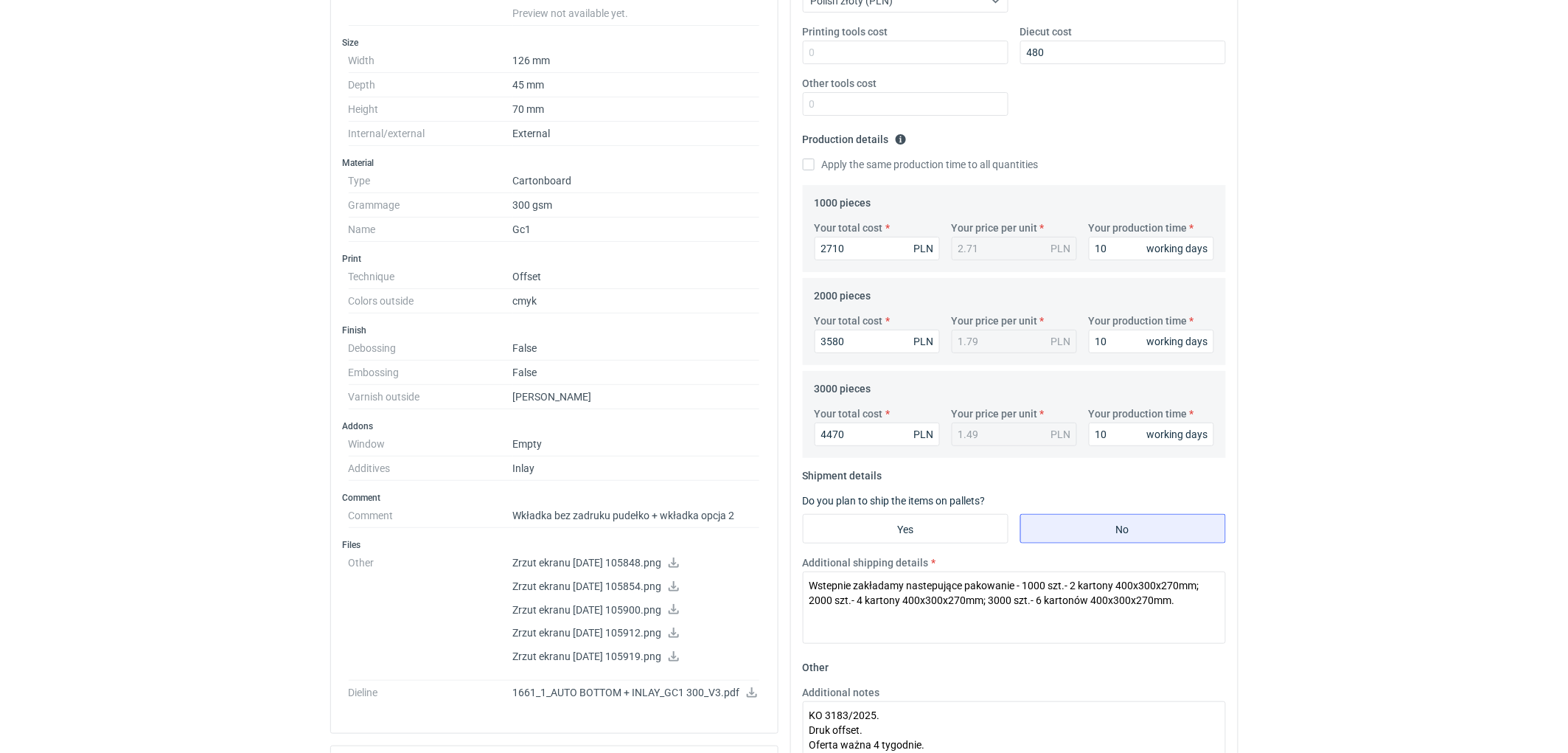
scroll to position [0, 0]
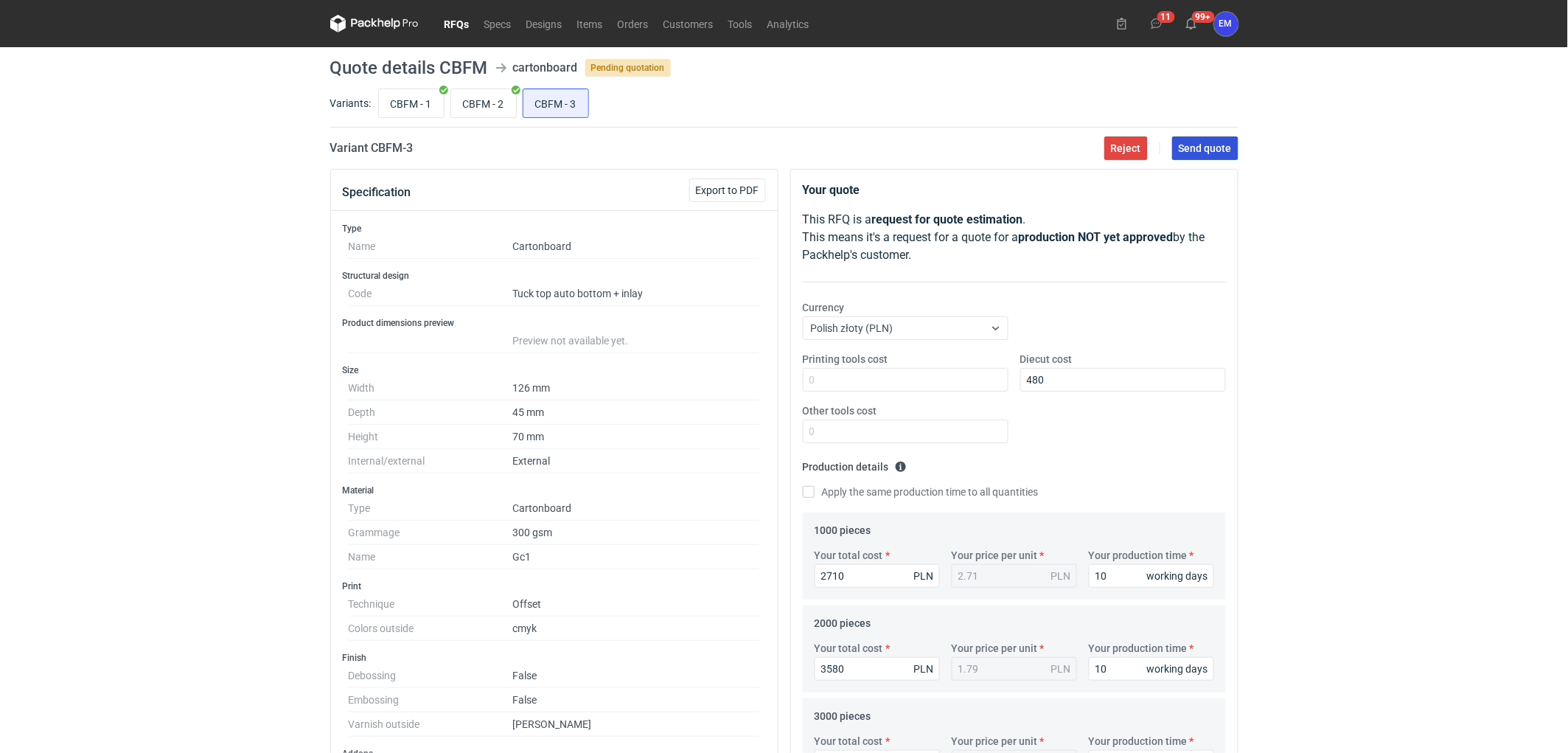
click at [1205, 148] on span "Send quote" at bounding box center [1206, 148] width 53 height 10
click at [400, 75] on h1 "Quote details CBFM" at bounding box center [409, 68] width 158 height 18
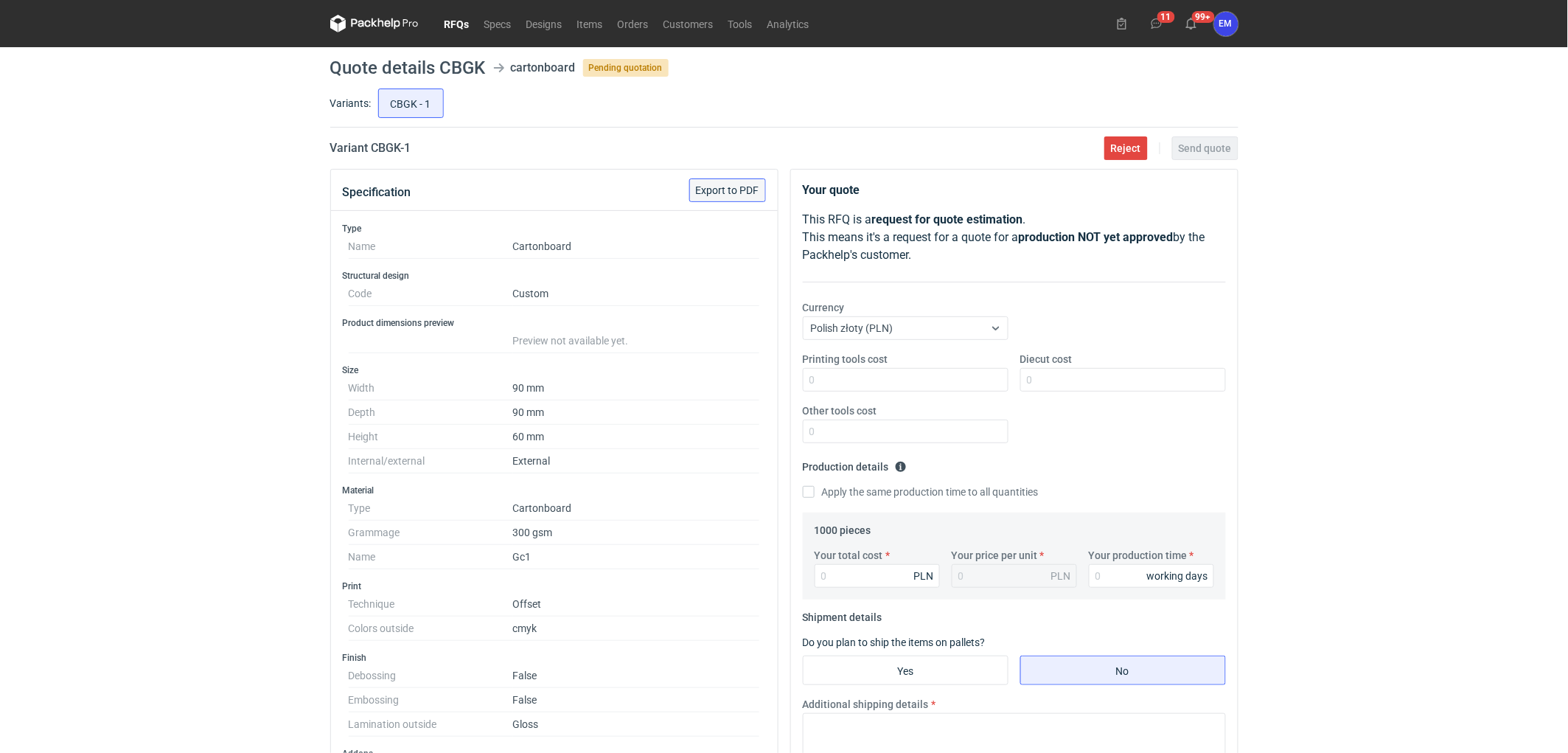
click at [748, 196] on button "Export to PDF" at bounding box center [728, 190] width 77 height 23
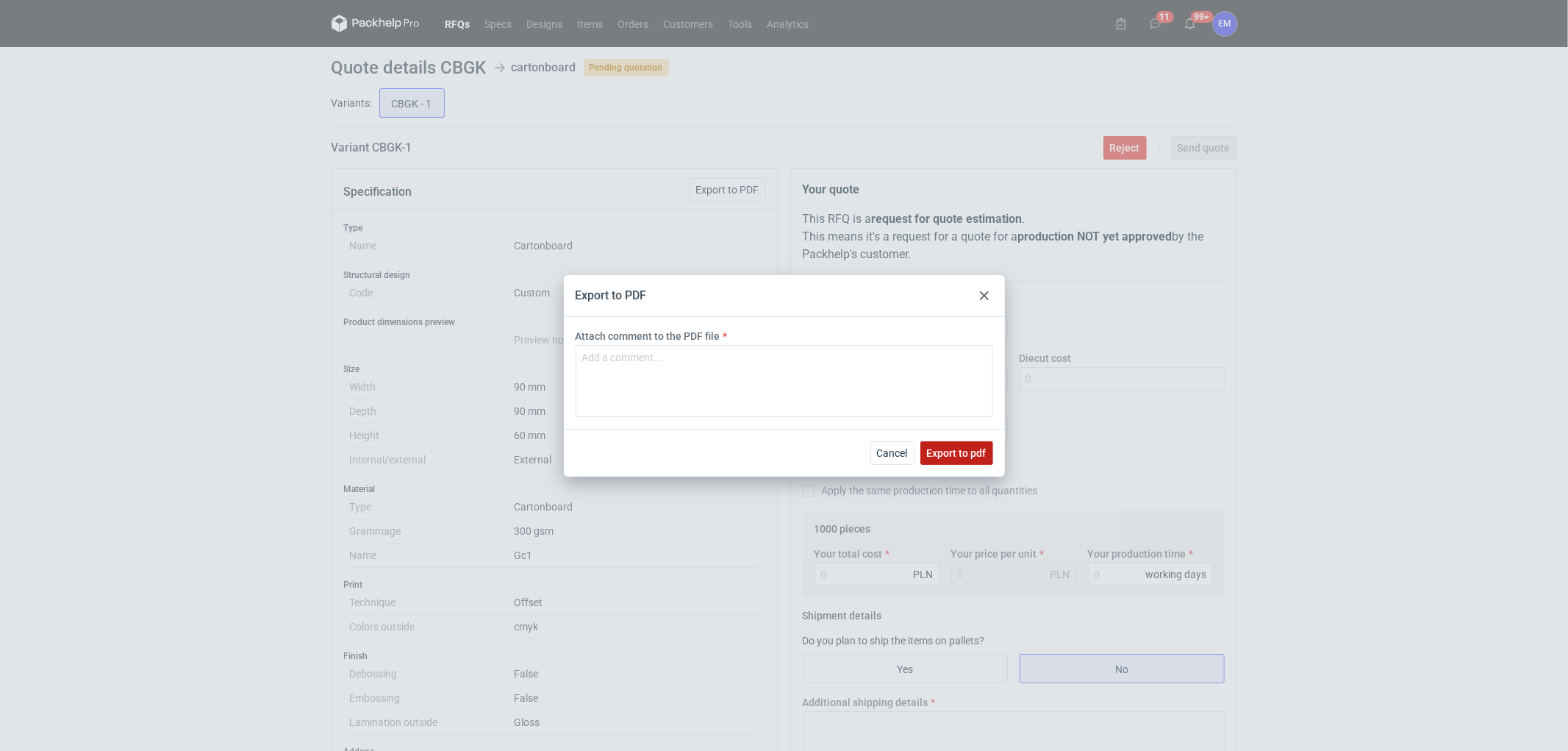
click at [942, 457] on span "Export to pdf" at bounding box center [957, 452] width 60 height 10
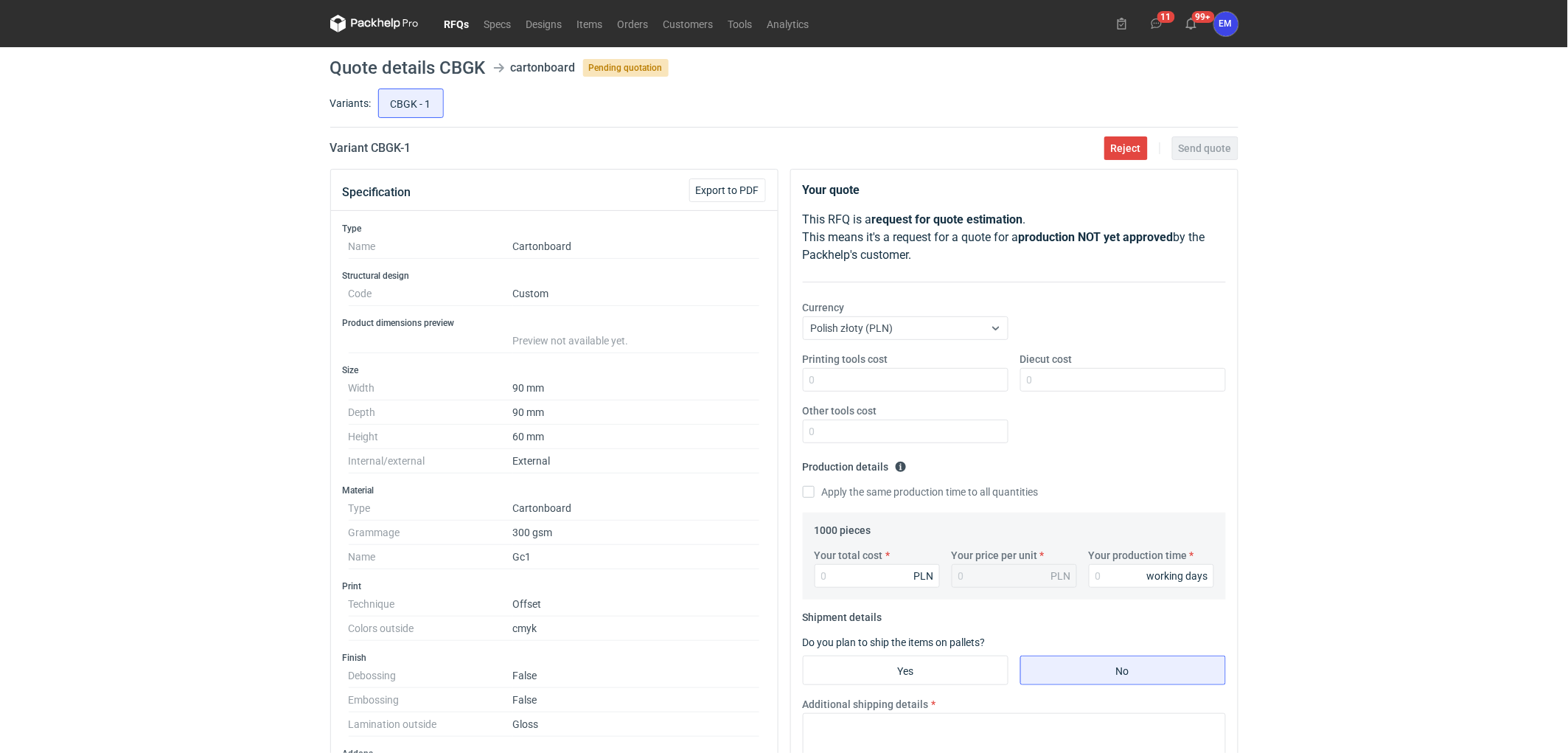
drag, startPoint x: 75, startPoint y: 369, endPoint x: 85, endPoint y: 370, distance: 10.0
click at [85, 370] on div "RFQs Specs Designs Items Orders Customers Tools Analytics 11 99+ EM Ewelina Mac…" at bounding box center [784, 376] width 1568 height 753
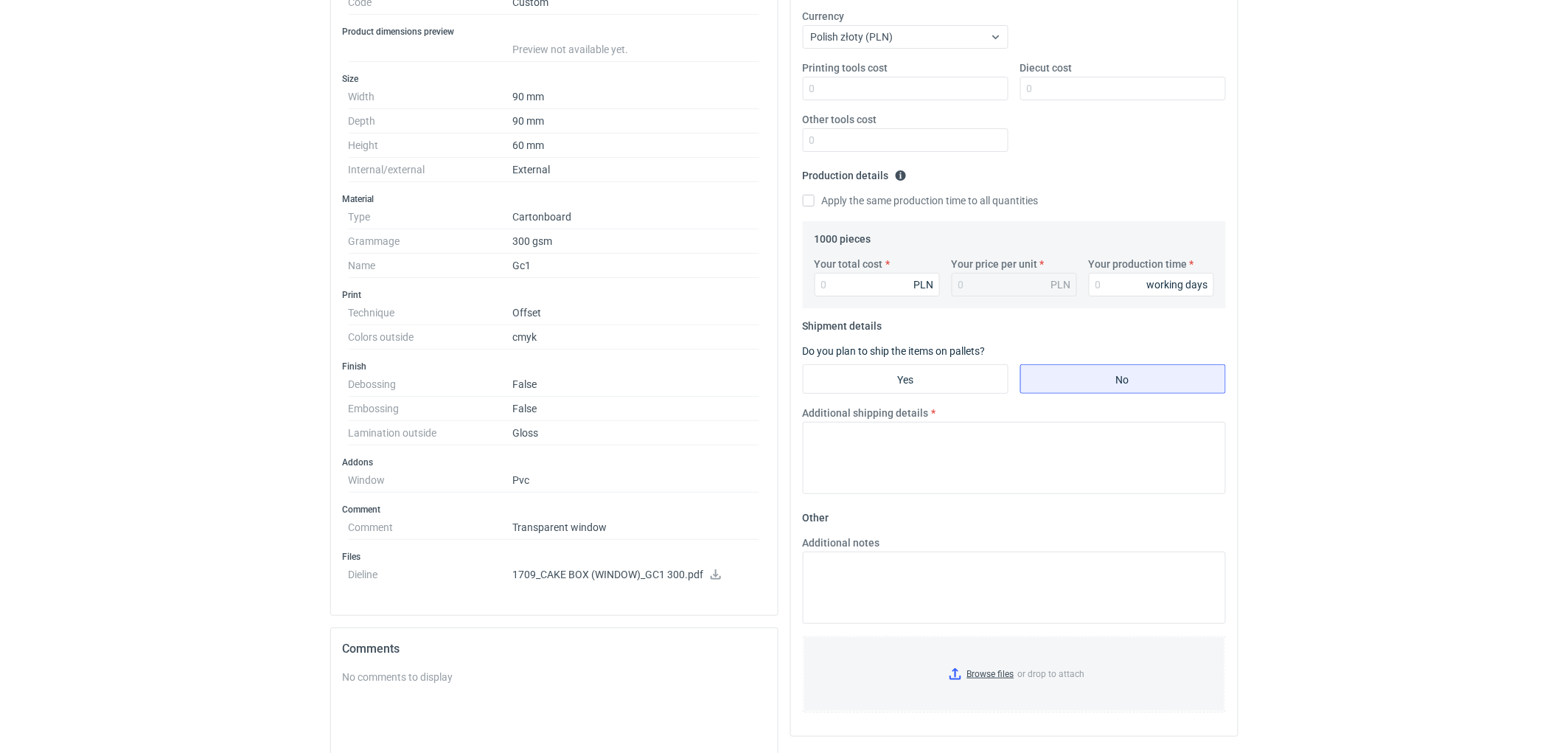
scroll to position [409, 0]
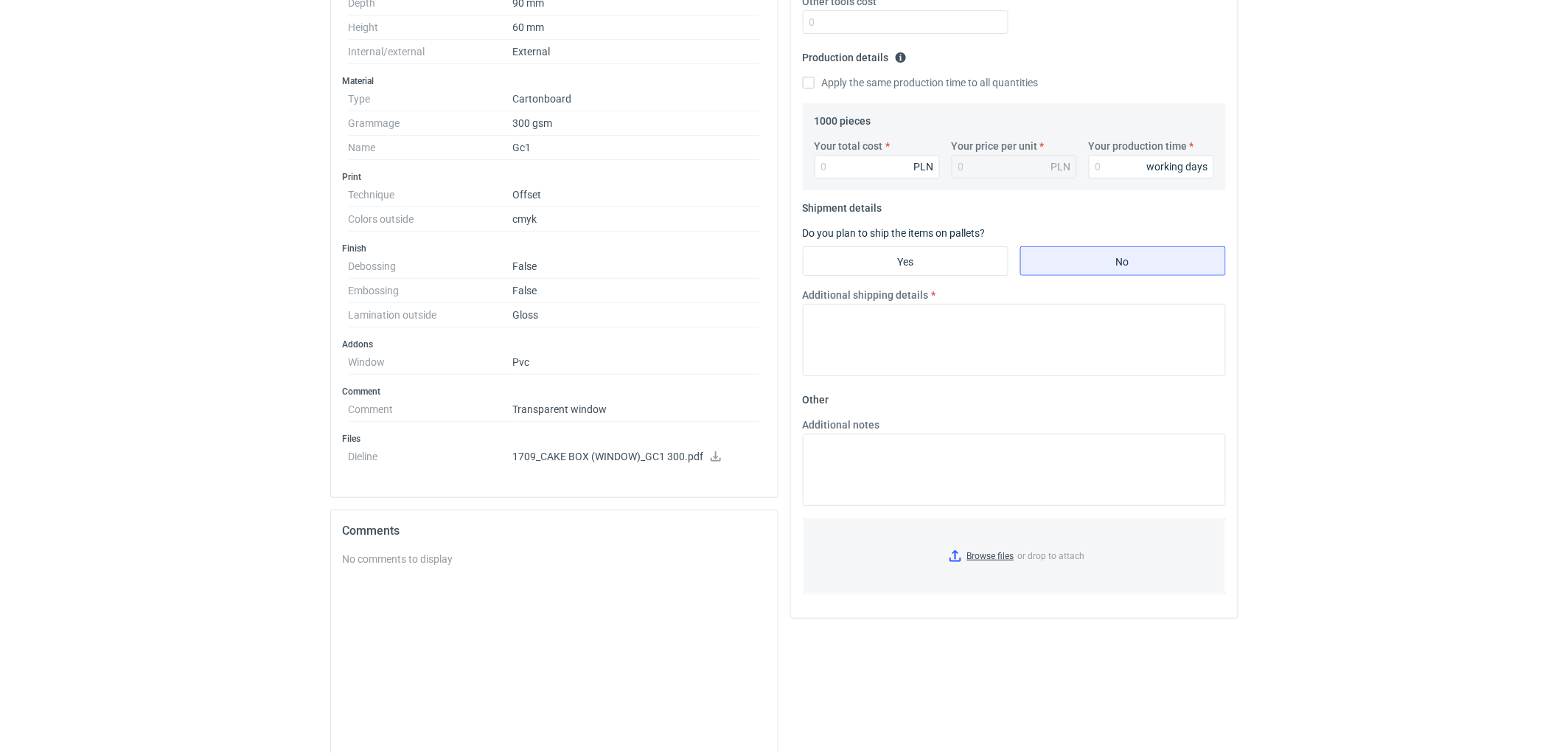
click at [714, 460] on icon at bounding box center [716, 456] width 10 height 10
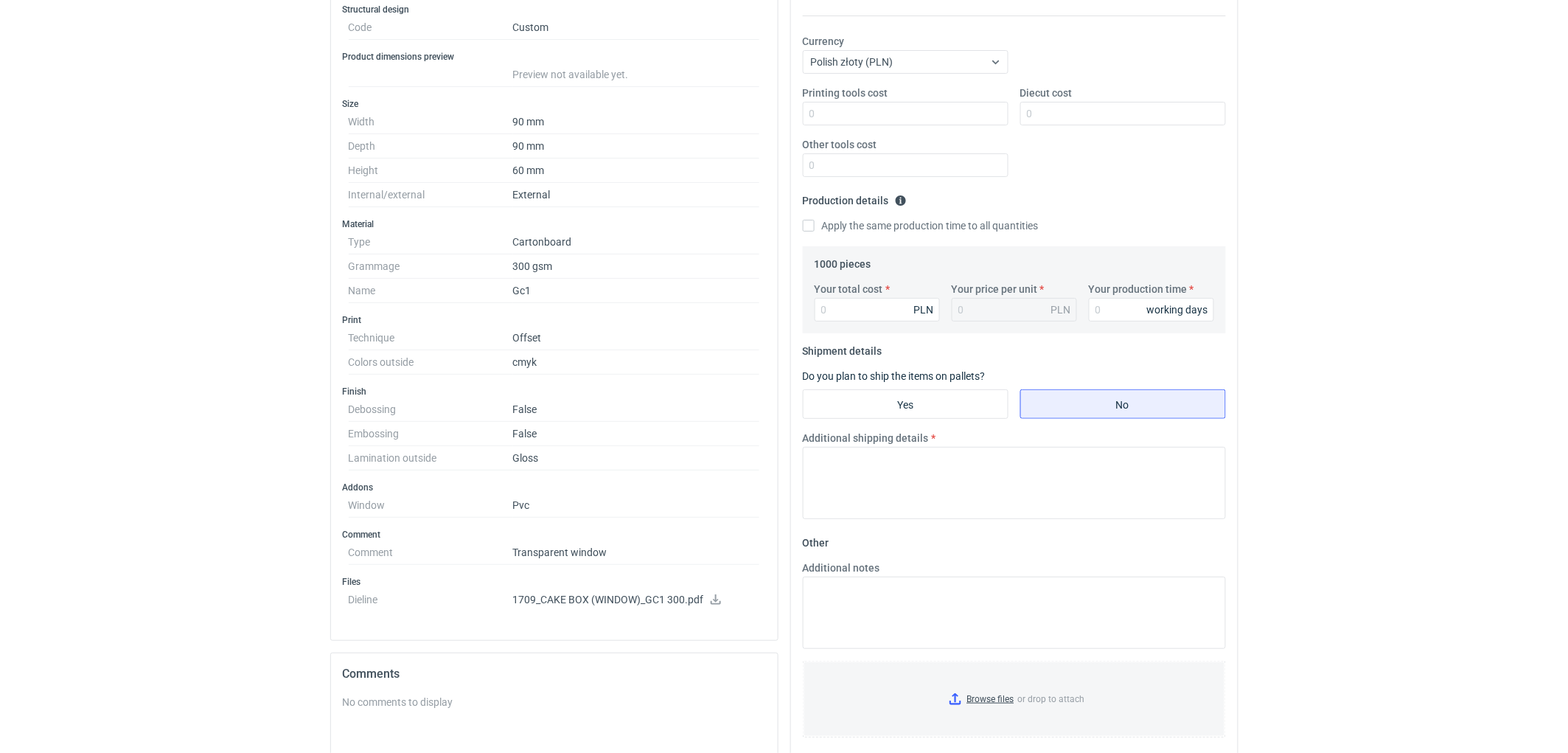
scroll to position [0, 0]
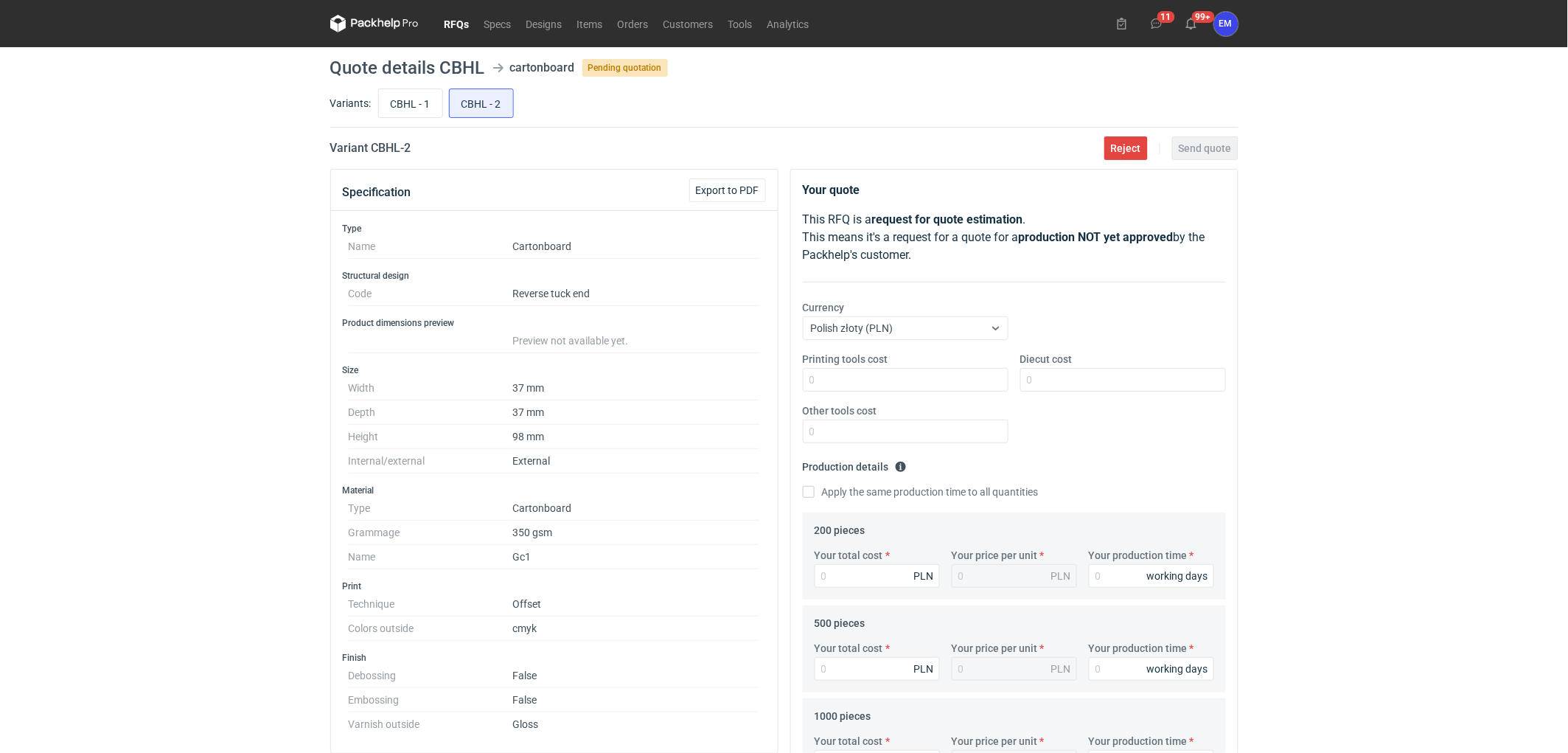
click at [459, 21] on link "RFQs" at bounding box center [457, 23] width 40 height 18
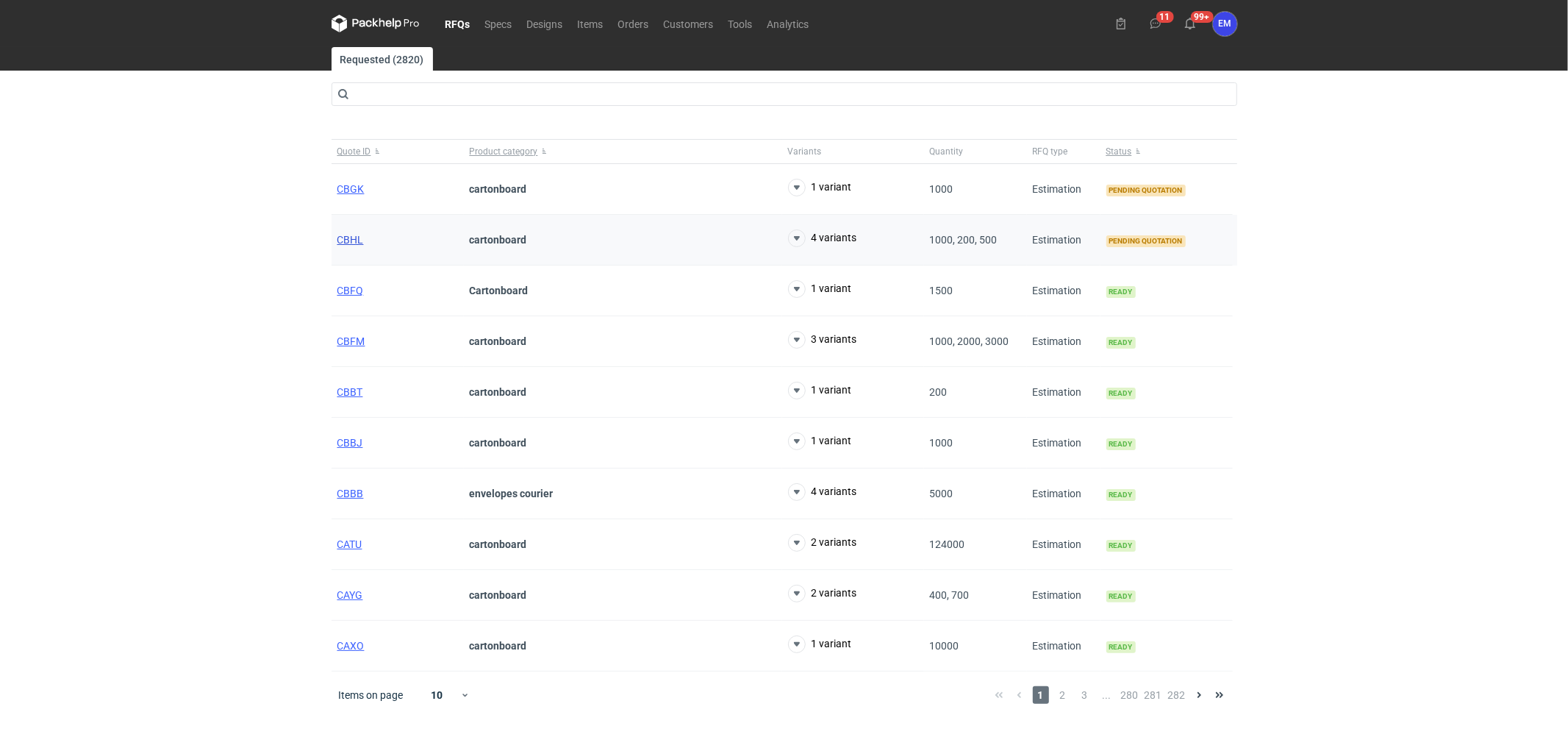
click at [347, 237] on span "CBHL" at bounding box center [351, 240] width 27 height 12
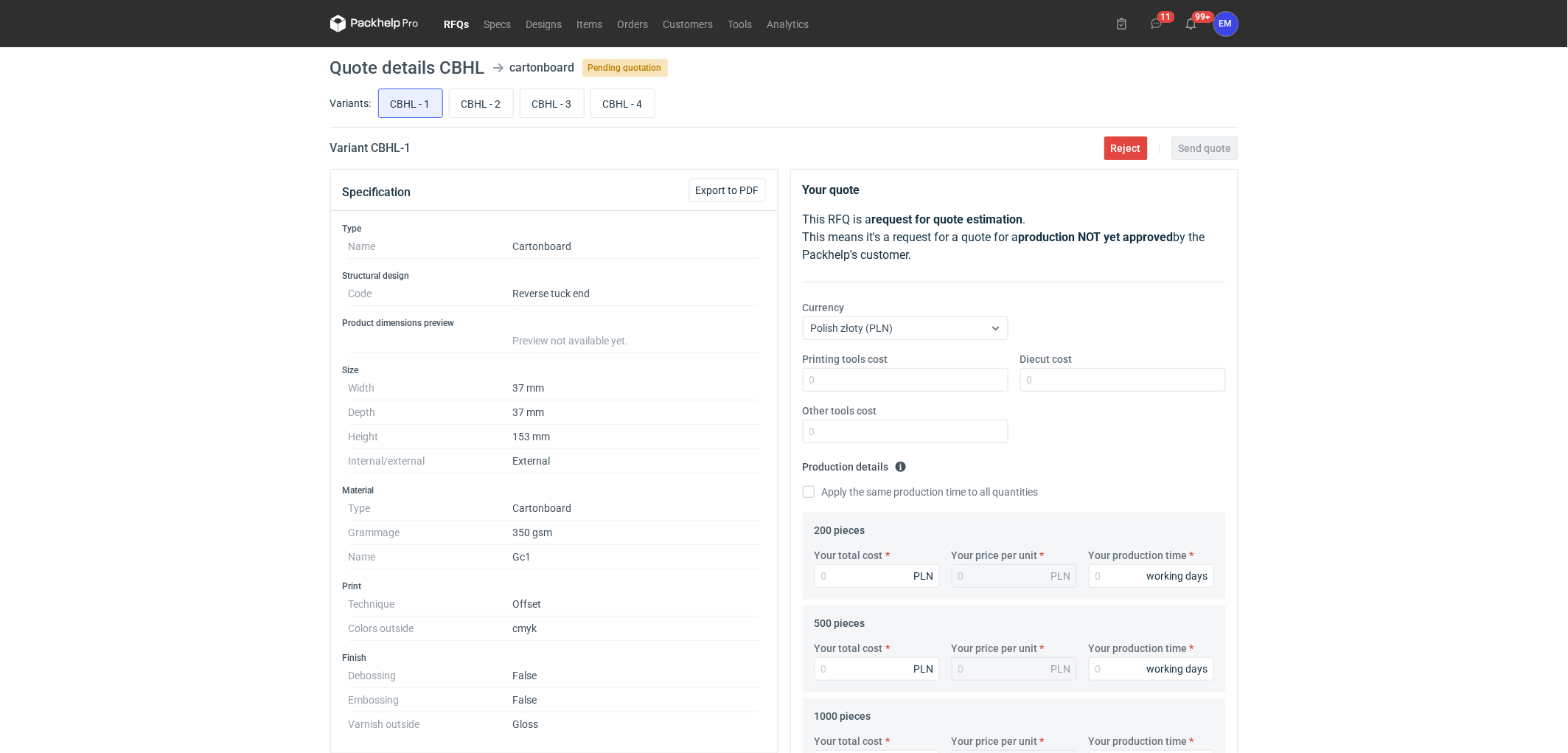
click at [466, 18] on link "RFQs" at bounding box center [457, 23] width 40 height 18
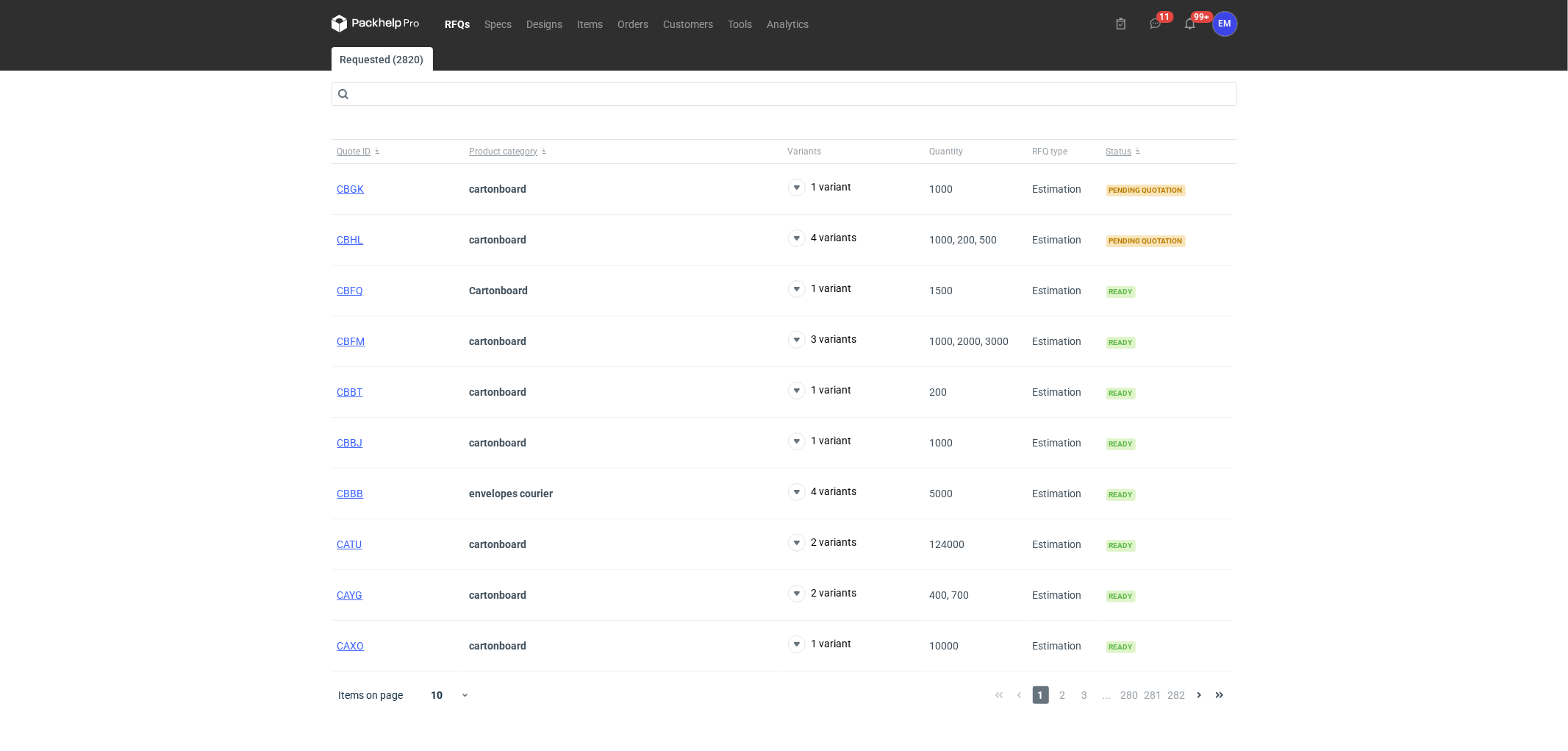
click at [177, 192] on div "RFQs Specs Designs Items Orders Customers Tools Analytics 11 99+ EM Ewelina Mac…" at bounding box center [784, 375] width 1568 height 751
click at [346, 240] on span "CBHL" at bounding box center [351, 240] width 27 height 12
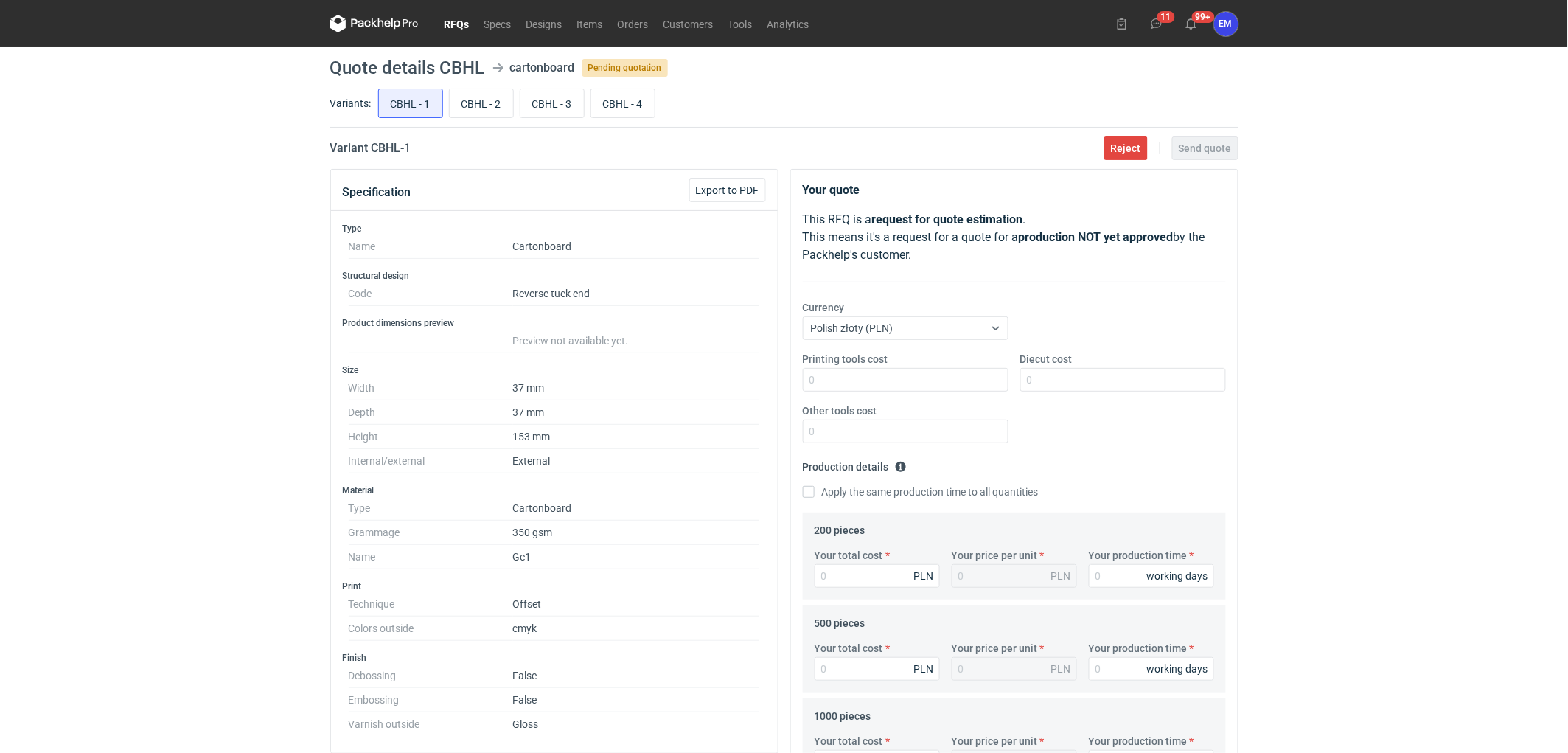
click at [463, 20] on link "RFQs" at bounding box center [457, 23] width 40 height 18
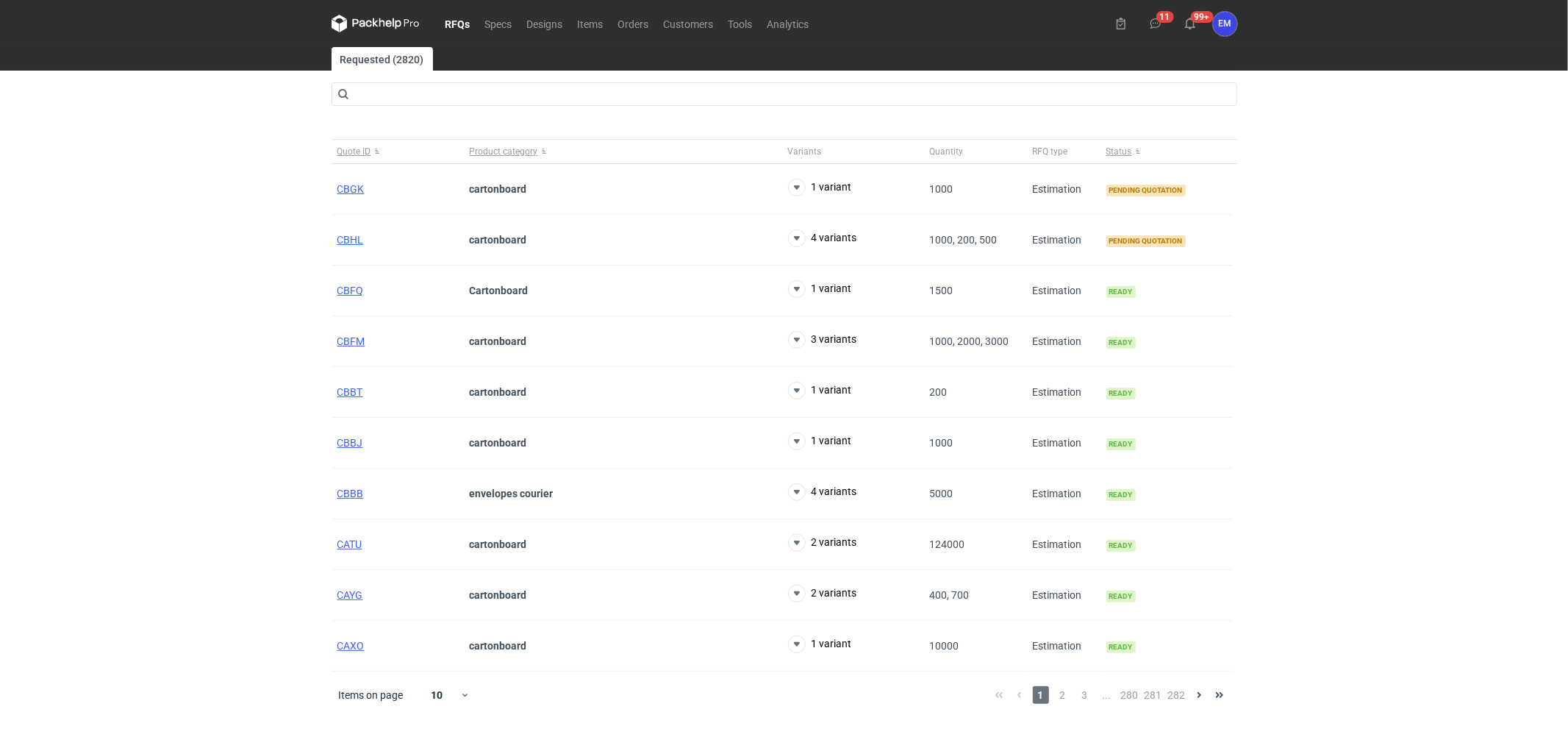
click at [155, 317] on div "RFQs Specs Designs Items Orders Customers Tools Analytics 11 99+ EM Ewelina Mac…" at bounding box center [784, 375] width 1568 height 751
click at [349, 239] on span "CBHL" at bounding box center [351, 240] width 27 height 12
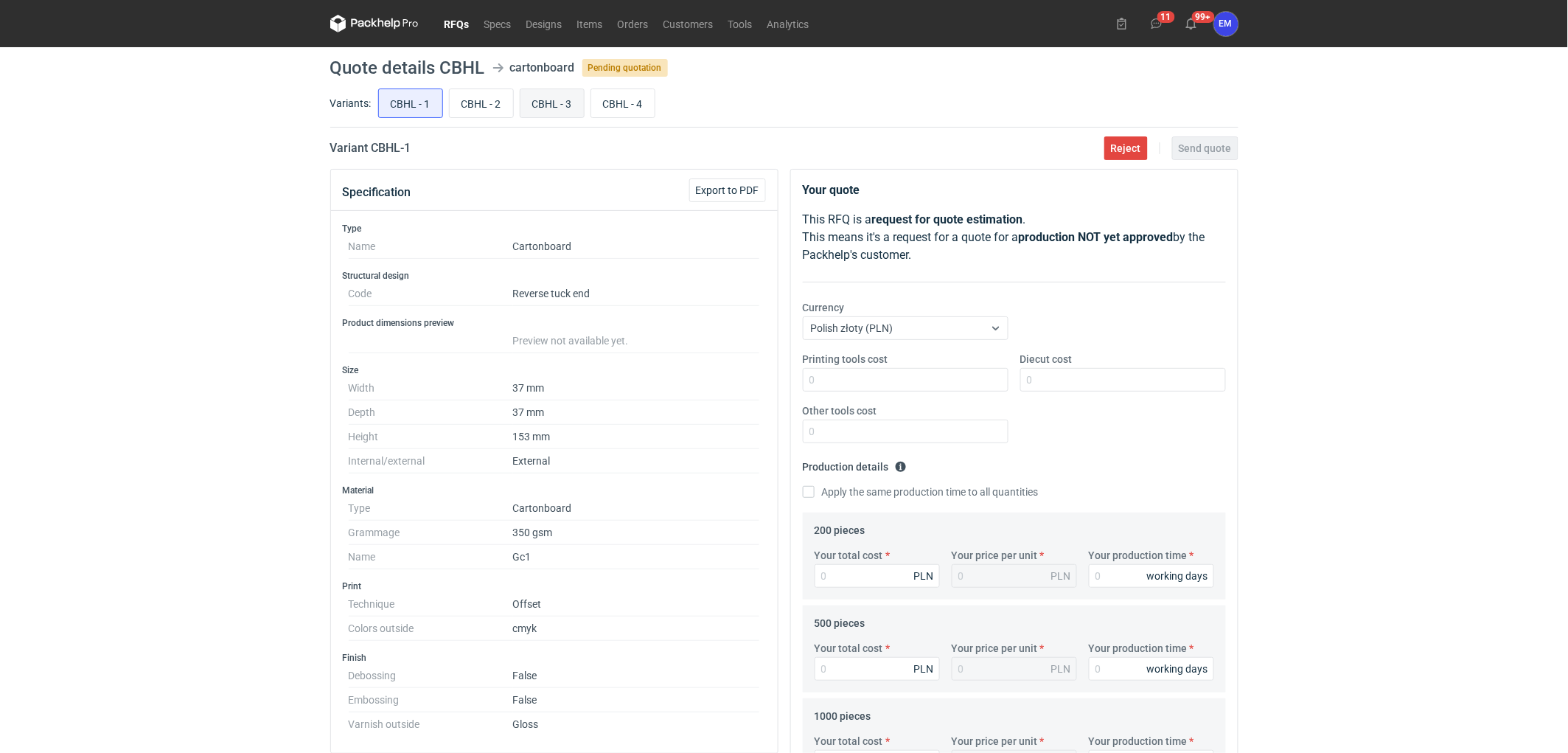
click at [553, 103] on input "CBHL - 3" at bounding box center [552, 103] width 63 height 28
radio input "true"
click at [478, 105] on input "CBHL - 2" at bounding box center [481, 103] width 63 height 28
radio input "true"
click at [545, 98] on input "CBHL - 3" at bounding box center [552, 103] width 63 height 28
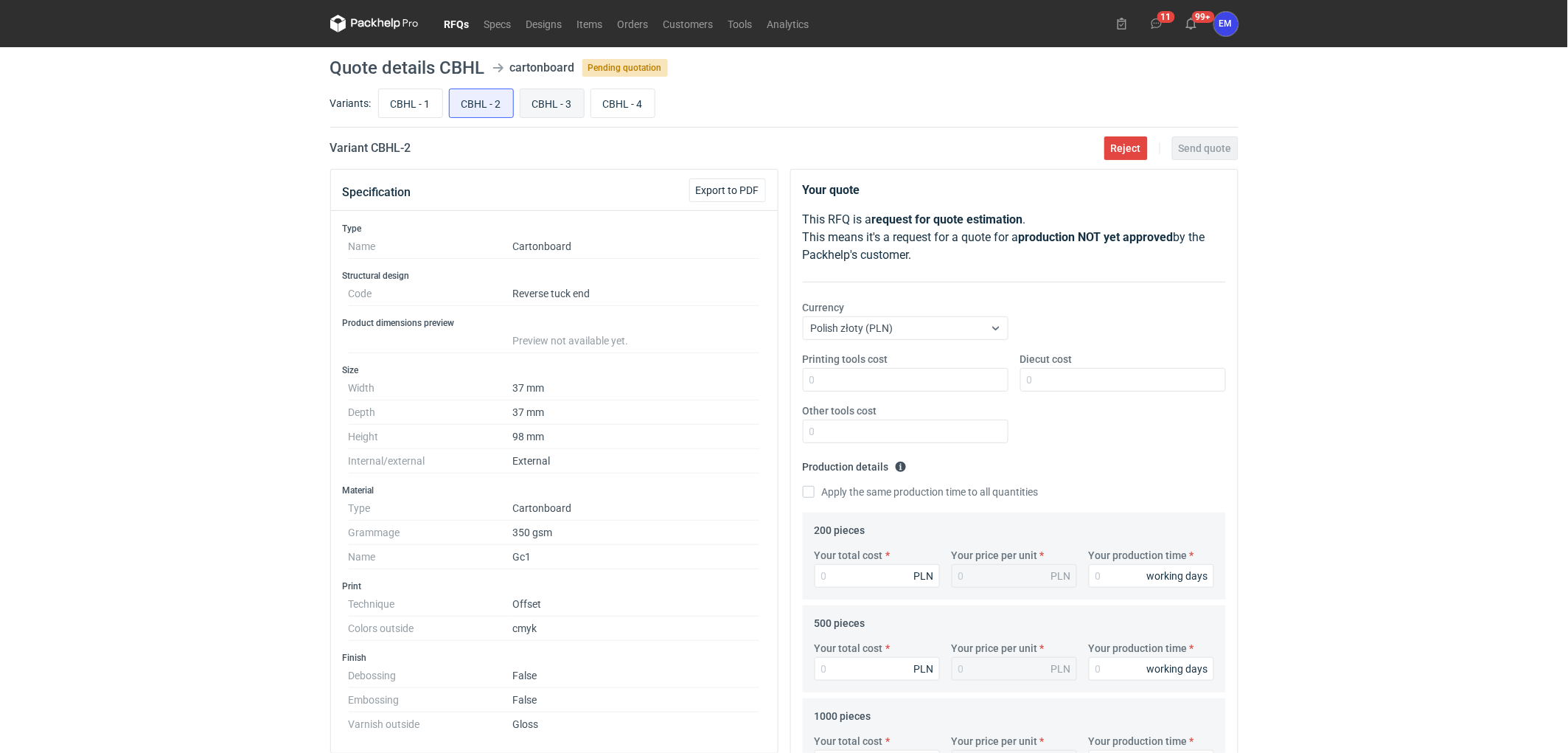
radio input "true"
click at [493, 108] on input "CBHL - 2" at bounding box center [481, 103] width 63 height 28
radio input "true"
click at [417, 103] on input "CBHL - 1" at bounding box center [410, 103] width 63 height 28
radio input "true"
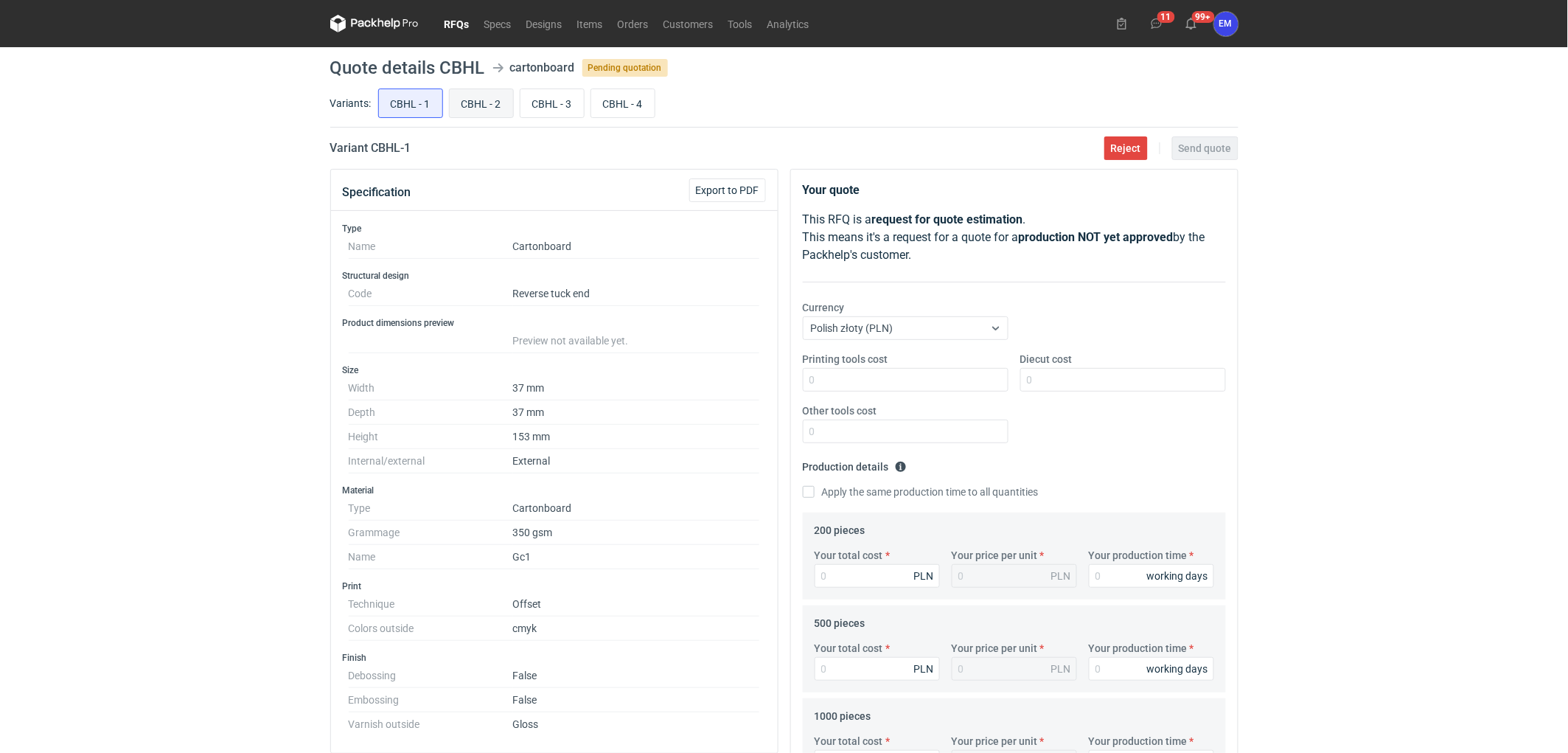
click at [476, 108] on input "CBHL - 2" at bounding box center [481, 103] width 63 height 28
radio input "true"
click at [548, 104] on input "CBHL - 3" at bounding box center [552, 103] width 63 height 28
radio input "true"
click at [481, 104] on input "CBHL - 2" at bounding box center [481, 103] width 63 height 28
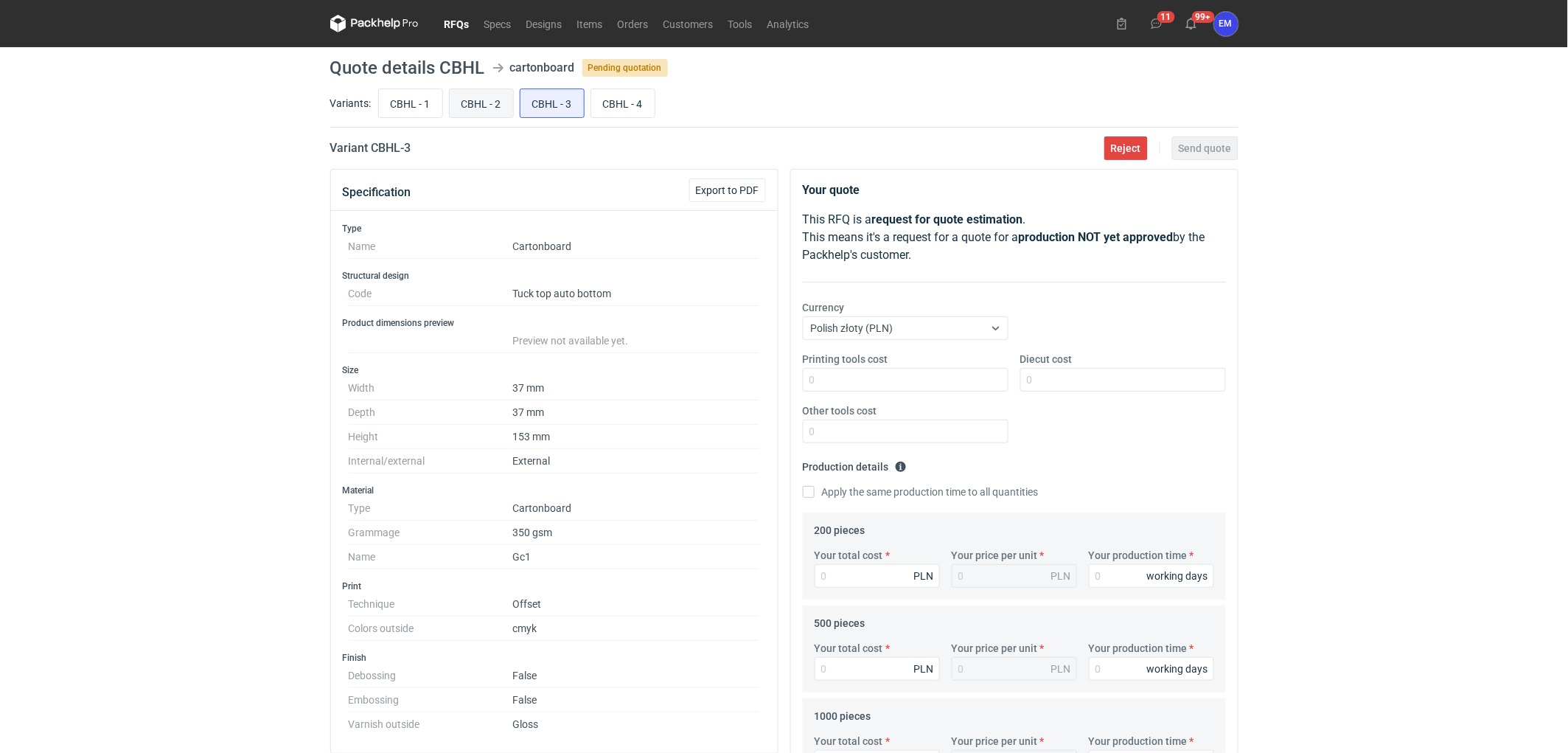
radio input "true"
click at [535, 103] on input "CBHL - 3" at bounding box center [552, 103] width 63 height 28
radio input "true"
click at [418, 99] on input "CBHL - 1" at bounding box center [410, 103] width 63 height 28
radio input "true"
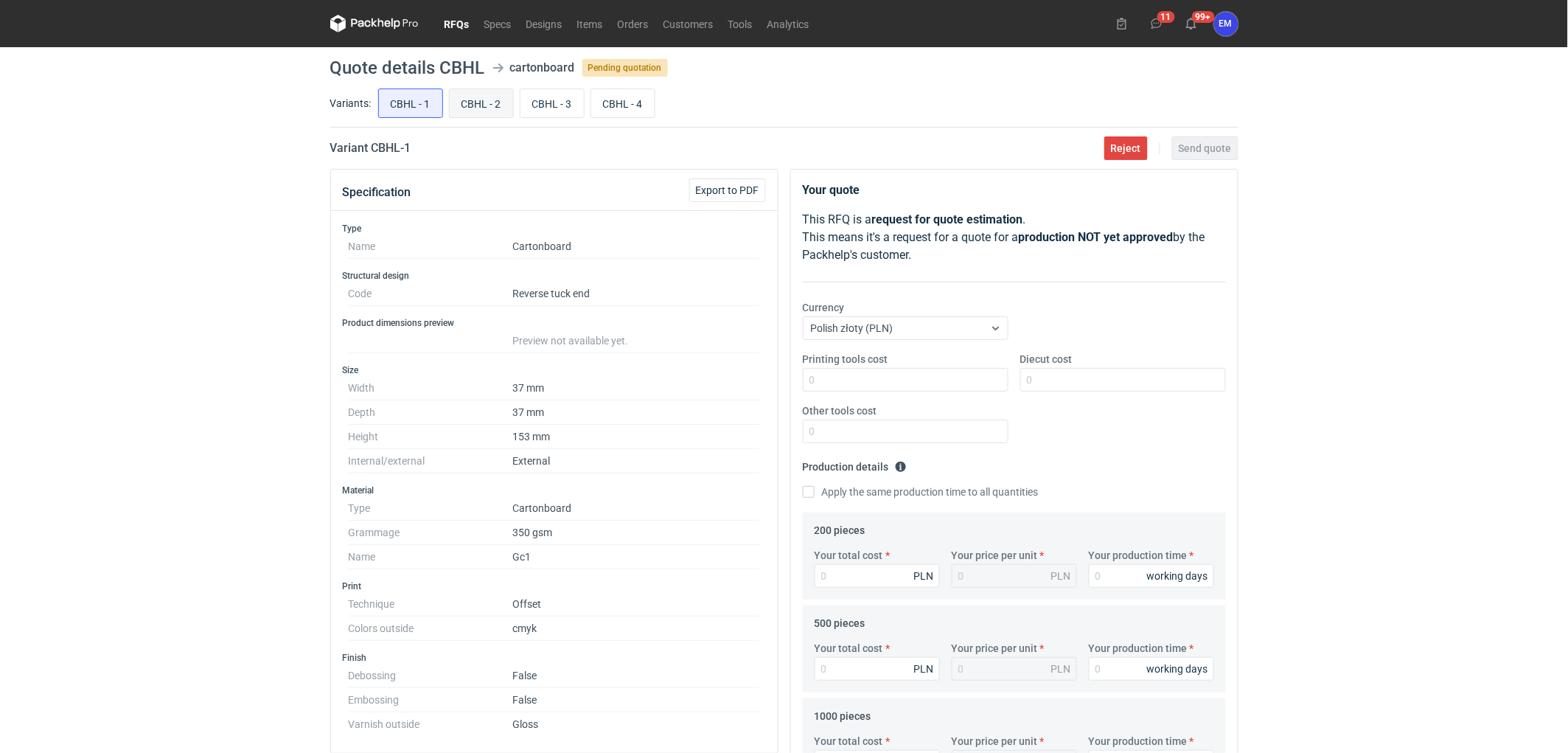
click at [477, 100] on input "CBHL - 2" at bounding box center [481, 103] width 63 height 28
radio input "true"
click at [1363, 398] on div "RFQs Specs Designs Items Orders Customers Tools Analytics 11 99+ EM Ewelina Mac…" at bounding box center [784, 376] width 1568 height 753
click at [525, 114] on input "CBHL - 3" at bounding box center [552, 103] width 63 height 28
radio input "true"
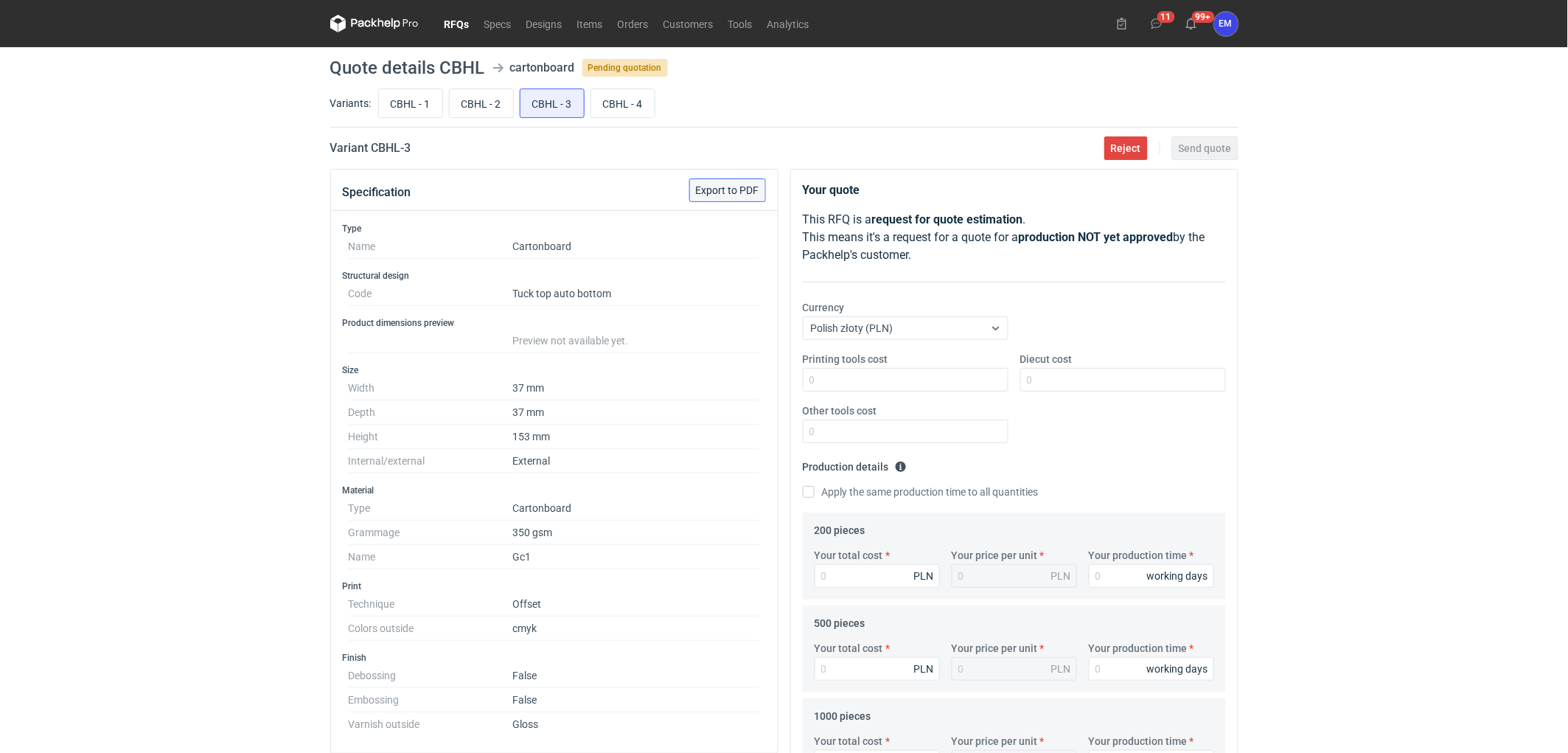
click at [754, 188] on span "Export to PDF" at bounding box center [728, 190] width 63 height 10
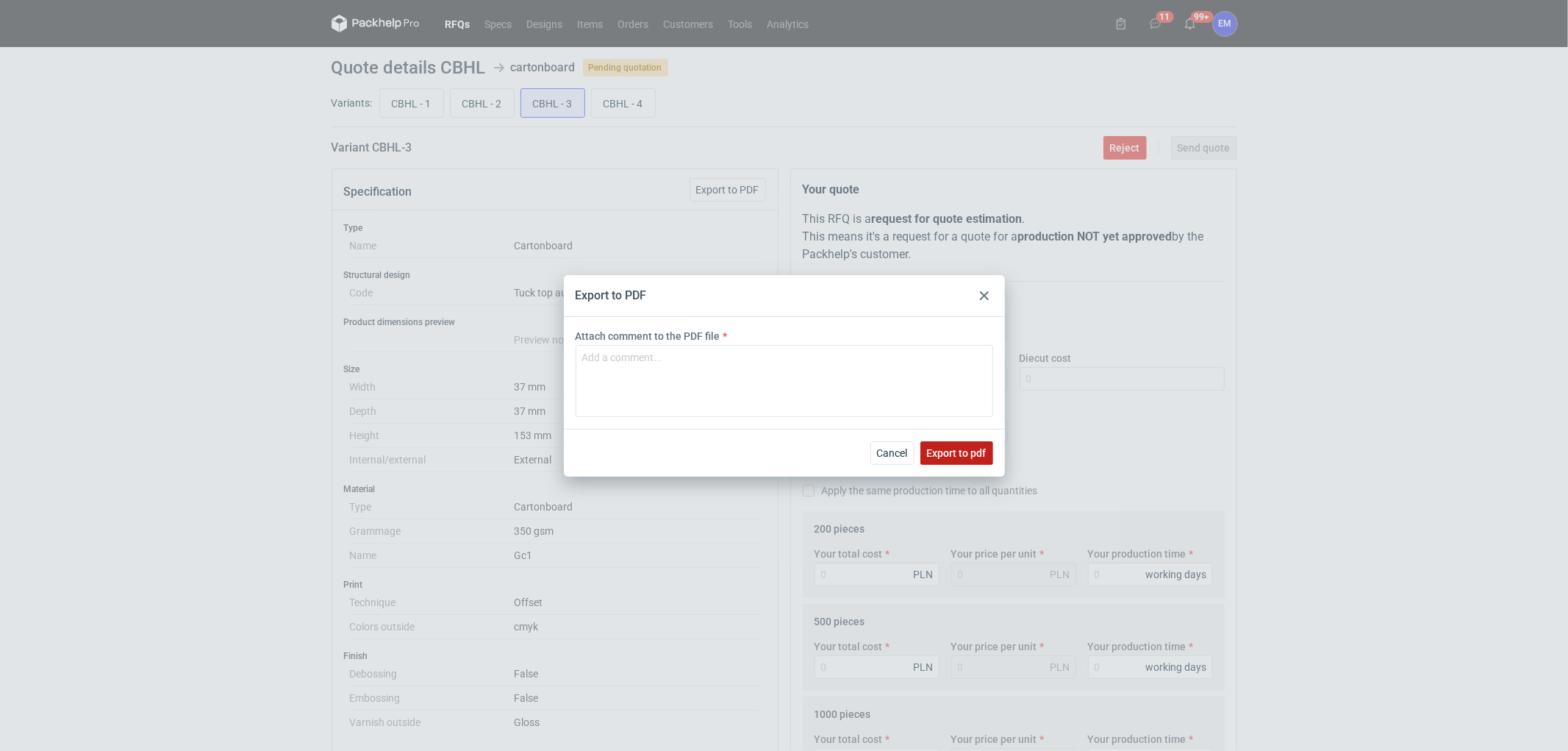
click at [965, 461] on button "Export to pdf" at bounding box center [957, 452] width 73 height 23
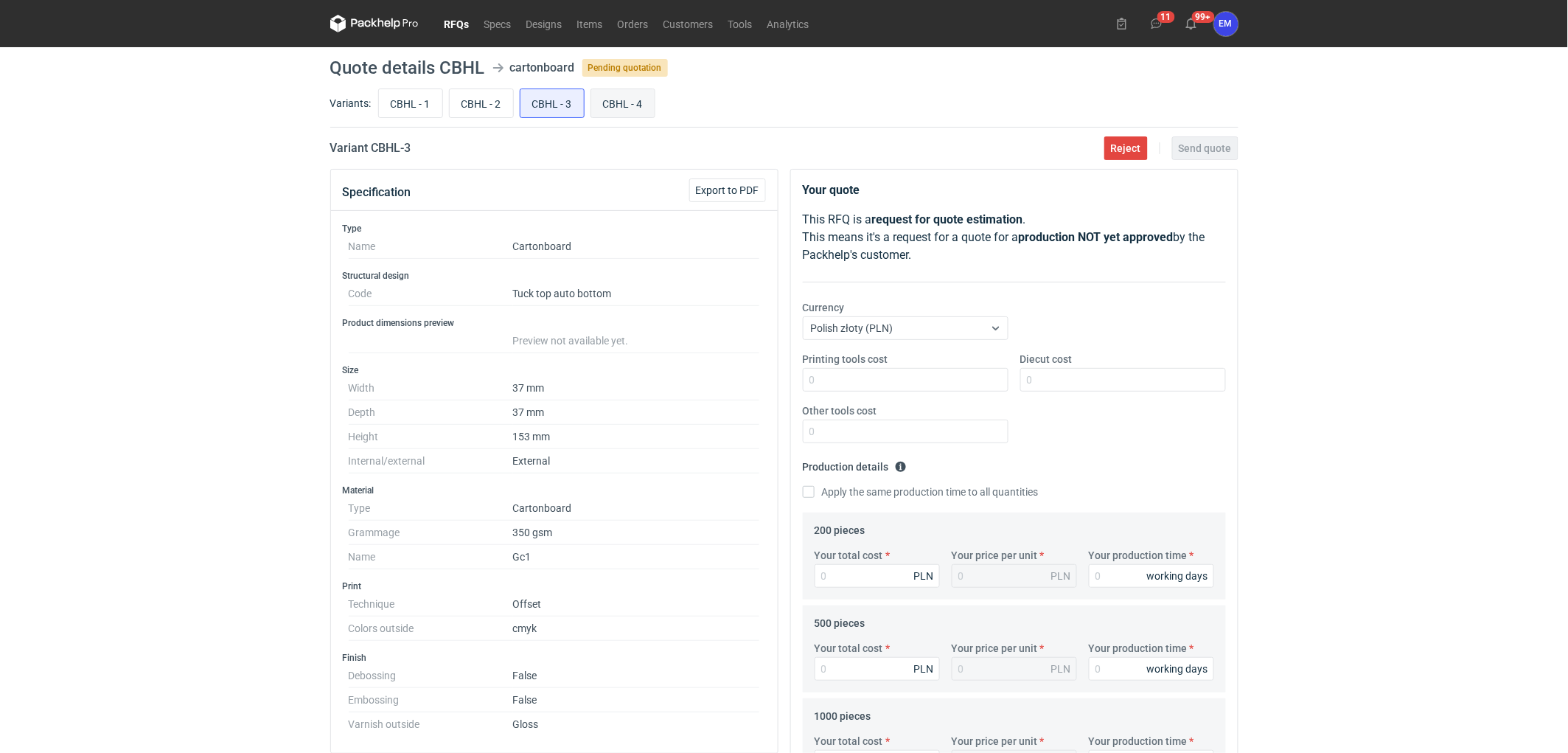
click at [620, 98] on input "CBHL - 4" at bounding box center [623, 103] width 63 height 28
radio input "true"
click at [731, 193] on span "Export to PDF" at bounding box center [728, 190] width 63 height 10
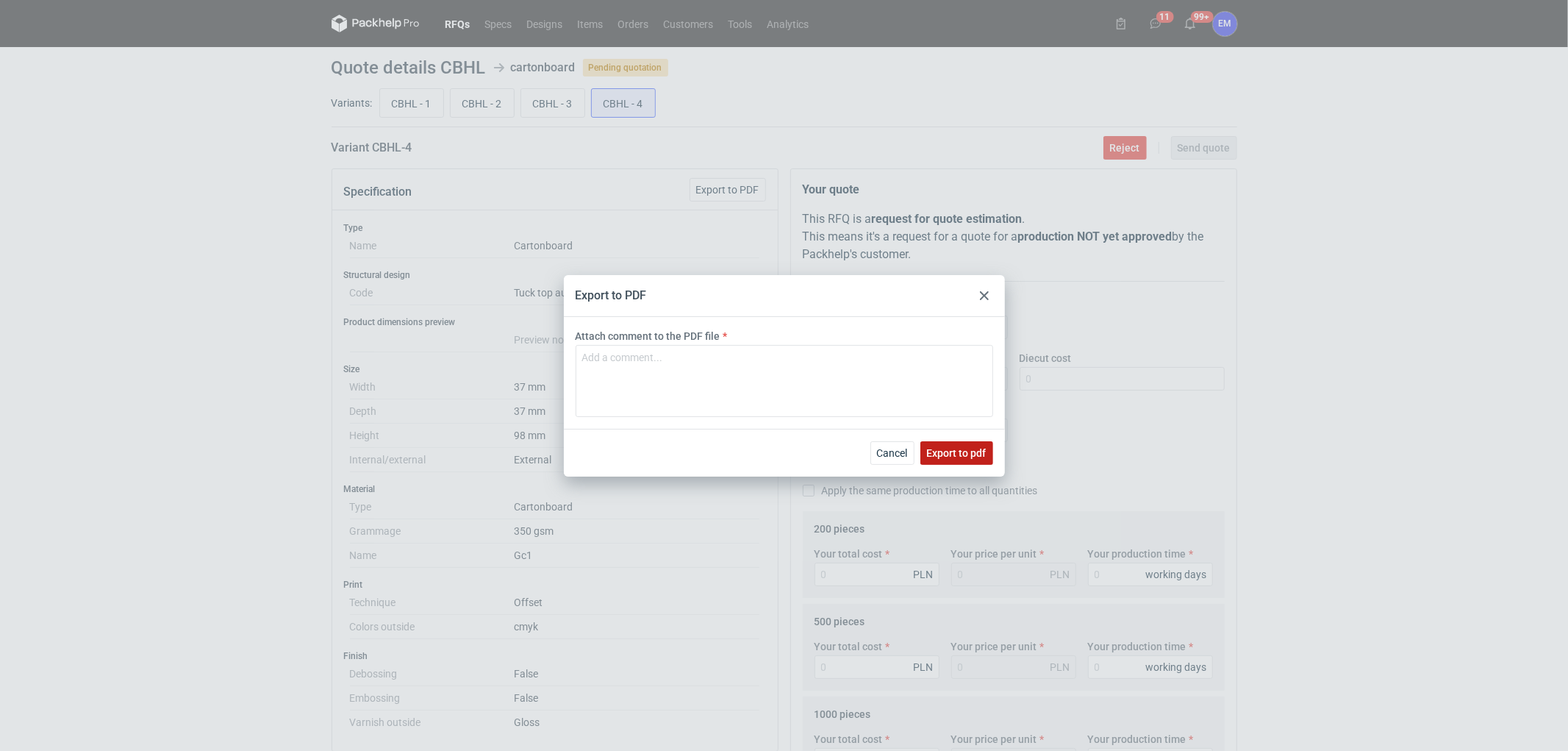
click at [968, 454] on span "Export to pdf" at bounding box center [957, 452] width 60 height 10
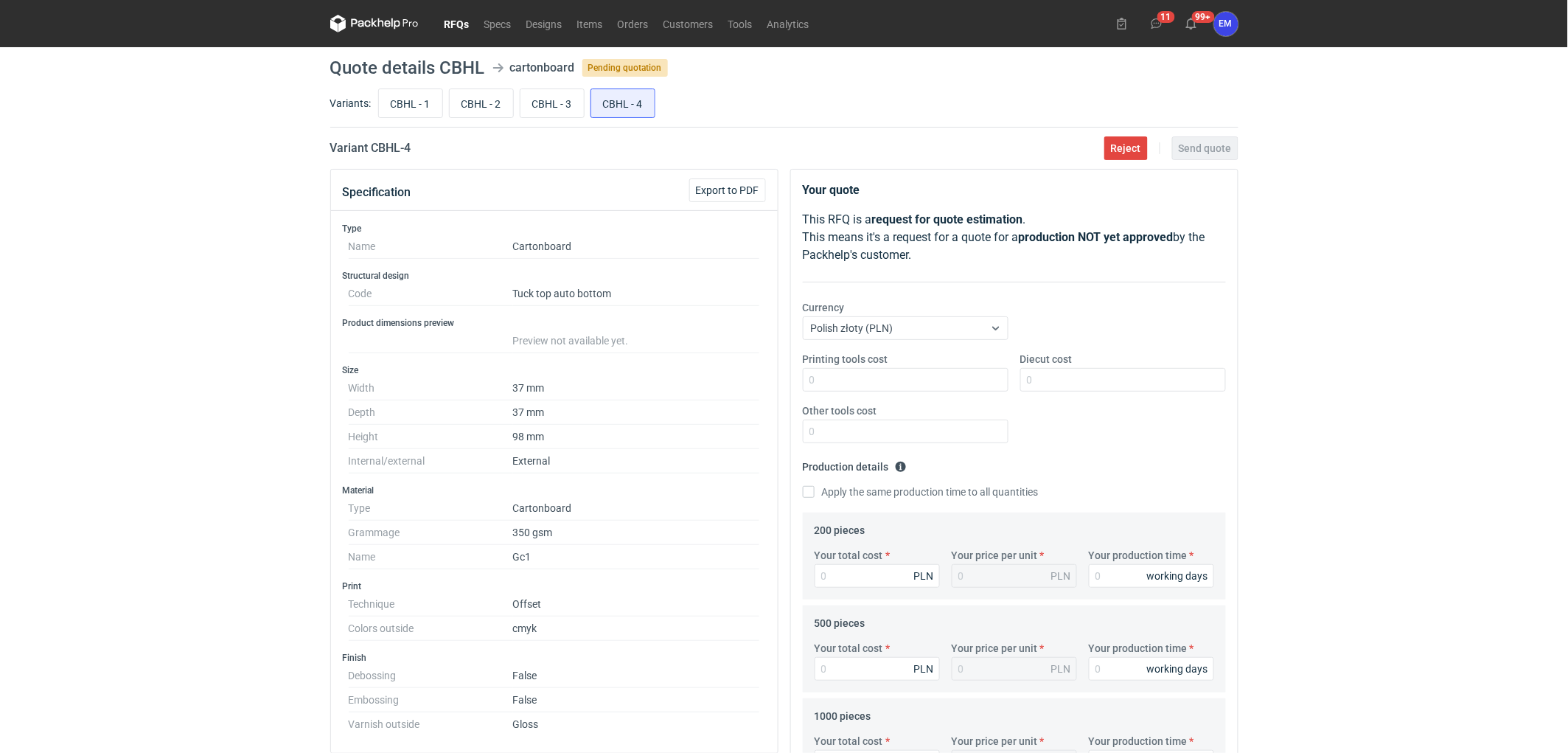
click at [378, 21] on icon at bounding box center [374, 23] width 88 height 18
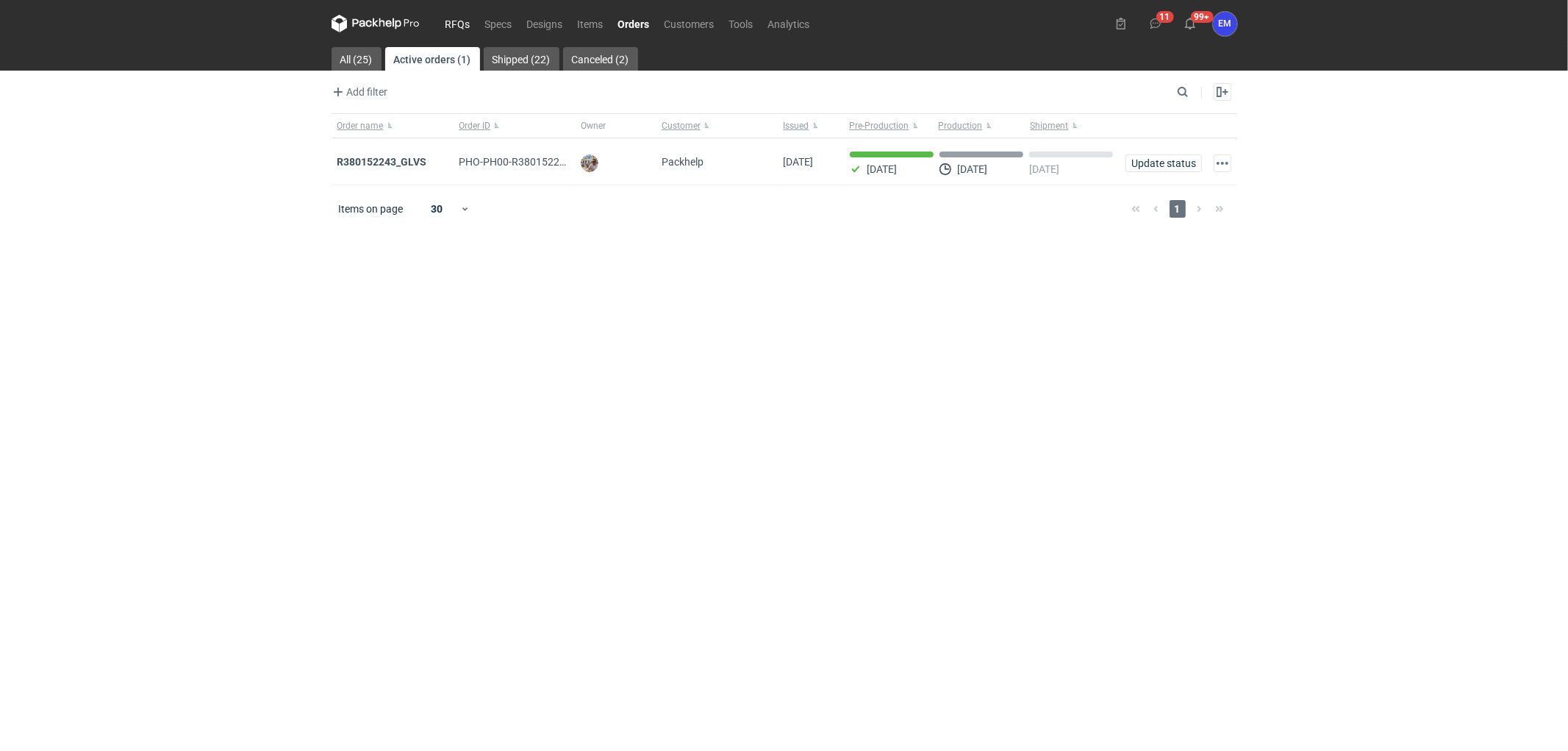
click at [460, 19] on link "RFQs" at bounding box center [458, 23] width 40 height 17
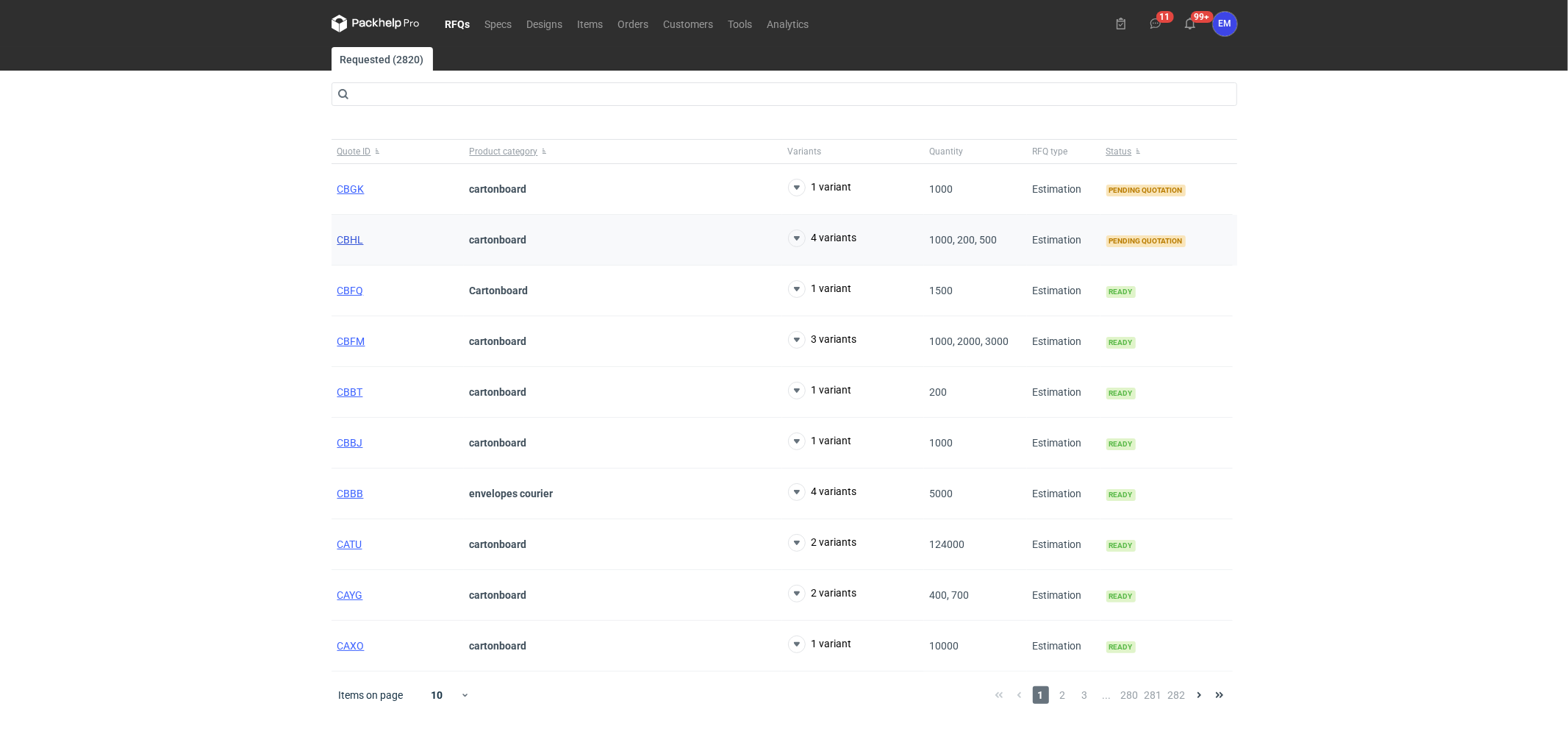
click at [357, 240] on span "CBHL" at bounding box center [351, 240] width 27 height 12
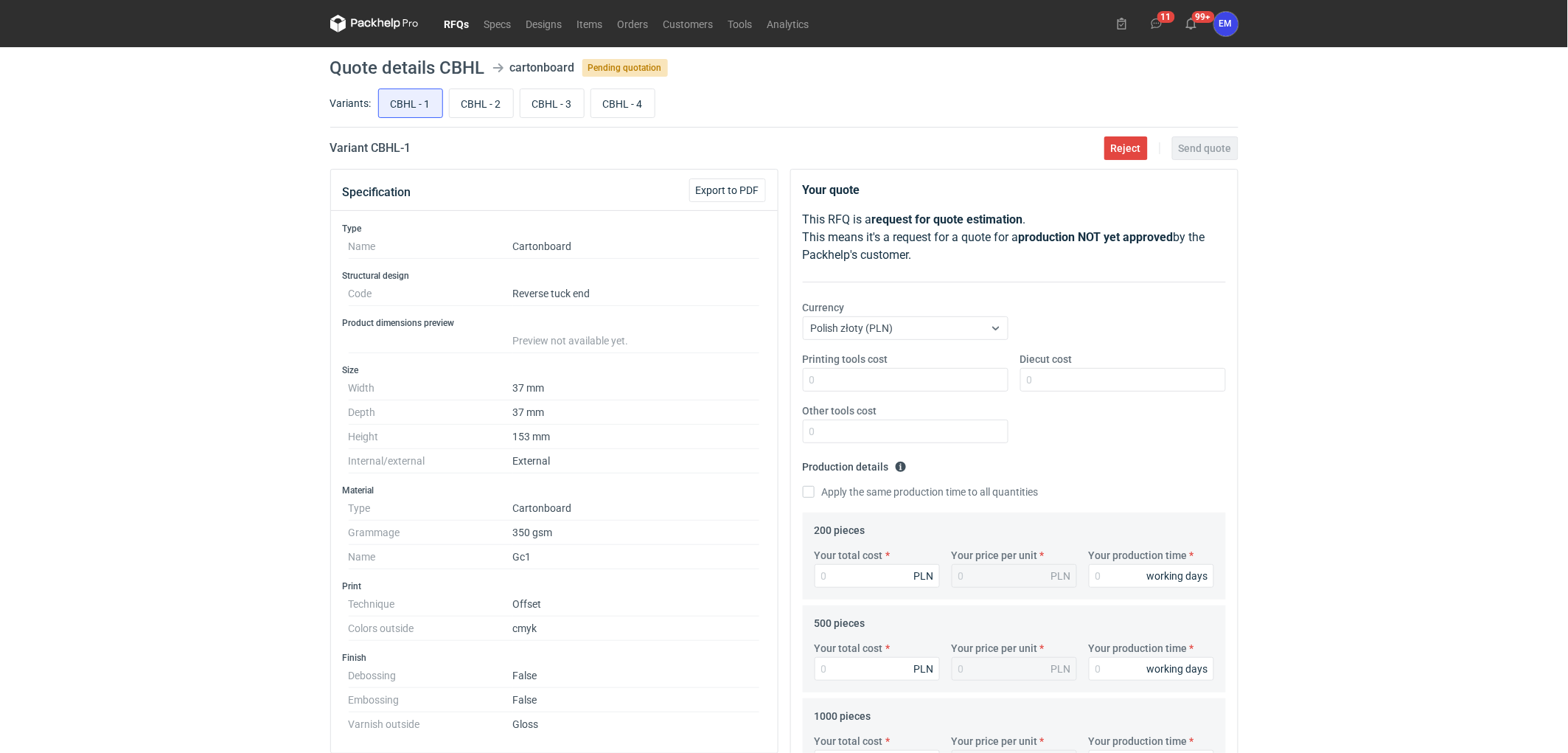
click at [155, 207] on div "RFQs Specs Designs Items Orders Customers Tools Analytics 11 99+ EM Ewelina Mac…" at bounding box center [784, 376] width 1568 height 753
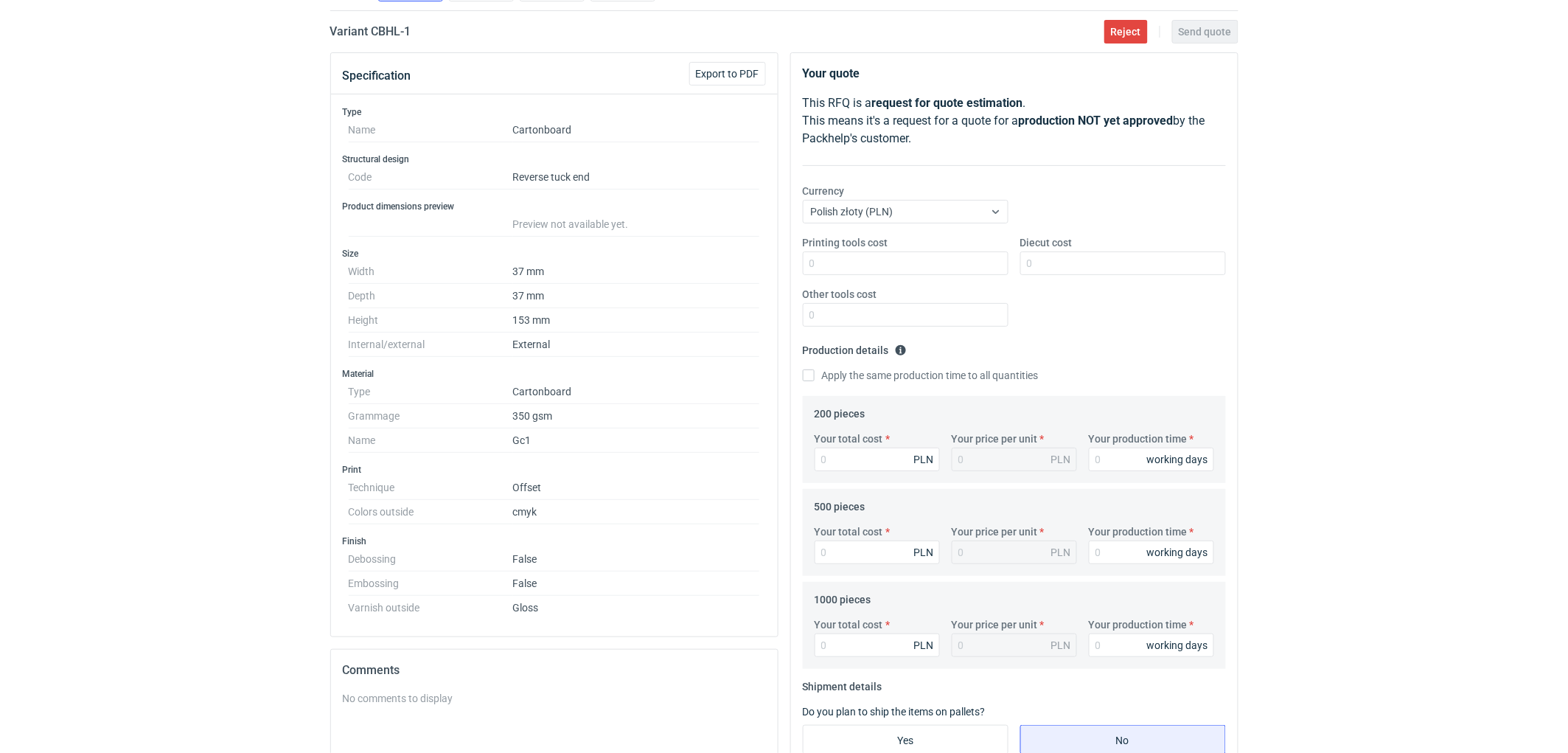
scroll to position [328, 0]
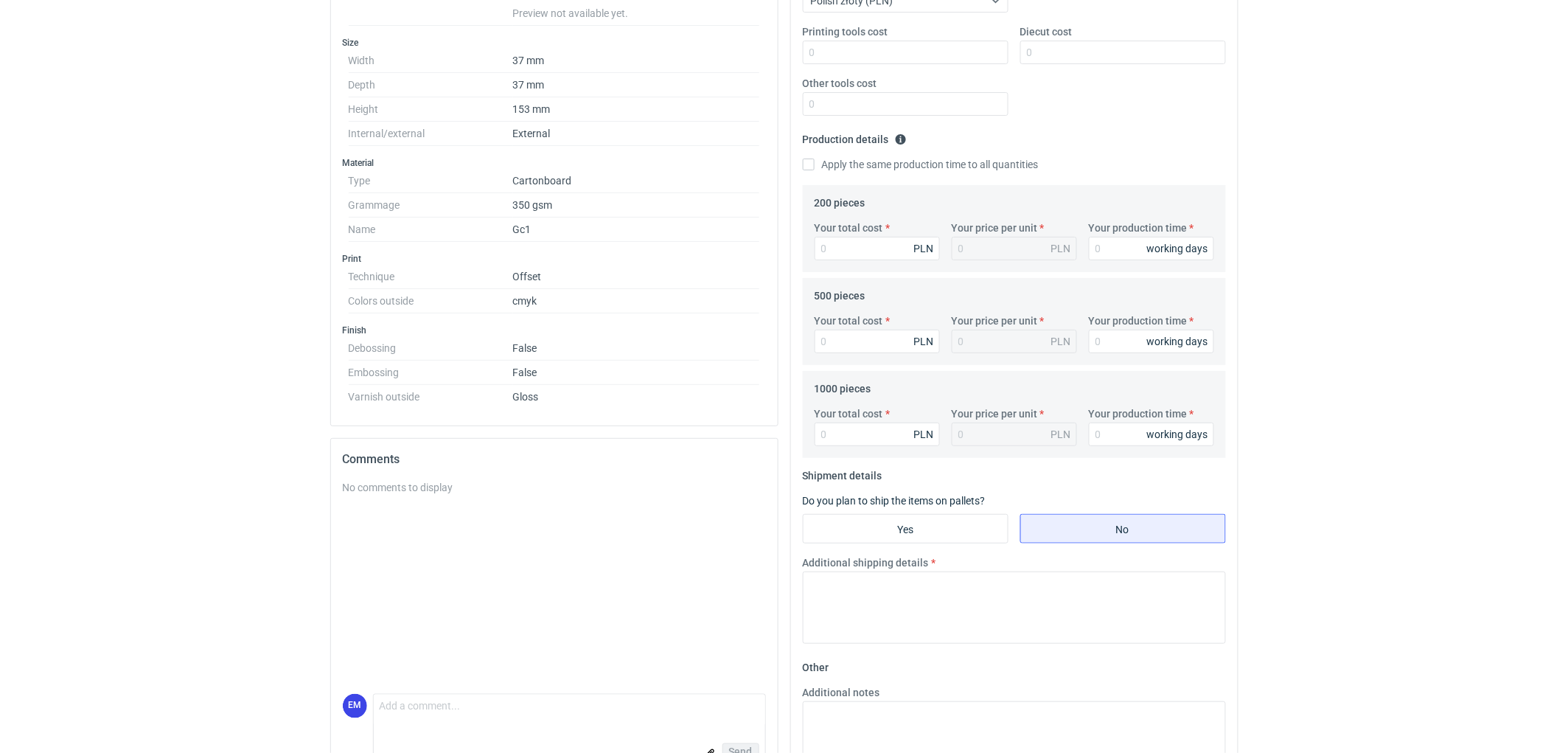
click at [237, 425] on html "RFQs Specs Designs Items Orders Customers Tools Analytics 11 99+ EM Ewelina Mac…" at bounding box center [784, 48] width 1568 height 753
drag, startPoint x: 1329, startPoint y: 376, endPoint x: 1351, endPoint y: 345, distance: 38.0
click at [1336, 367] on div "RFQs Specs Designs Items Orders Customers Tools Analytics 11 99+ EM Ewelina Mac…" at bounding box center [784, 48] width 1568 height 753
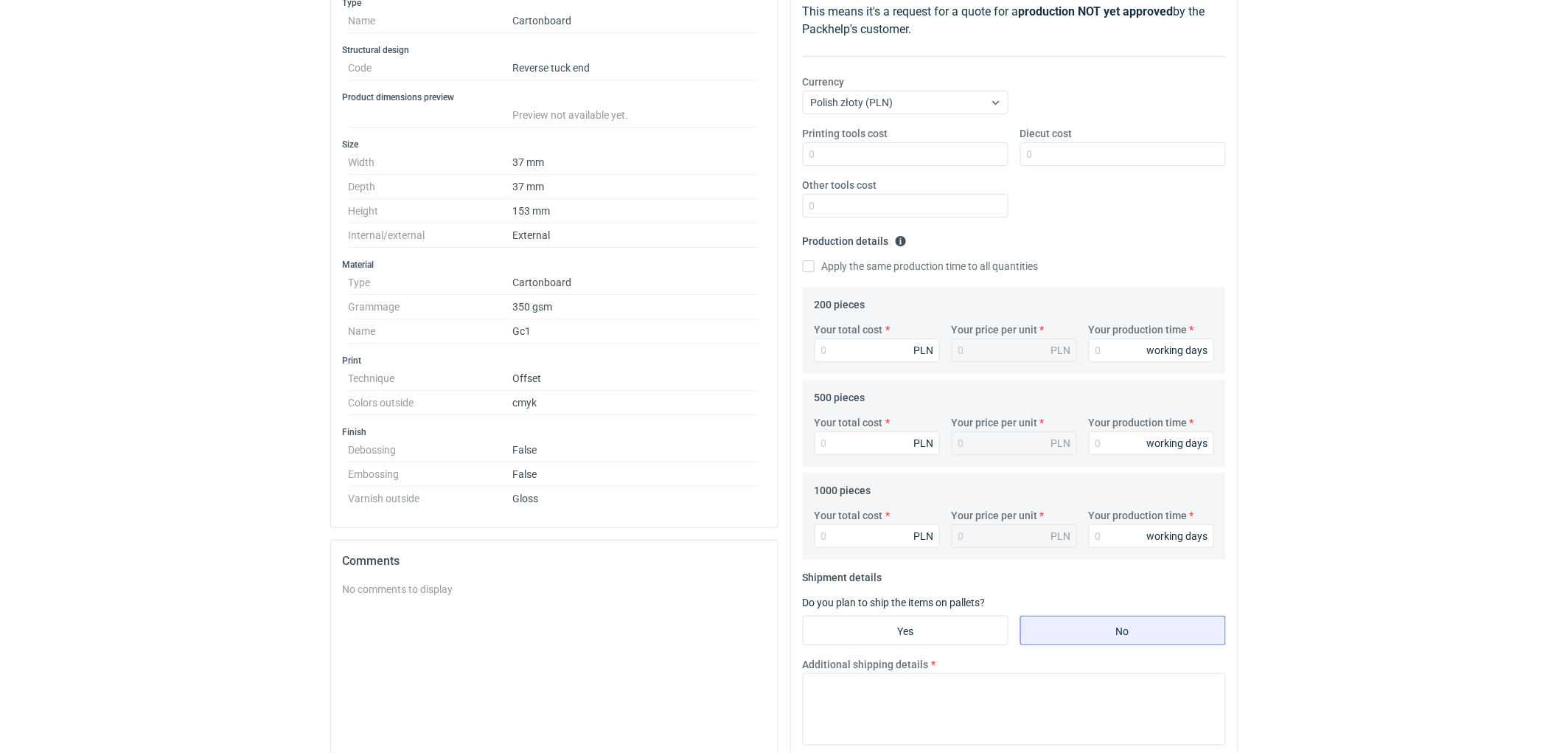
scroll to position [0, 0]
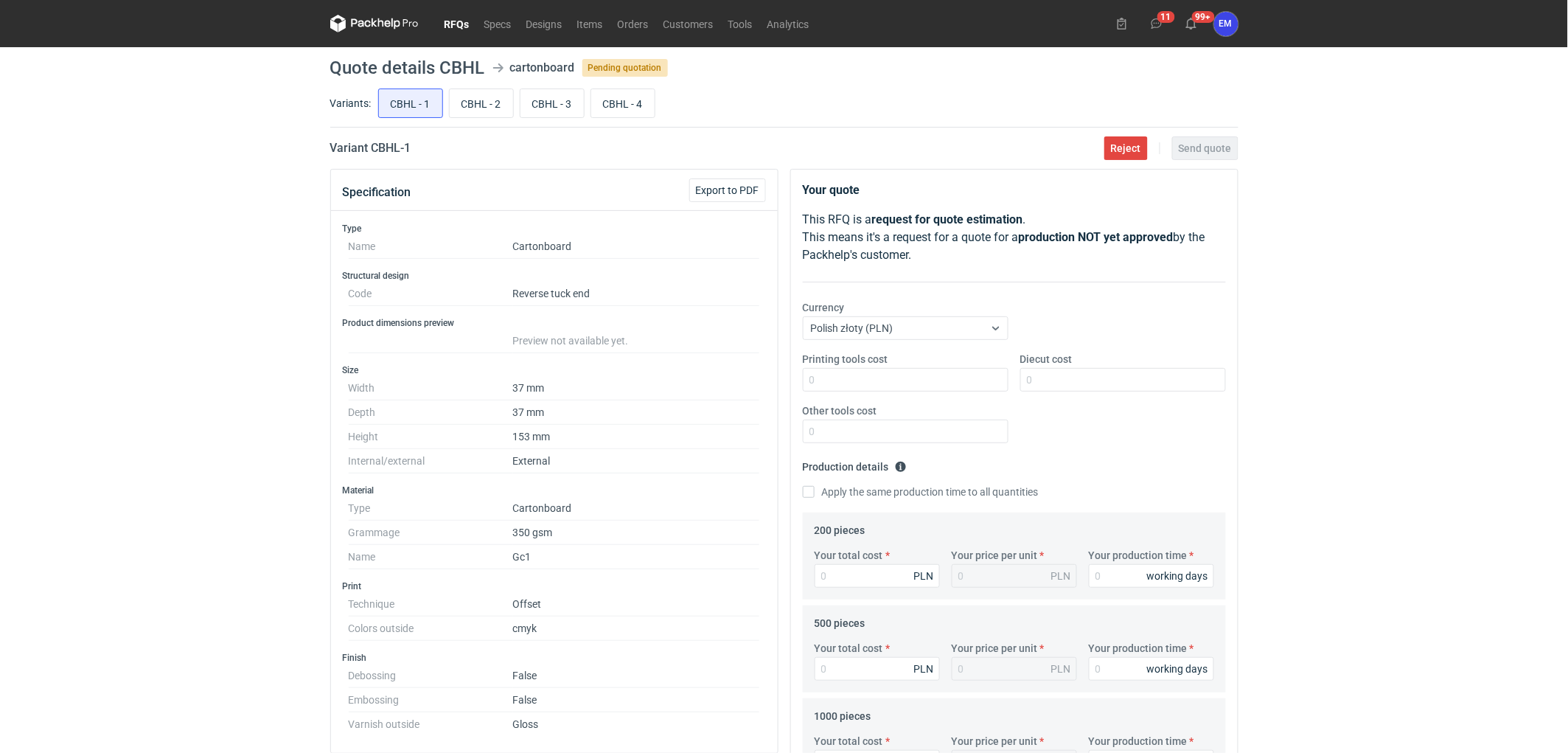
click at [1351, 345] on div "RFQs Specs Designs Items Orders Customers Tools Analytics 11 99+ EM Ewelina Mac…" at bounding box center [784, 376] width 1568 height 753
click at [367, 25] on icon at bounding box center [374, 23] width 88 height 18
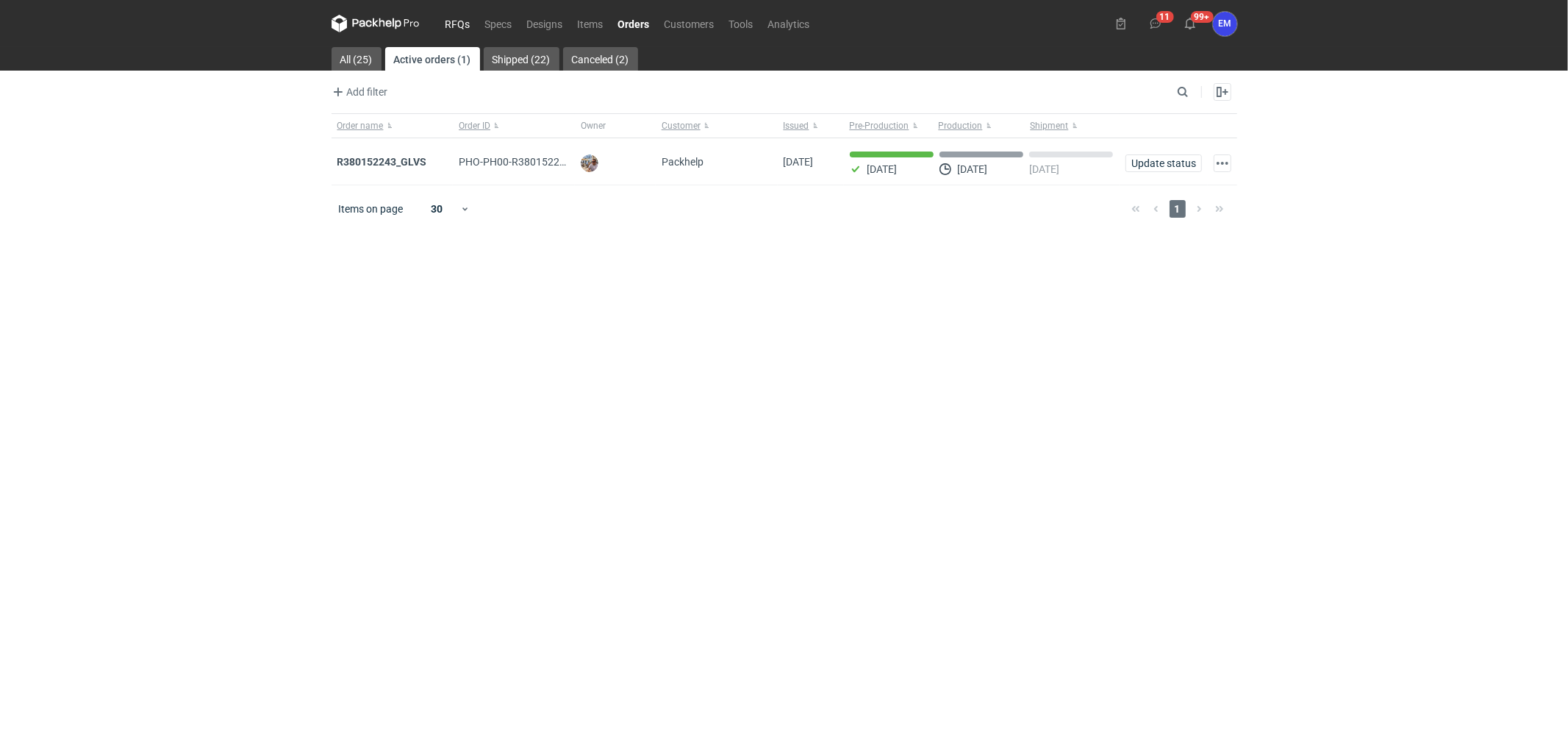
click at [459, 16] on link "RFQs" at bounding box center [458, 23] width 40 height 17
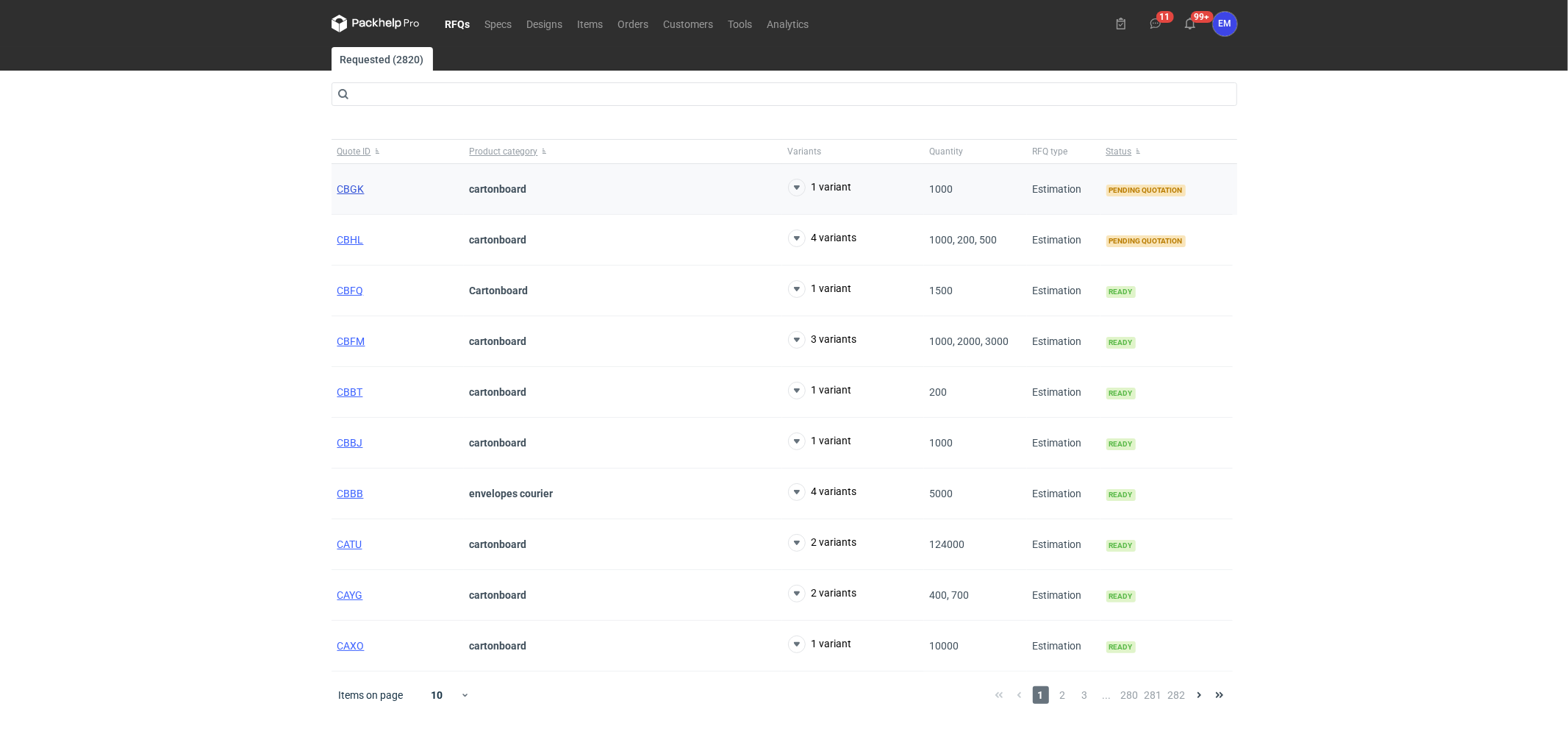
click at [352, 189] on span "CBGK" at bounding box center [351, 189] width 27 height 12
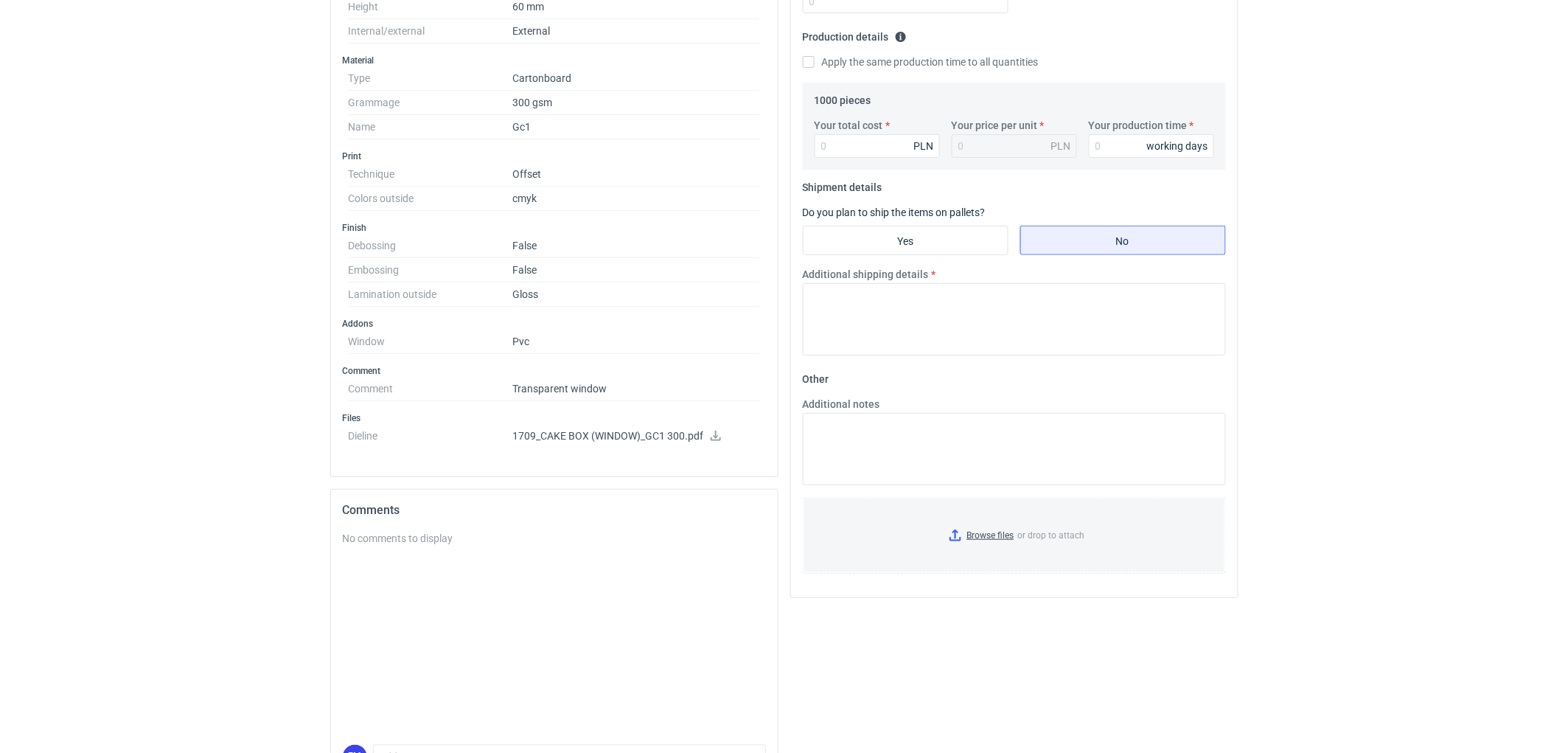
scroll to position [520, 0]
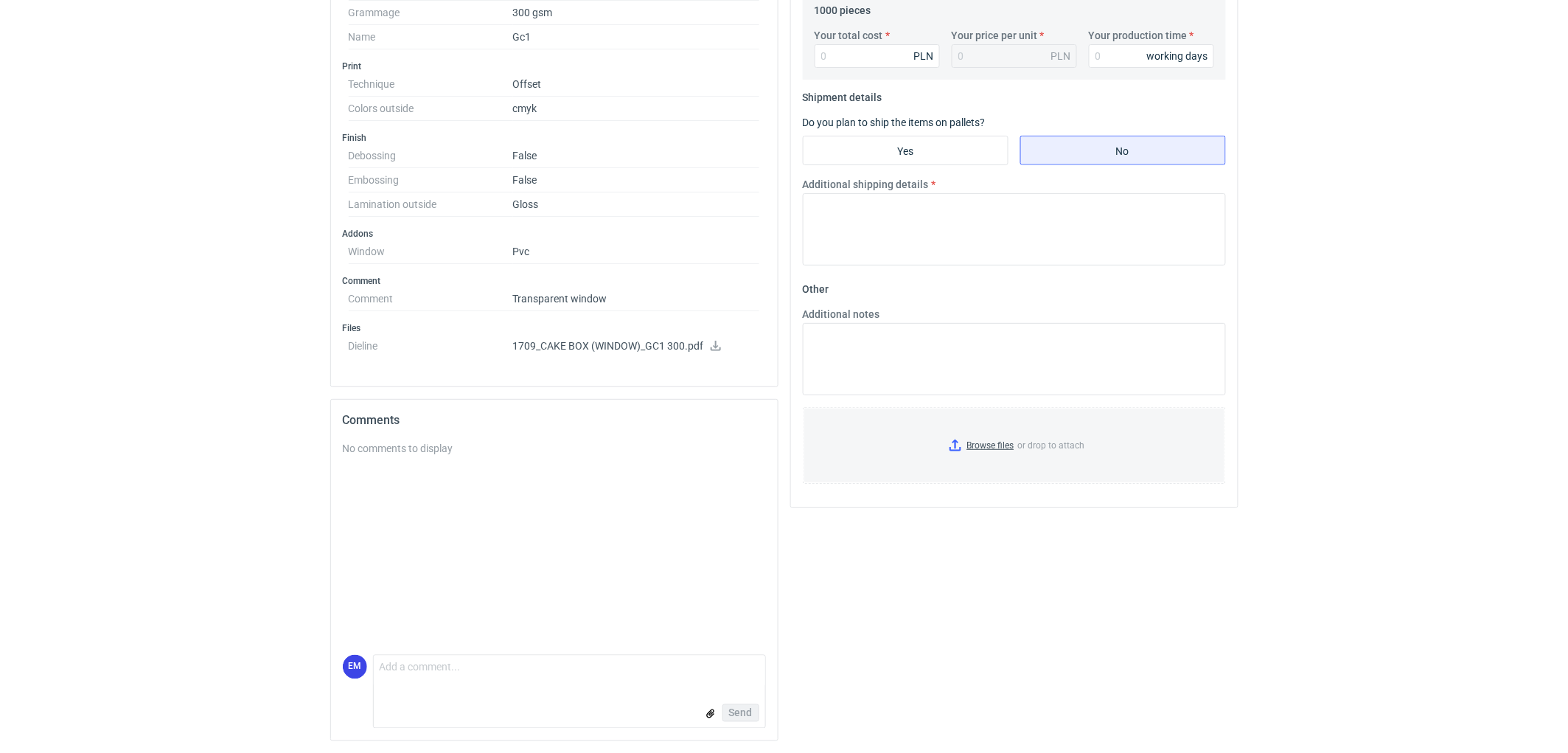
click at [673, 343] on p "1709_CAKE BOX (WINDOW)_GC1 300.pdf" at bounding box center [636, 347] width 247 height 13
click at [717, 348] on icon at bounding box center [716, 345] width 12 height 10
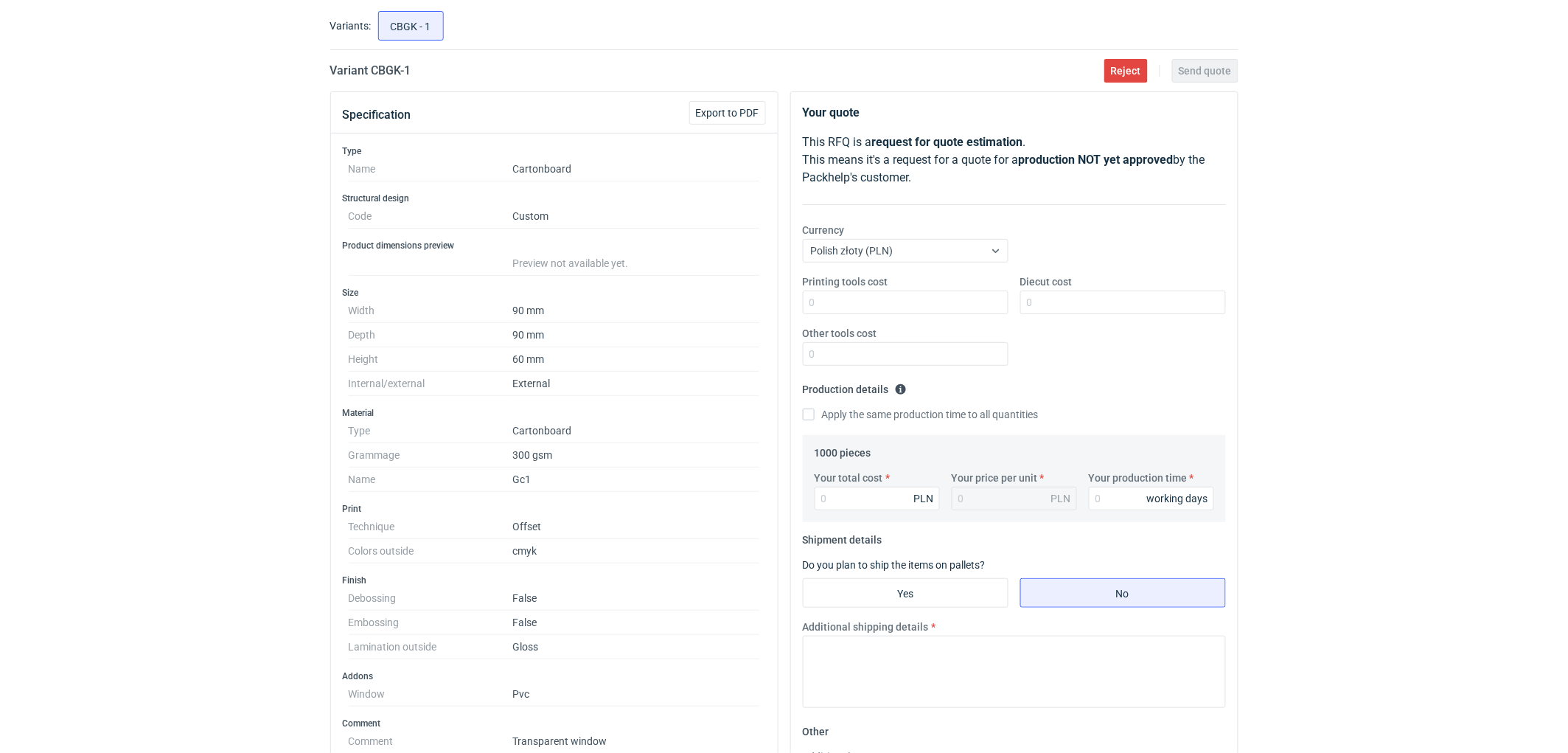
scroll to position [0, 0]
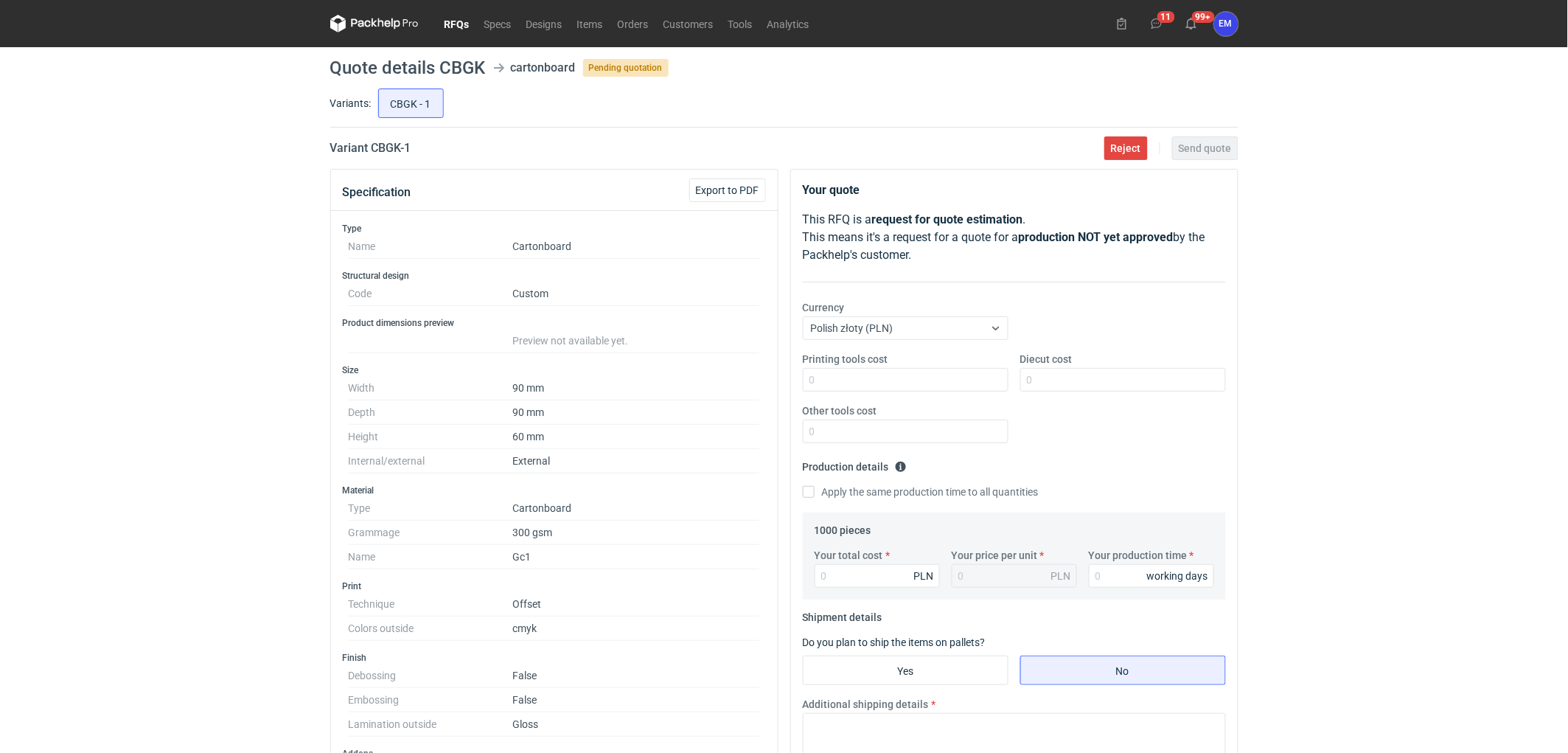
click at [459, 23] on link "RFQs" at bounding box center [457, 23] width 40 height 18
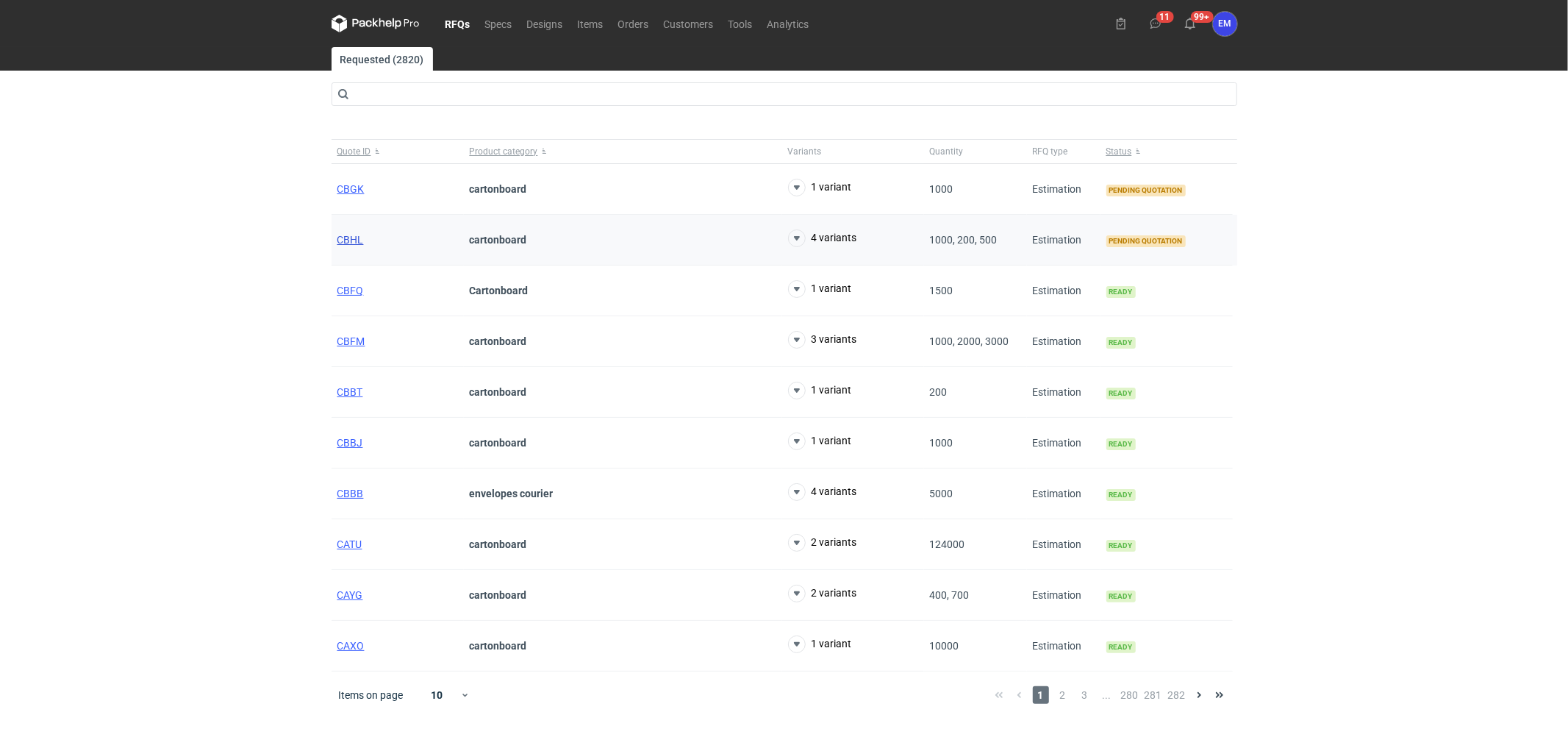
click at [344, 241] on span "CBHL" at bounding box center [351, 240] width 27 height 12
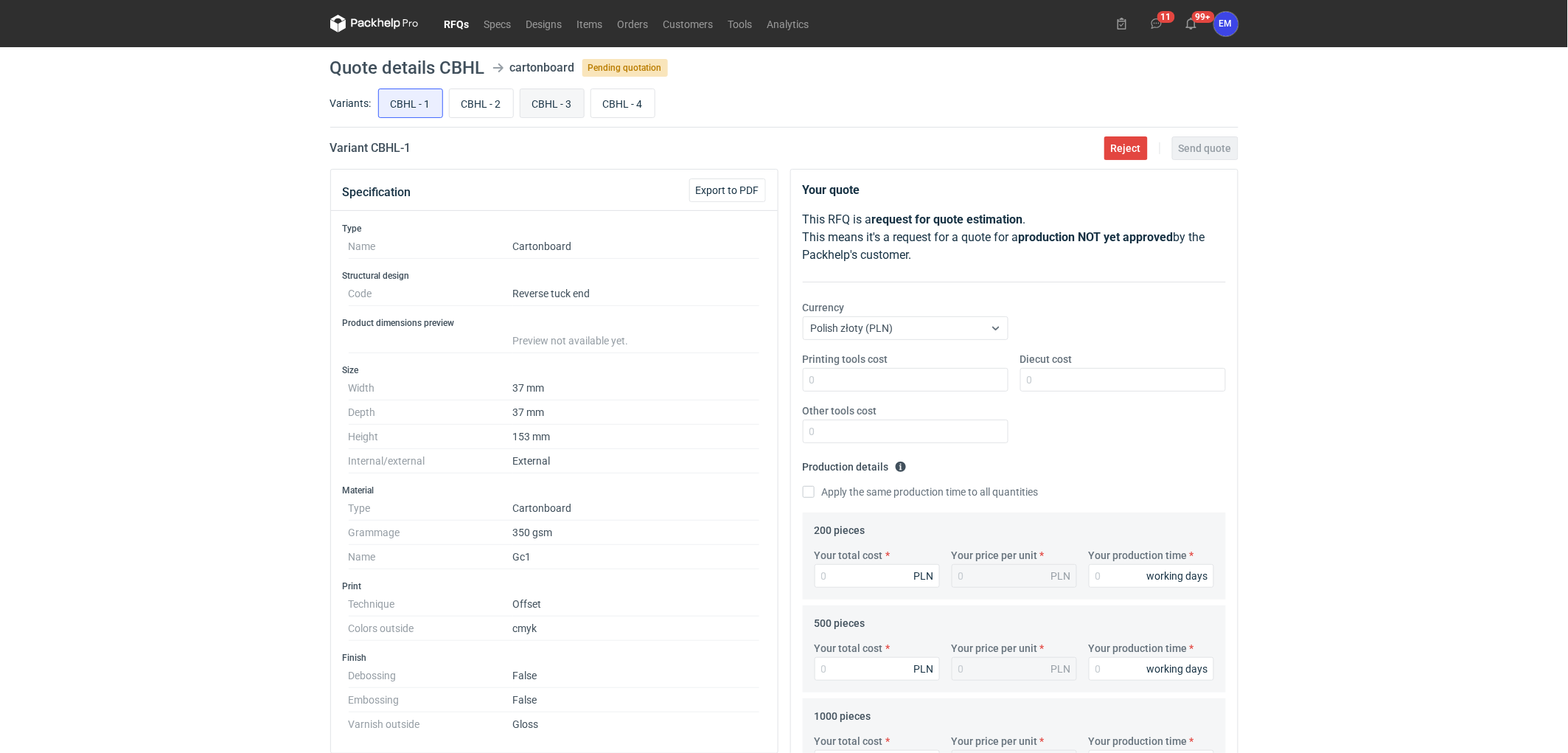
click at [550, 103] on input "CBHL - 3" at bounding box center [552, 103] width 63 height 28
radio input "true"
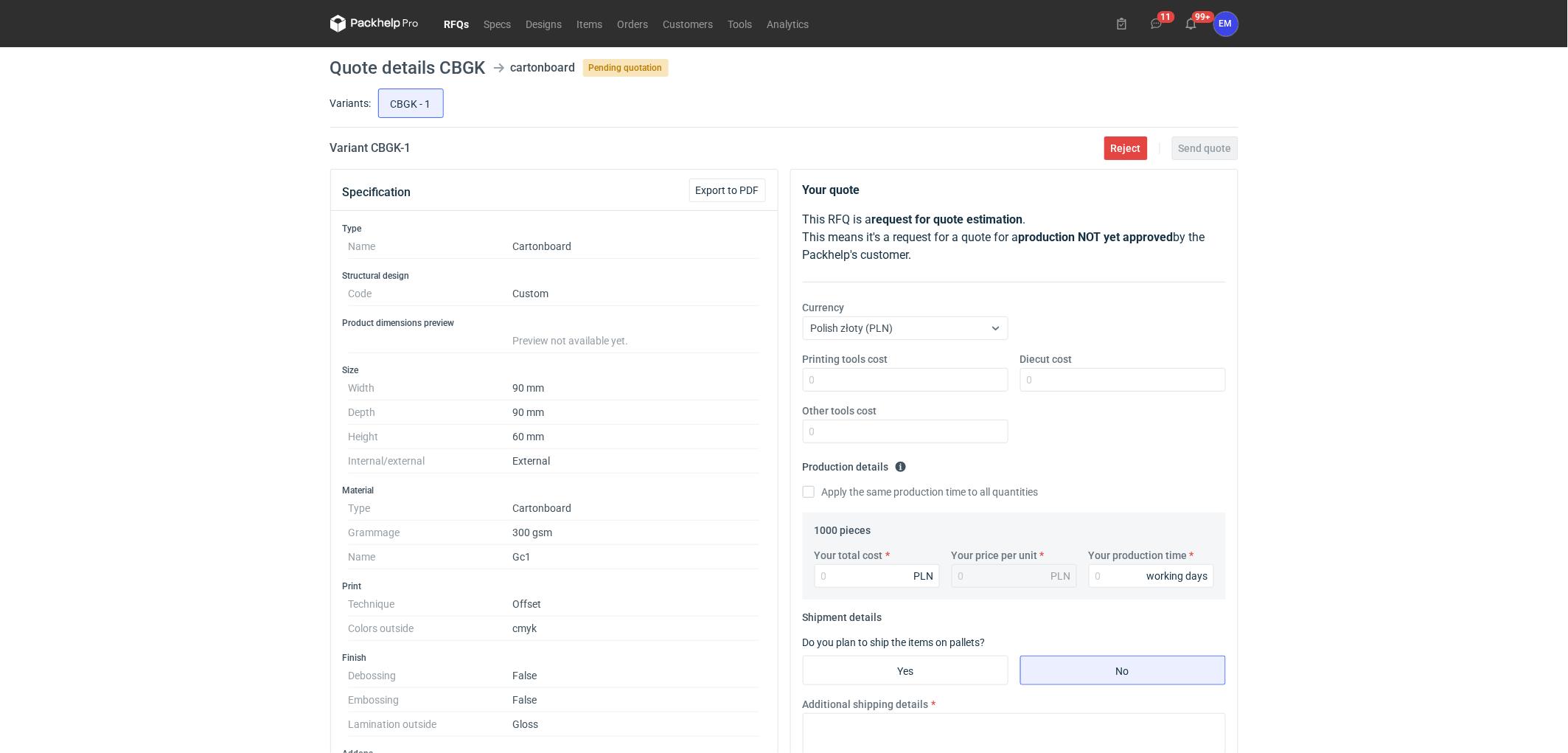
click at [123, 288] on div "RFQs Specs Designs Items Orders Customers Tools Analytics 11 99+ EM Ewelina Mac…" at bounding box center [784, 376] width 1568 height 753
click at [735, 186] on span "Export to PDF" at bounding box center [728, 190] width 63 height 10
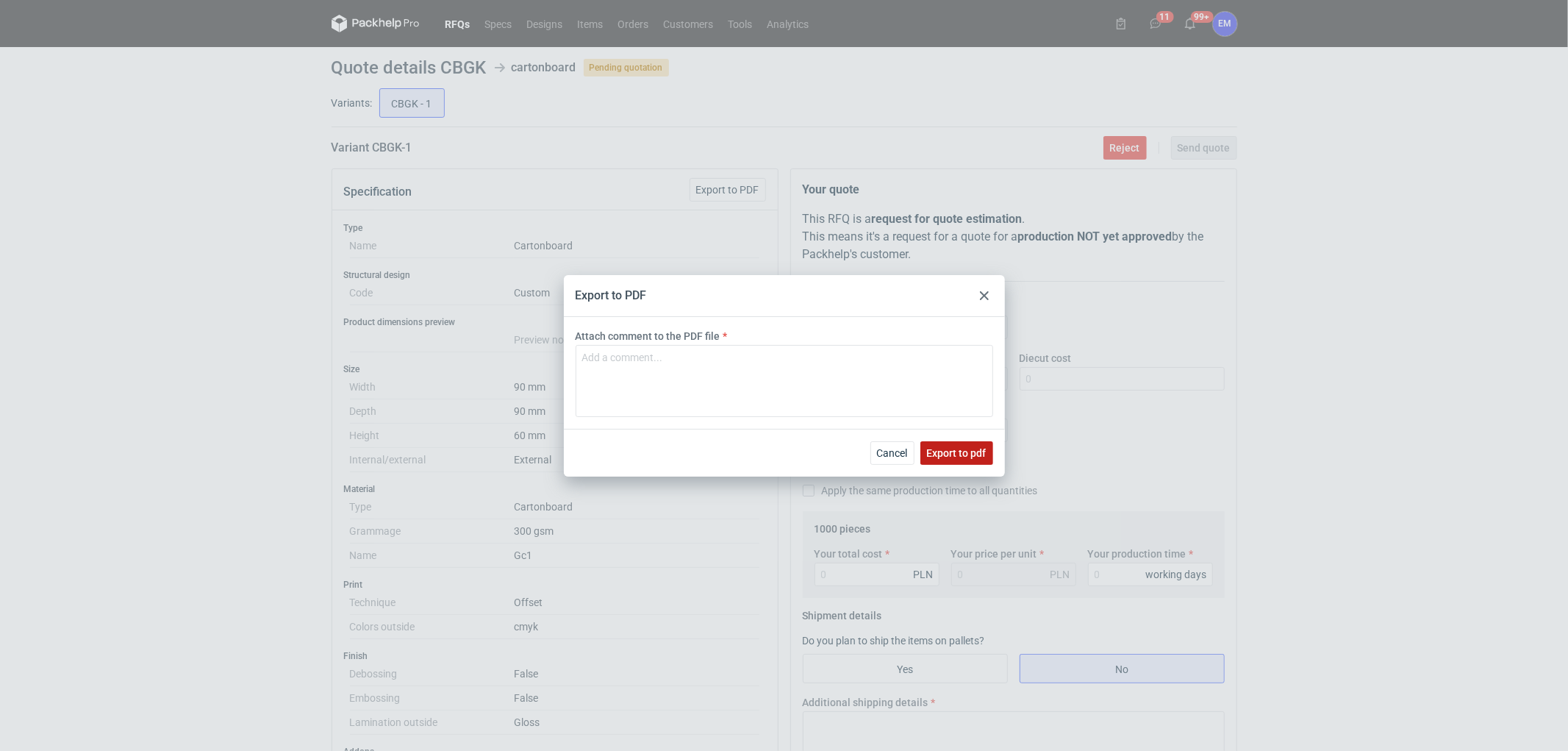
click at [967, 457] on span "Export to pdf" at bounding box center [957, 452] width 60 height 10
